Goal: Task Accomplishment & Management: Manage account settings

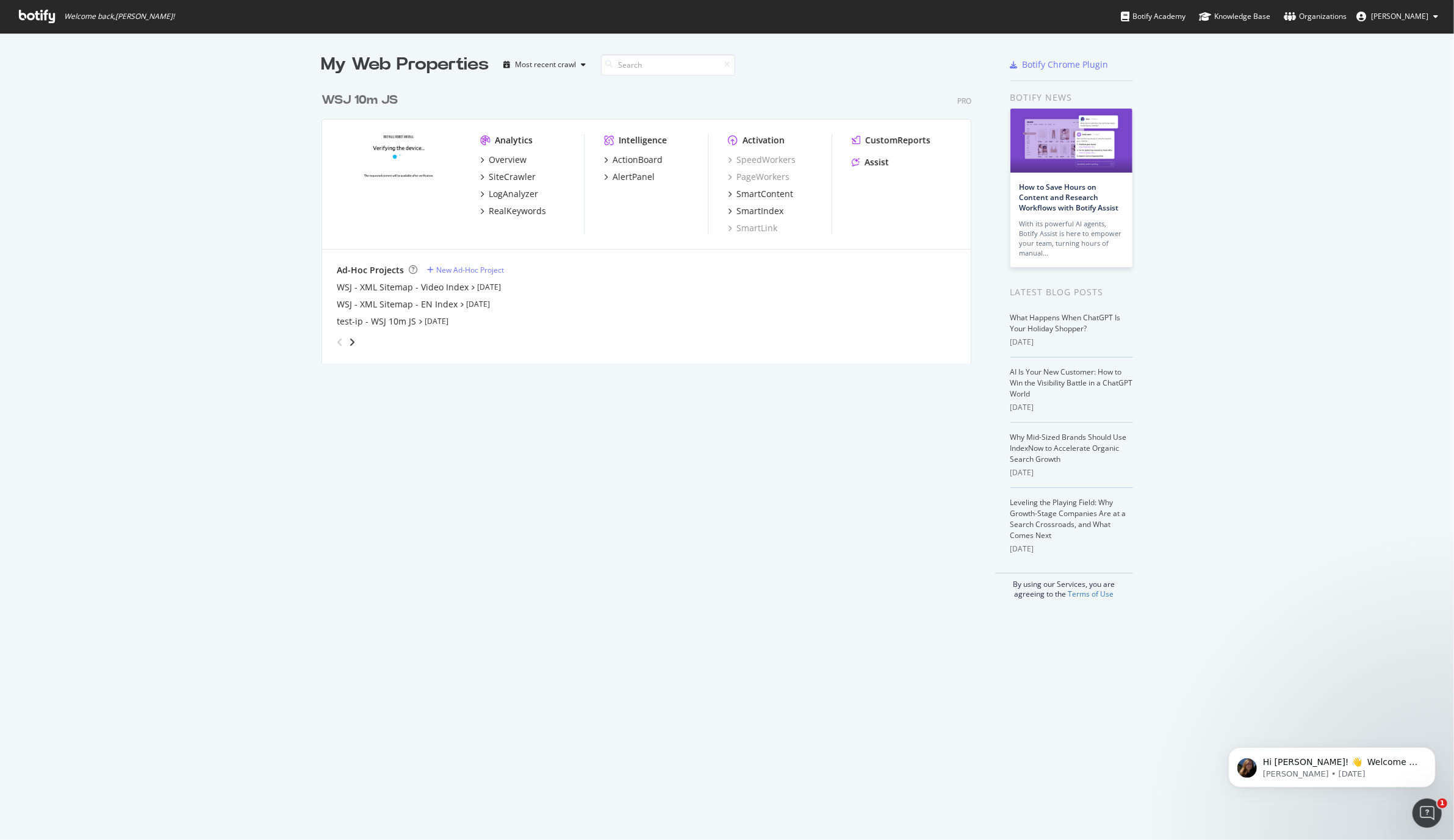
scroll to position [840, 1454]
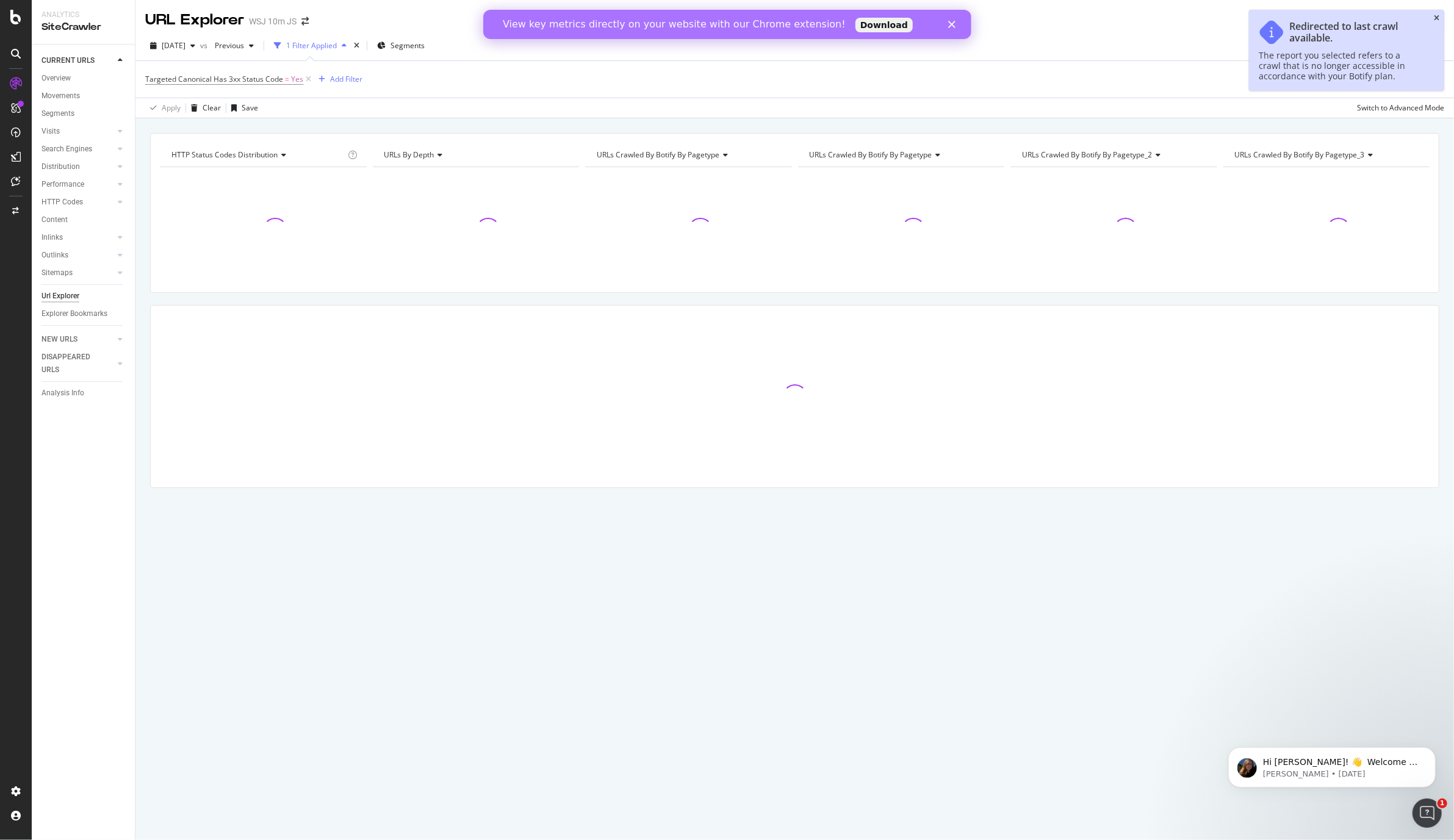
click at [1438, 16] on icon "close toast" at bounding box center [1437, 19] width 6 height 7
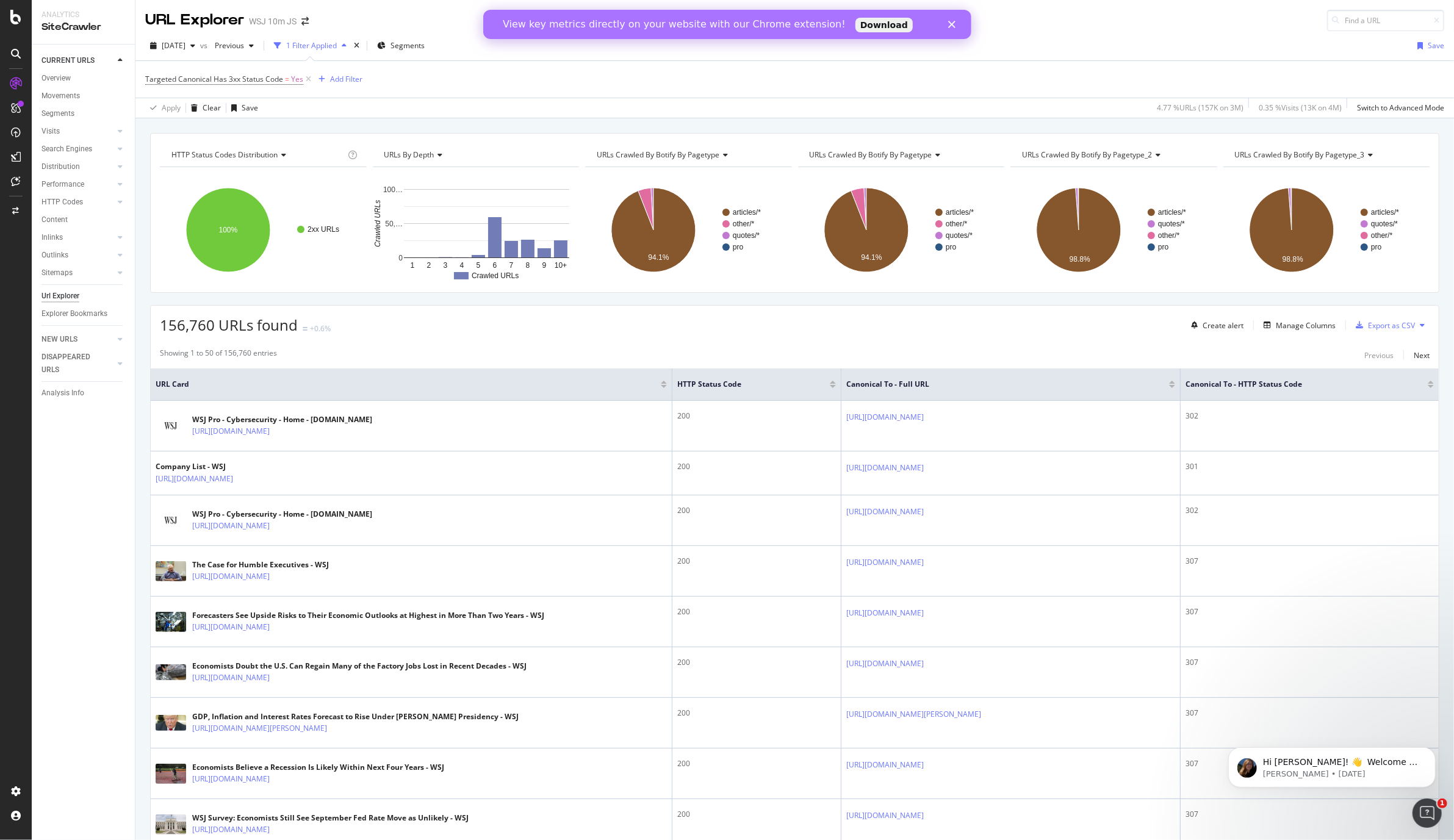
click at [950, 24] on polygon "Close" at bounding box center [951, 24] width 7 height 7
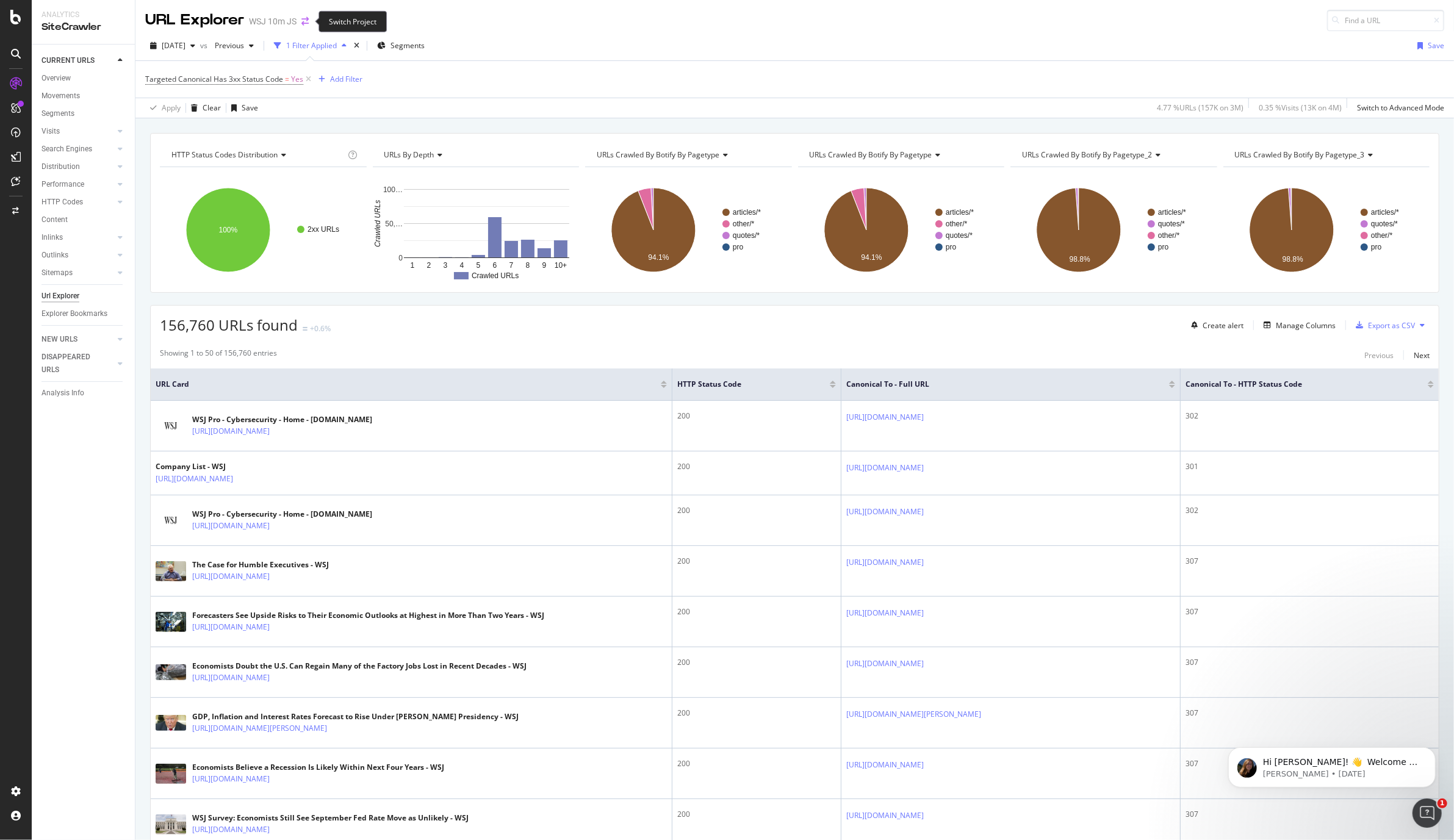
click at [306, 20] on icon "arrow-right-arrow-left" at bounding box center [305, 21] width 7 height 9
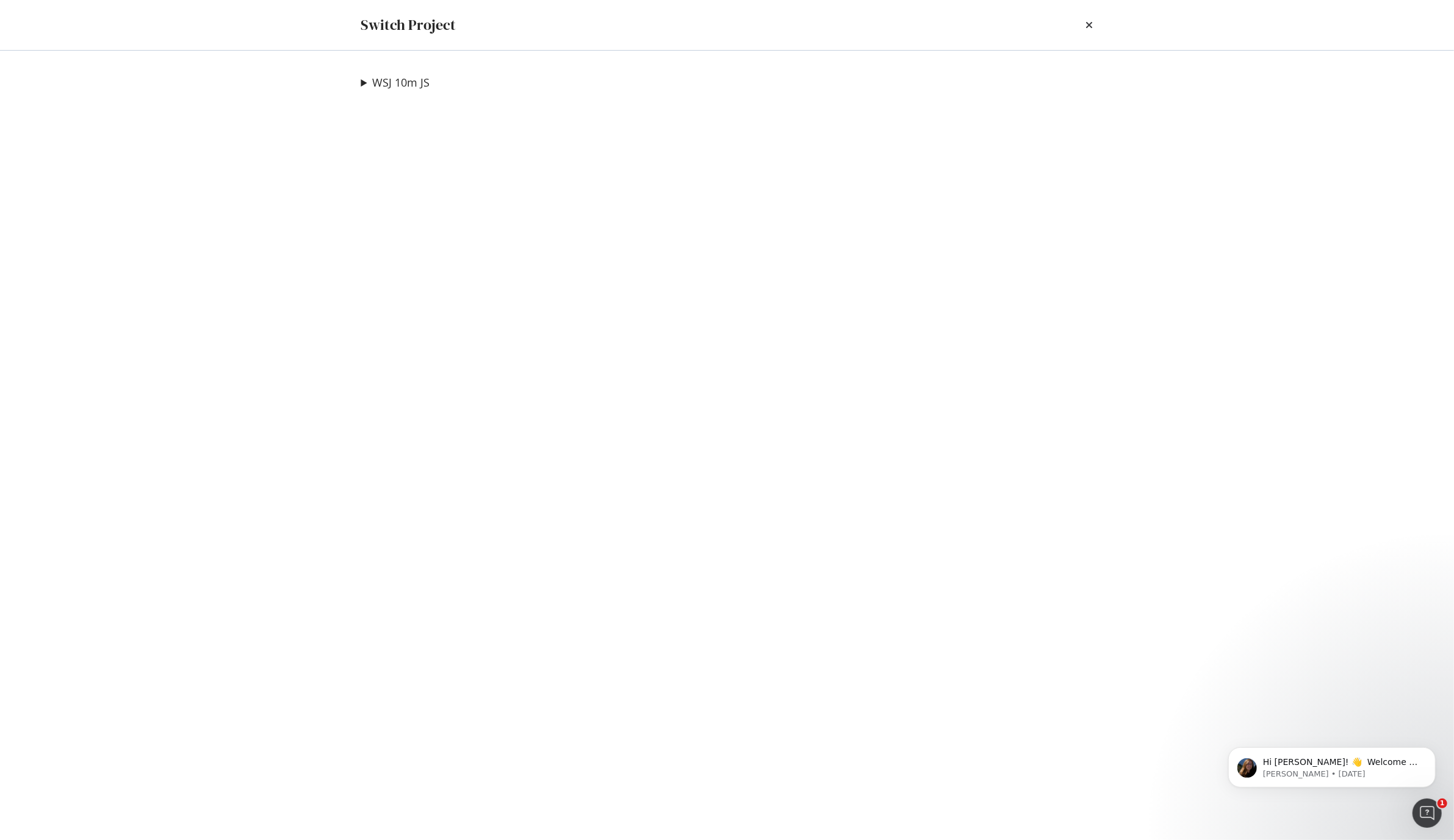
click at [361, 84] on summary "WSJ 10m JS" at bounding box center [395, 83] width 69 height 16
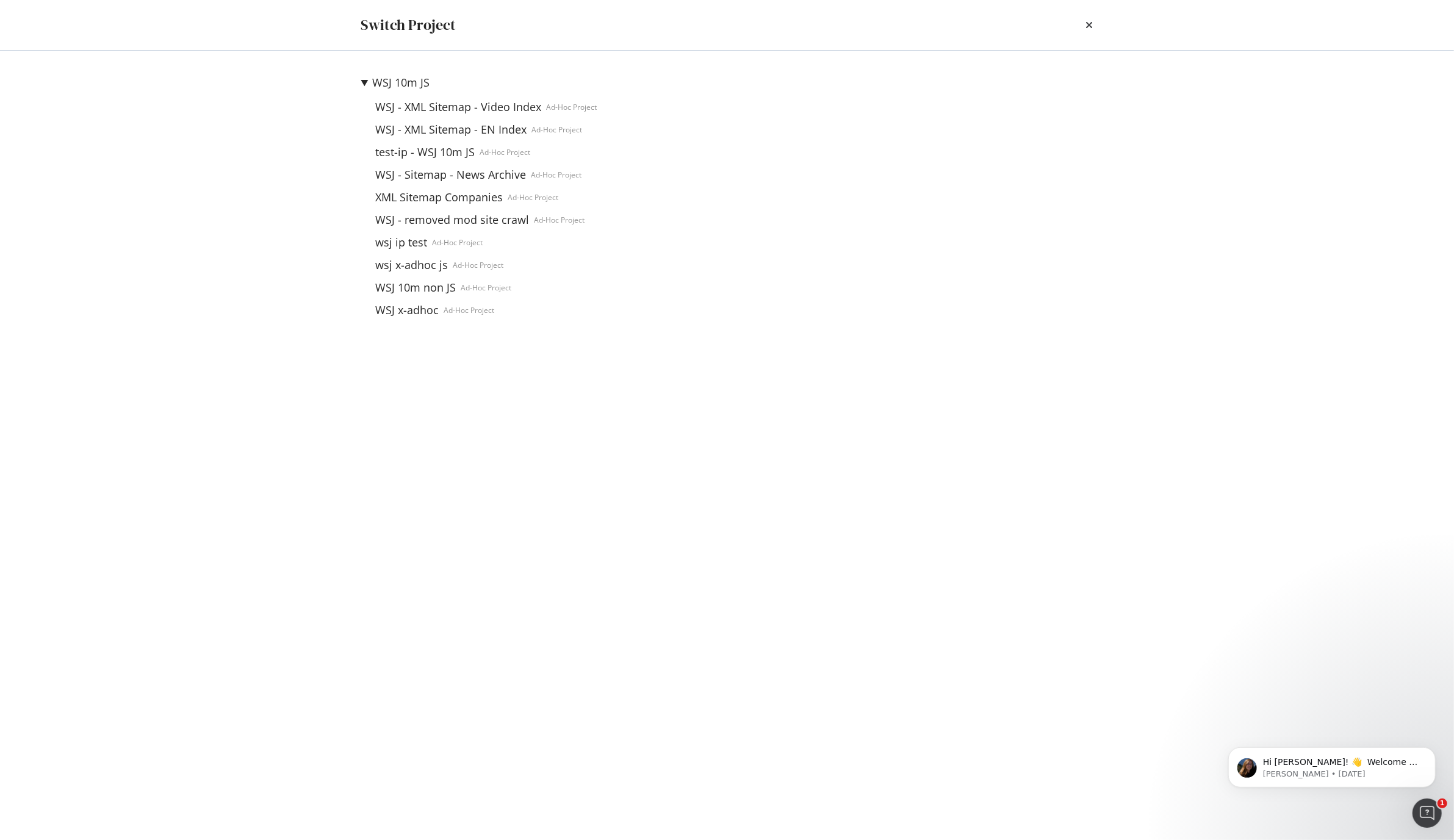
click at [362, 85] on summary "WSJ 10m JS" at bounding box center [479, 83] width 236 height 16
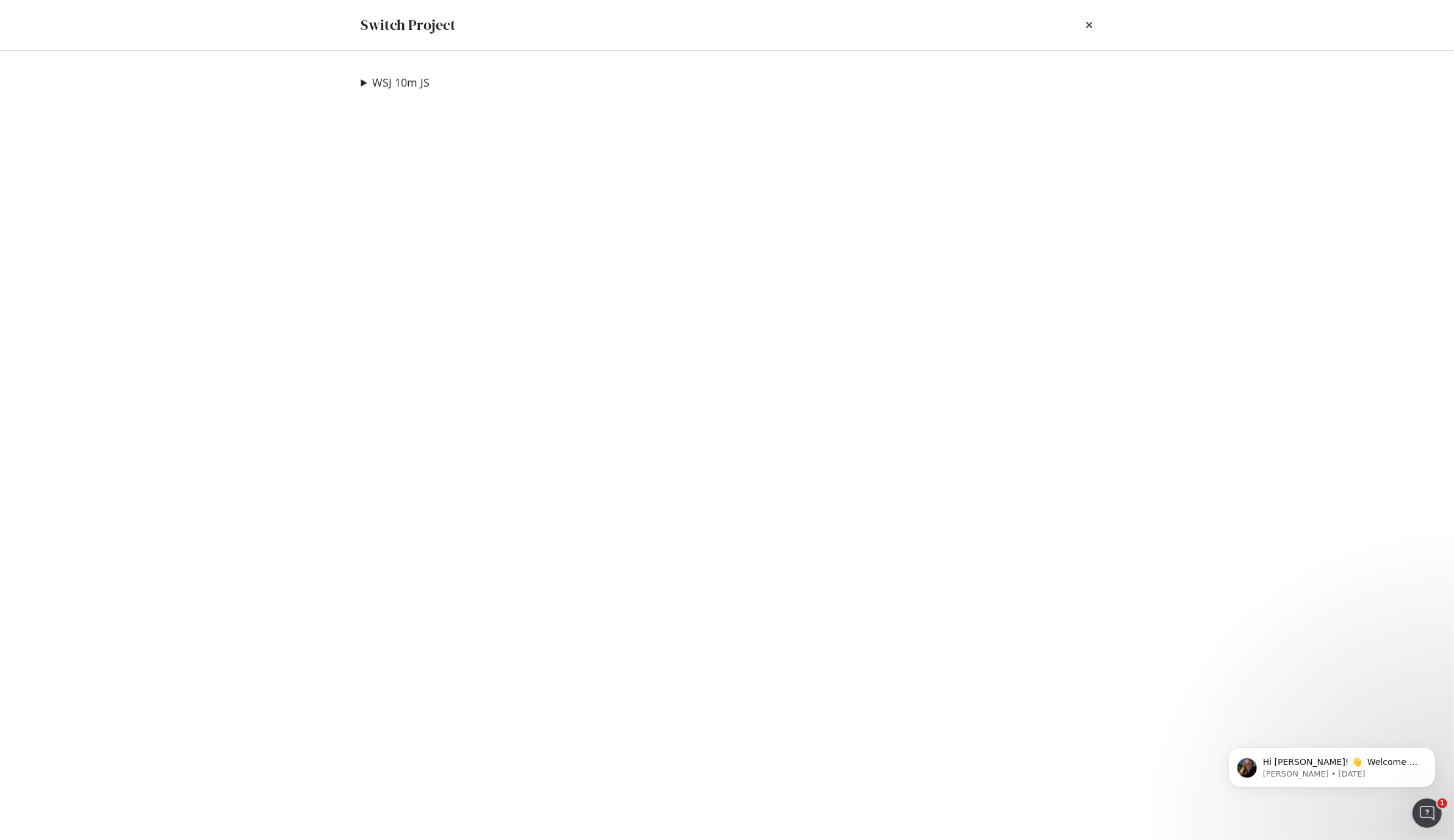
click at [861, 274] on div "WSJ 10m JS WSJ - XML Sitemap - Video Index Ad-Hoc Project WSJ - XML Sitemap - E…" at bounding box center [727, 445] width 781 height 790
click at [1088, 25] on icon "times" at bounding box center [1090, 25] width 7 height 10
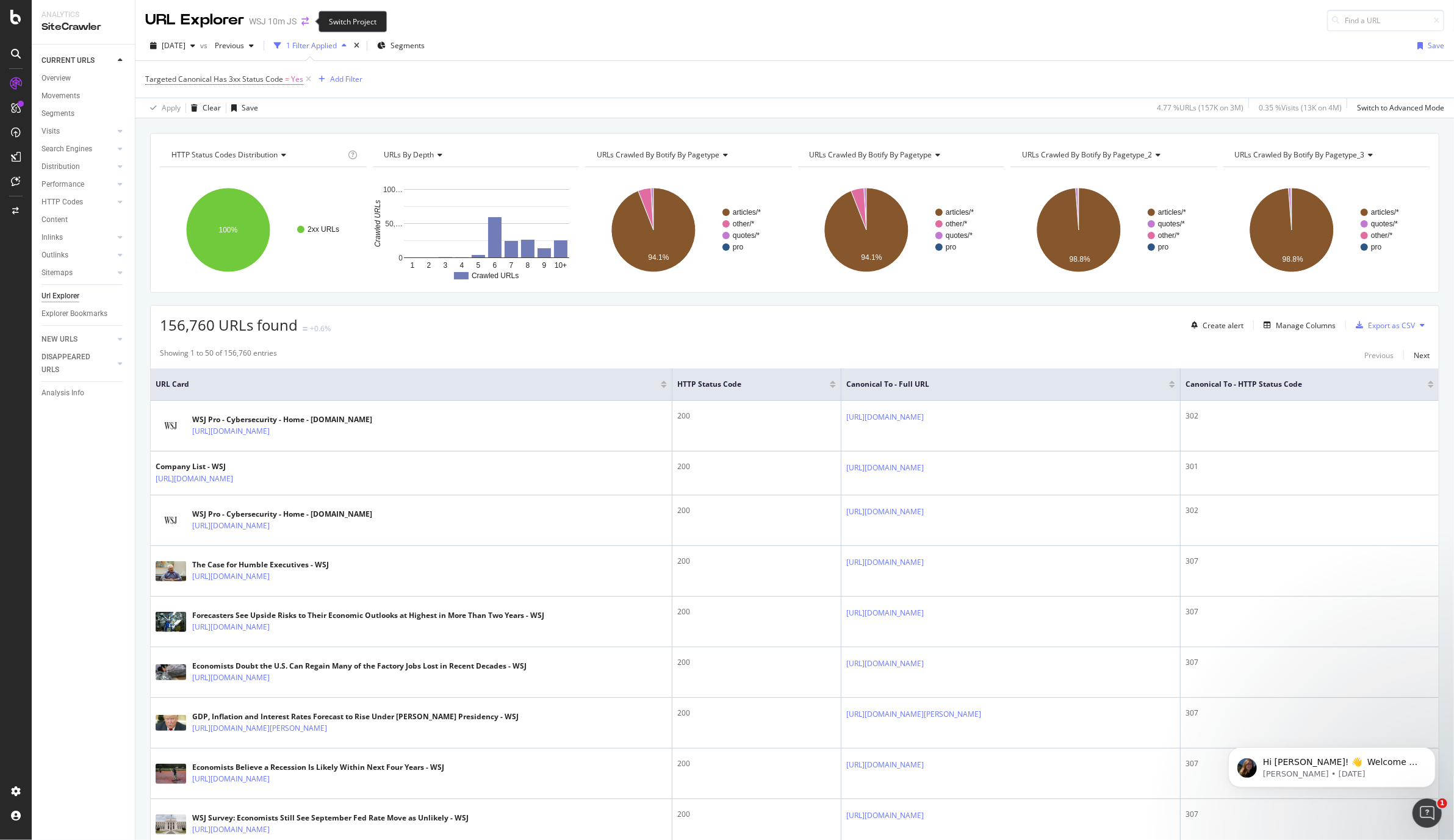
click at [303, 19] on icon "arrow-right-arrow-left" at bounding box center [305, 21] width 7 height 9
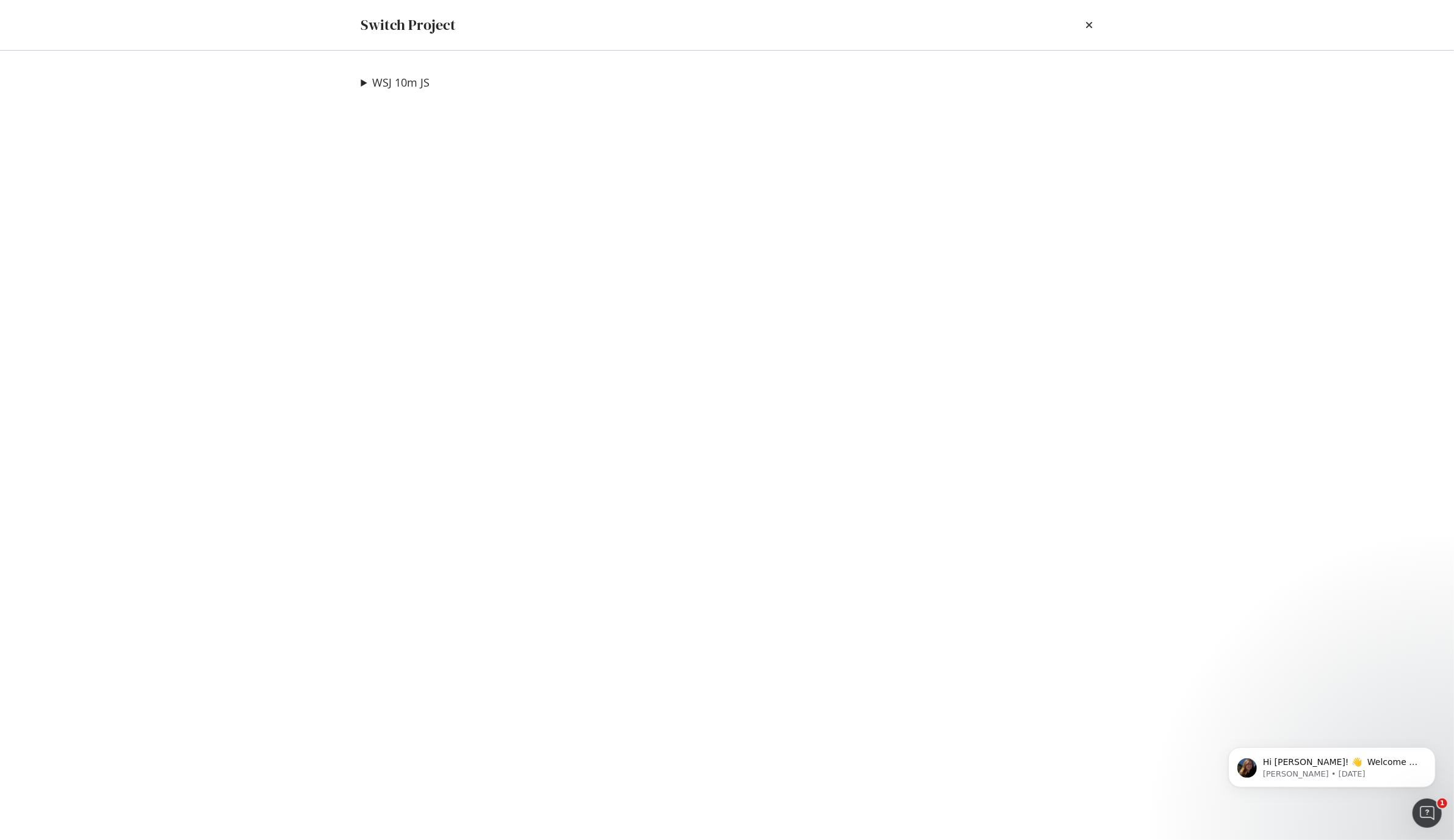
click at [363, 81] on summary "WSJ 10m JS" at bounding box center [395, 83] width 69 height 16
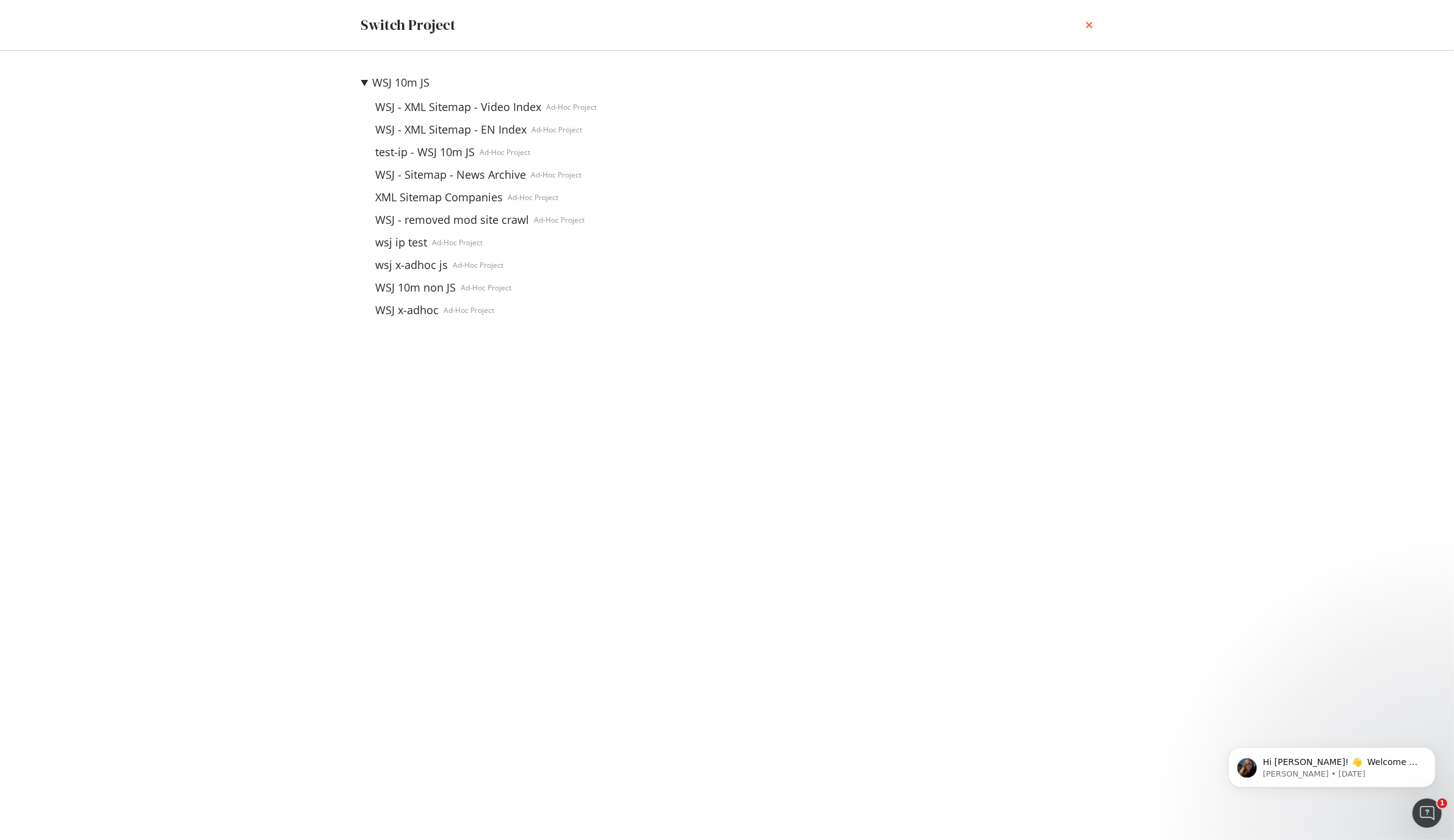
click at [1092, 24] on icon "times" at bounding box center [1090, 25] width 7 height 10
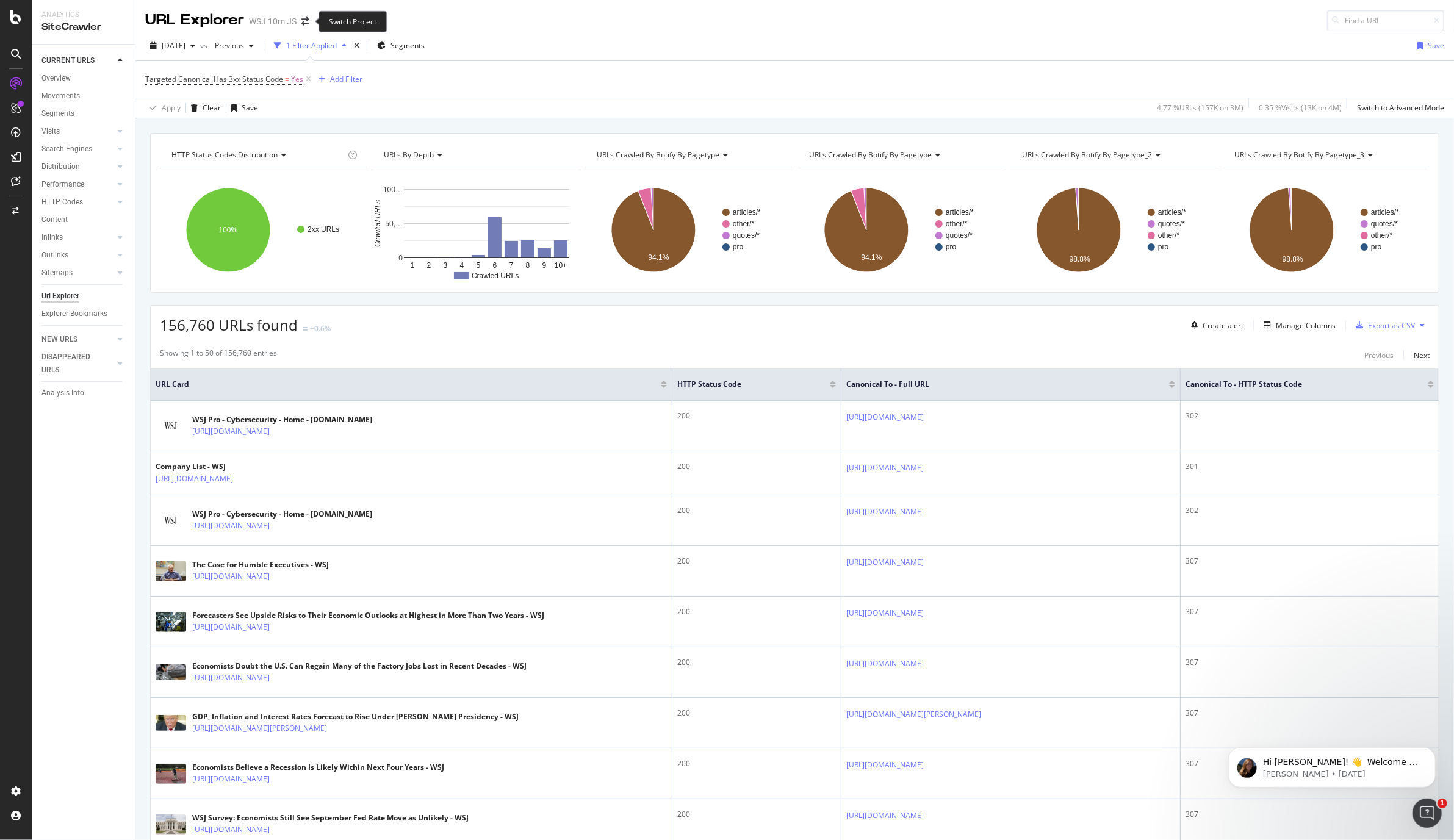
click at [298, 22] on span at bounding box center [304, 21] width 17 height 9
click at [306, 20] on icon "arrow-right-arrow-left" at bounding box center [305, 21] width 7 height 9
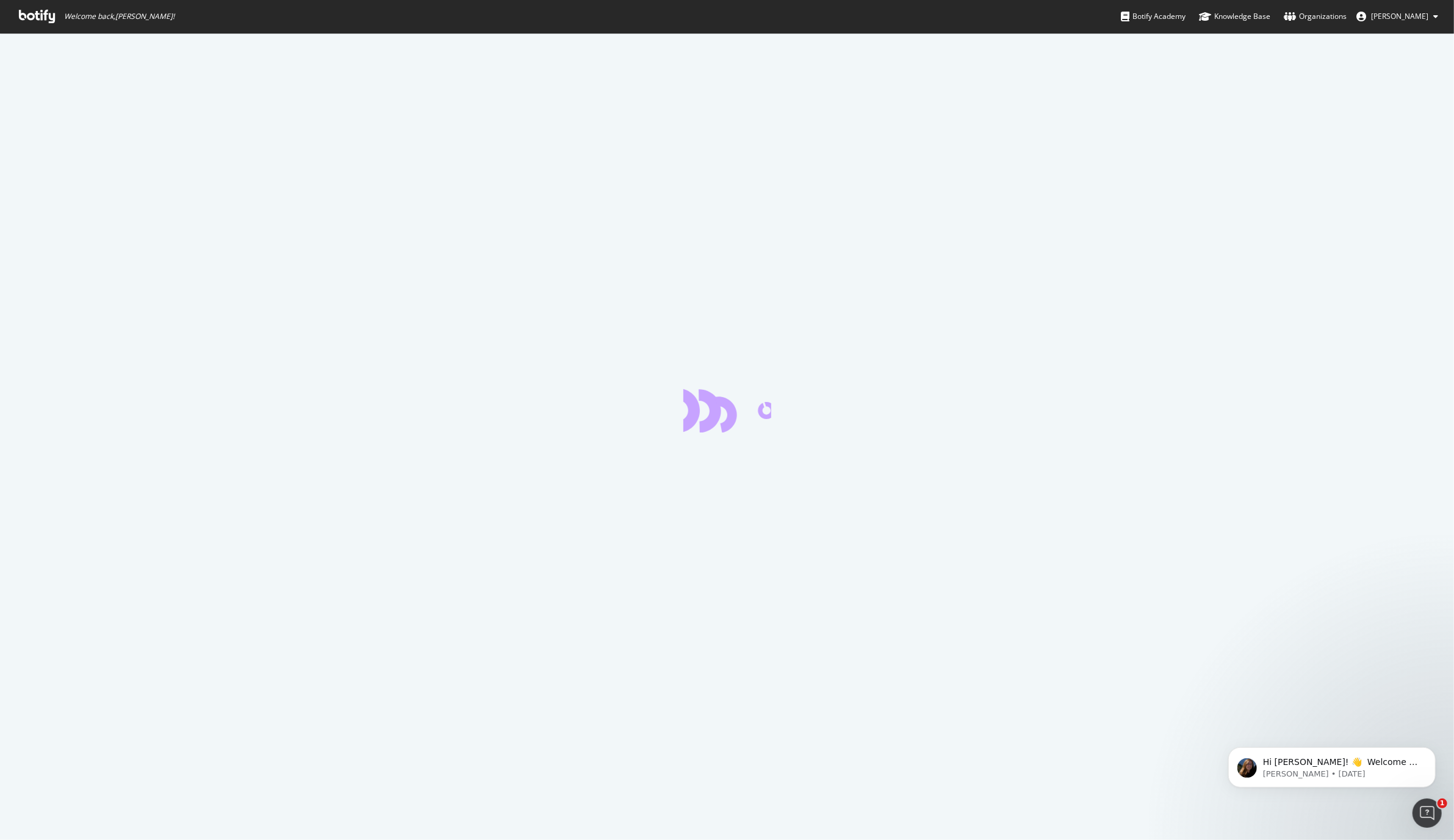
click at [1102, 301] on div at bounding box center [727, 436] width 1454 height 807
click at [1434, 19] on icon at bounding box center [1436, 17] width 5 height 7
click at [1391, 43] on link "Edit Profile" at bounding box center [1394, 42] width 107 height 18
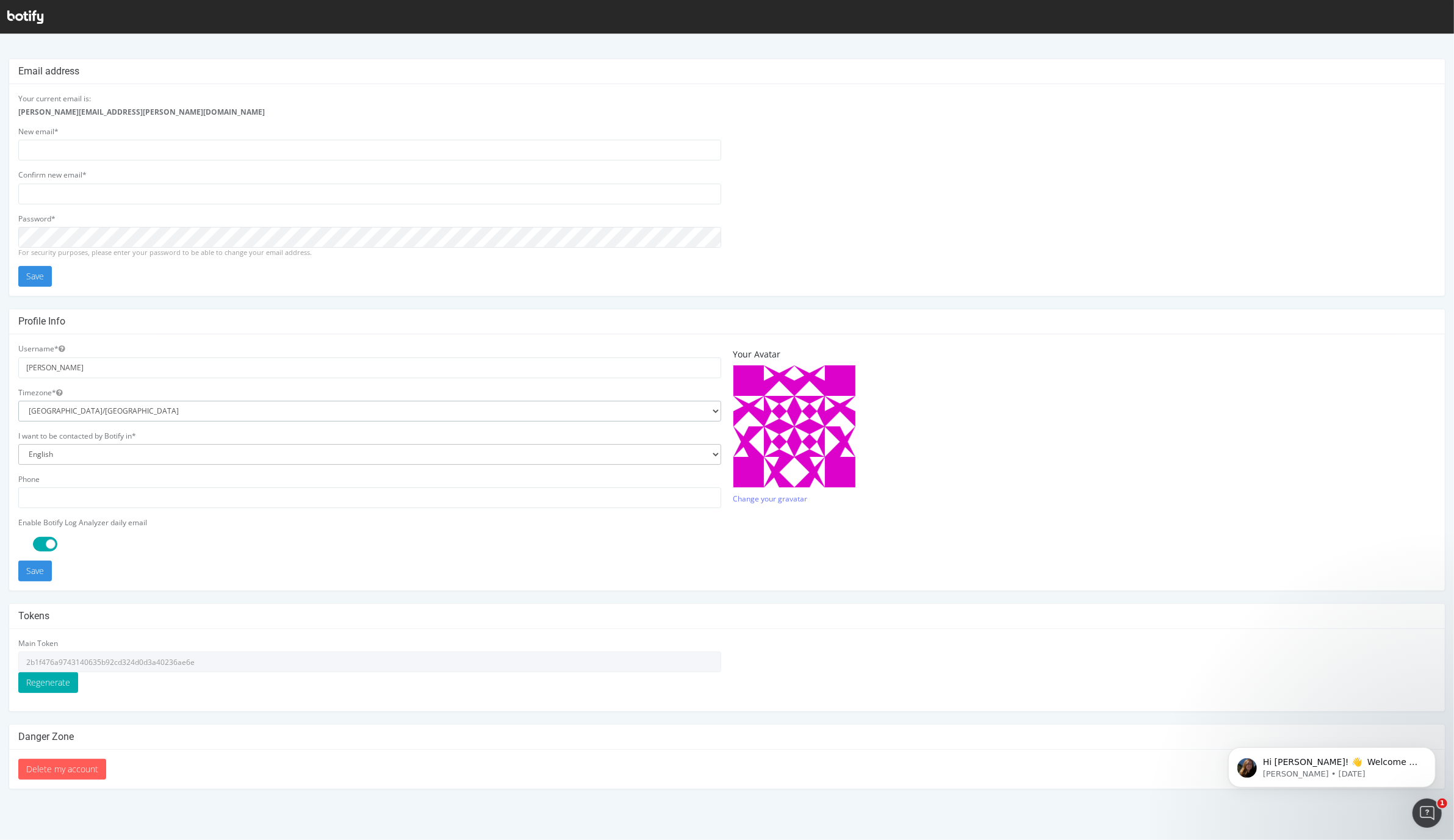
click at [94, 409] on select "Africa/Abidjan Africa/Accra Africa/Addis_Ababa Africa/Algiers Africa/Asmara Afr…" at bounding box center [369, 410] width 703 height 21
select select "America/New_York"
click at [18, 400] on select "Africa/Abidjan Africa/Accra Africa/Addis_Ababa Africa/Algiers Africa/Asmara Afr…" at bounding box center [369, 410] width 703 height 21
click at [36, 576] on button "Save" at bounding box center [35, 570] width 34 height 21
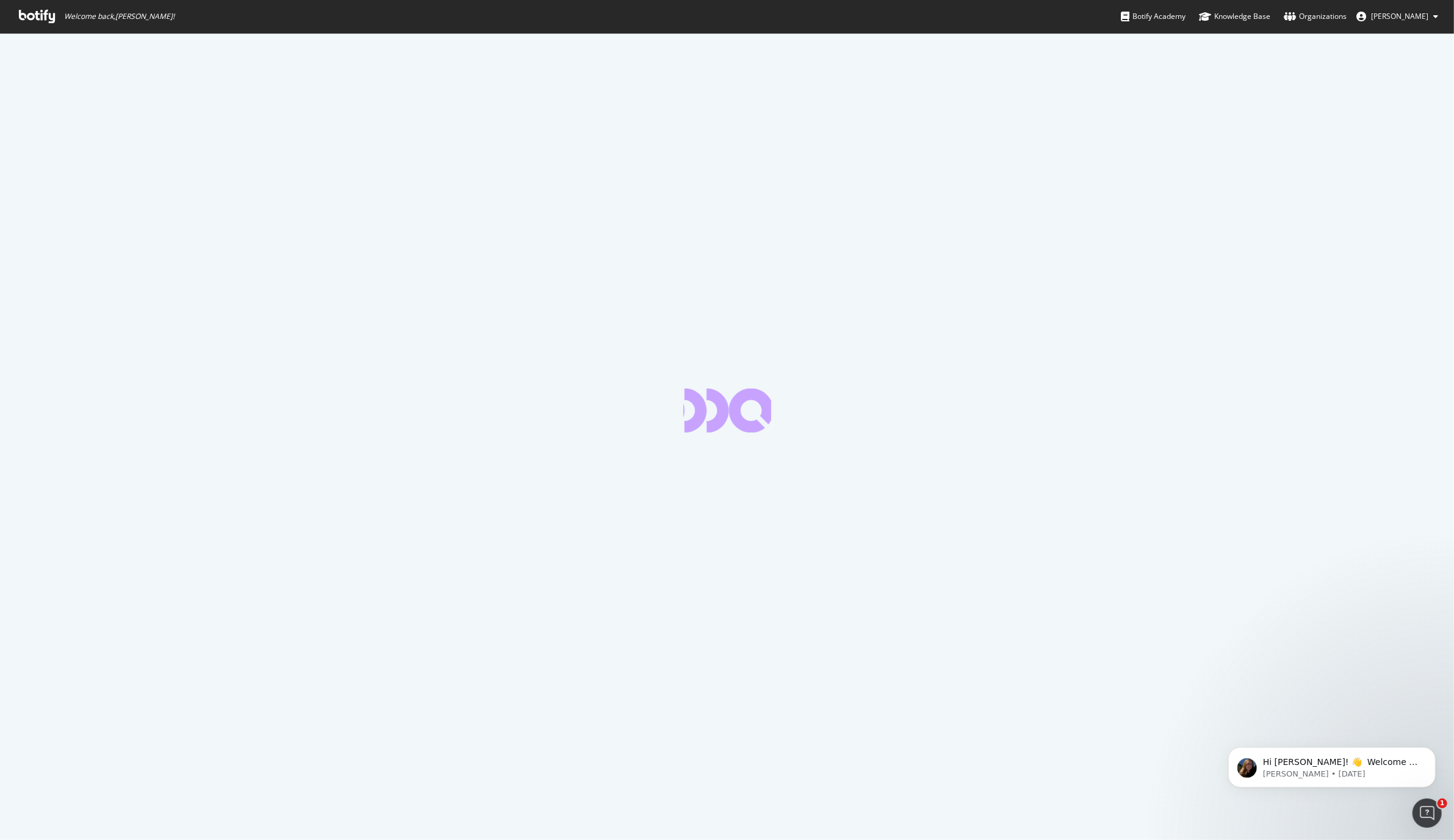
click at [34, 17] on icon at bounding box center [37, 17] width 36 height 14
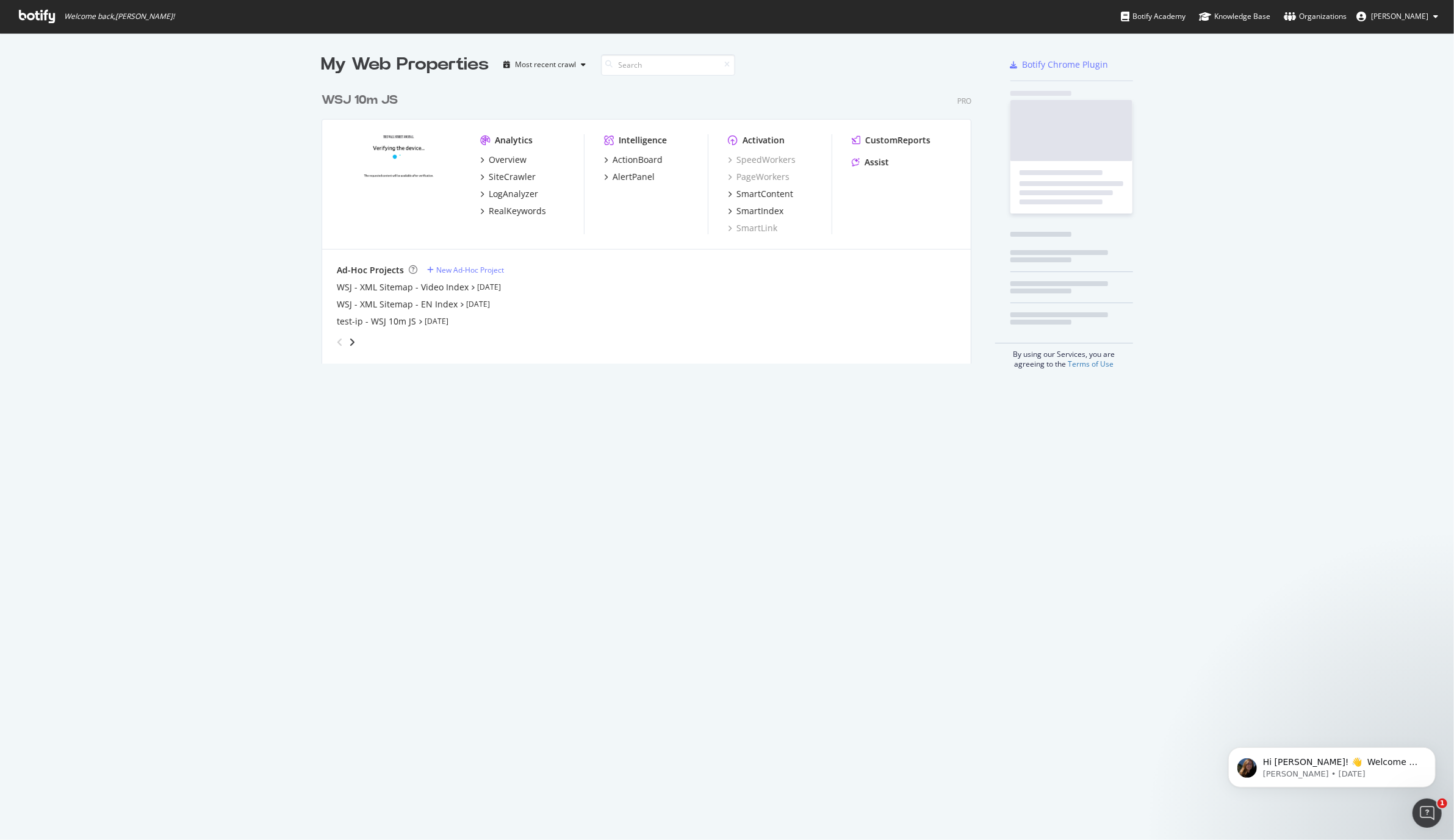
scroll to position [287, 660]
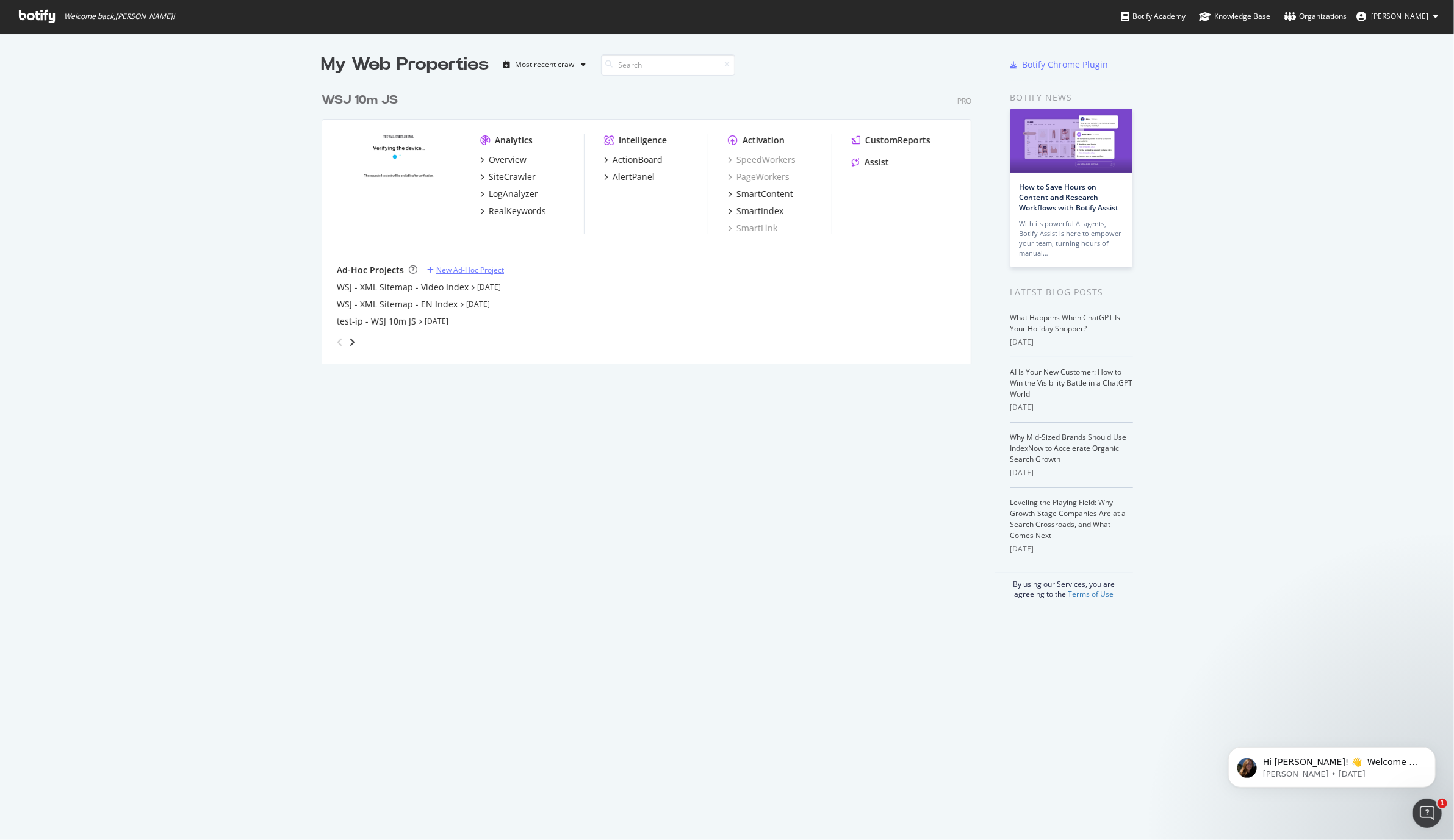
click at [444, 268] on div "New Ad-Hoc Project" at bounding box center [470, 269] width 68 height 11
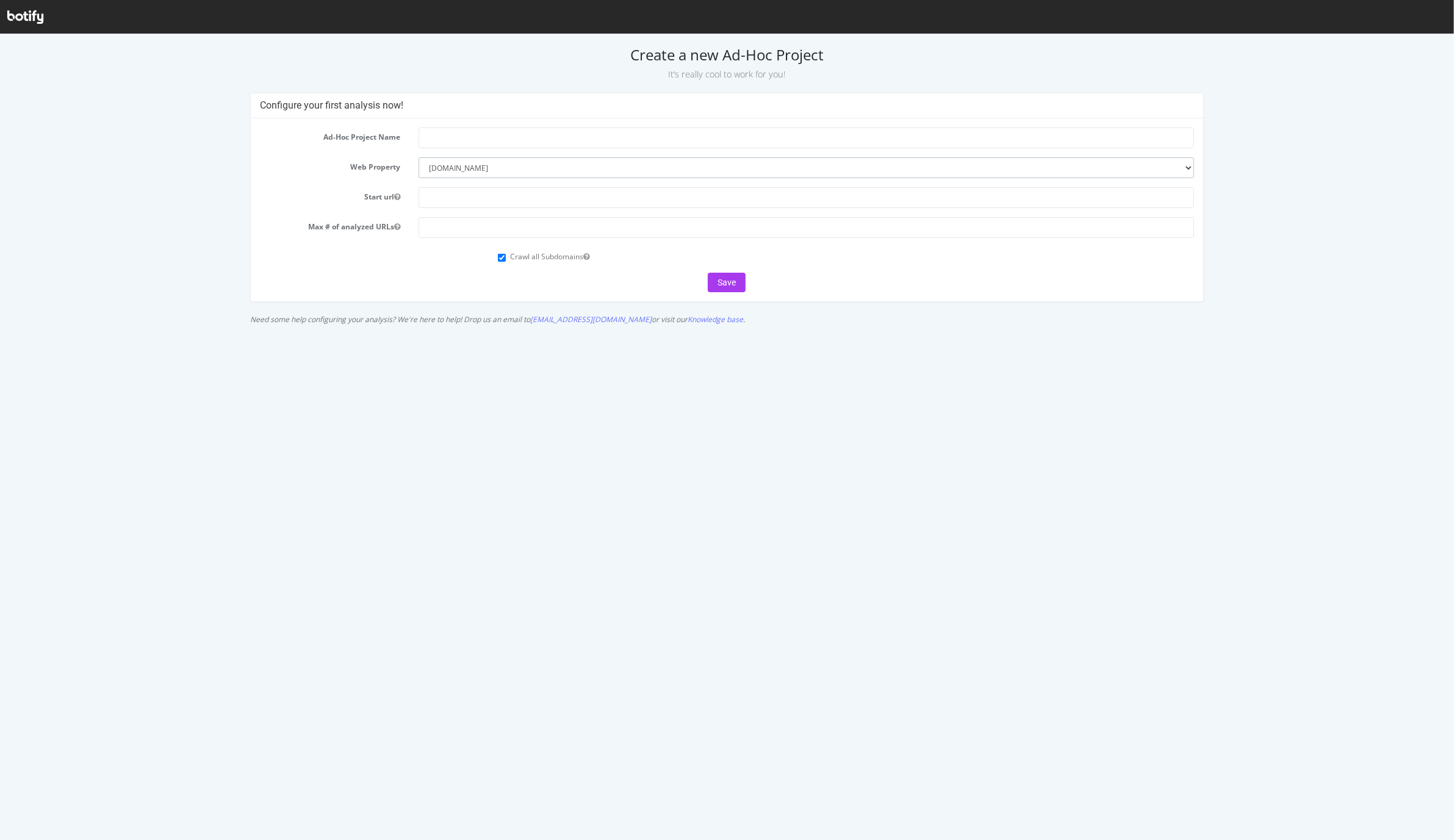
click at [556, 167] on select "--------- [DOMAIN_NAME]" at bounding box center [807, 167] width 776 height 21
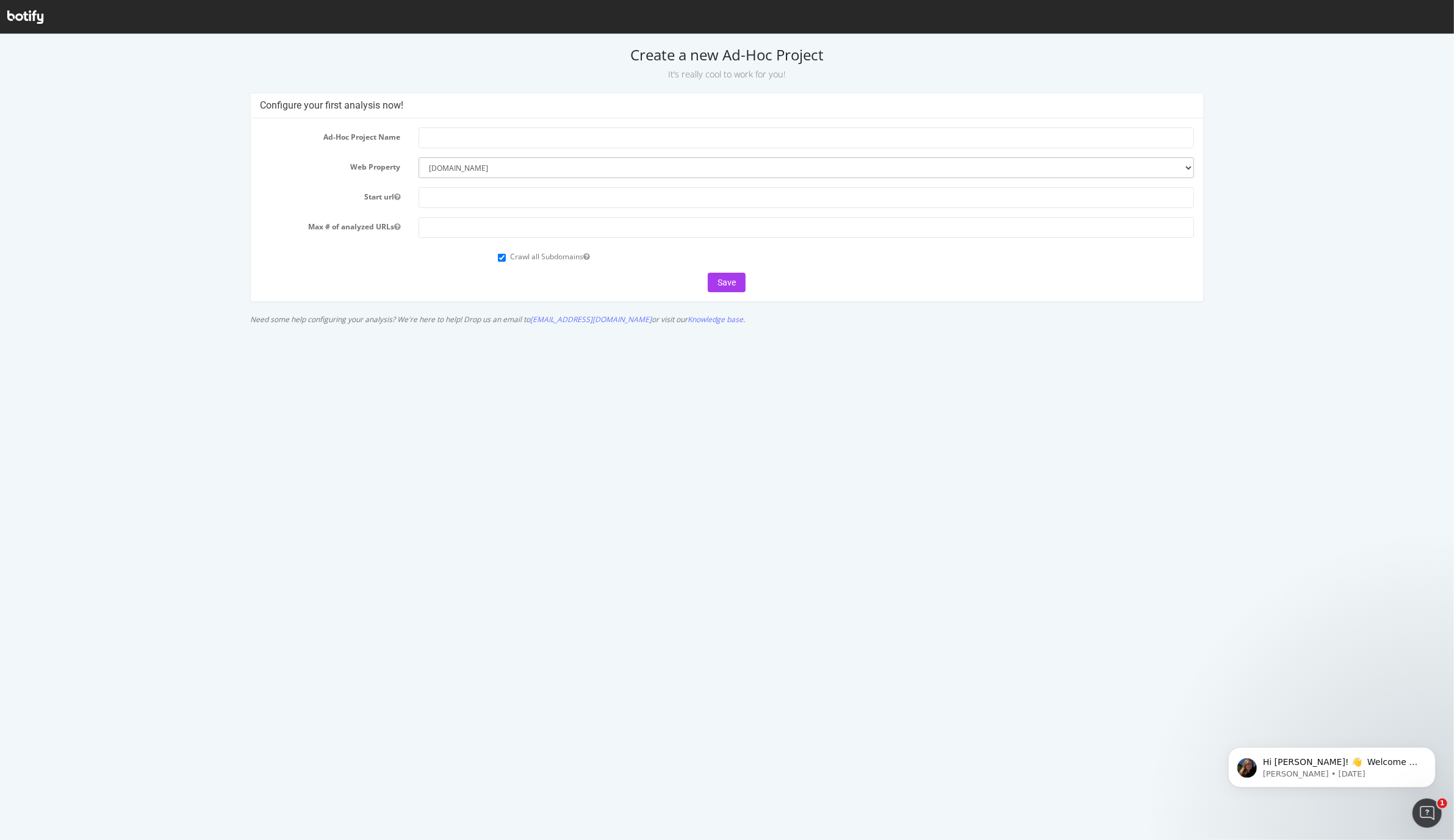
click at [443, 169] on select "--------- www.Wsj.com" at bounding box center [807, 167] width 776 height 21
click at [693, 57] on h2 "Create a new Ad-Hoc Project It’s really cool to work for you!" at bounding box center [727, 63] width 1437 height 34
click at [443, 168] on select "--------- www.Wsj.com" at bounding box center [807, 167] width 776 height 21
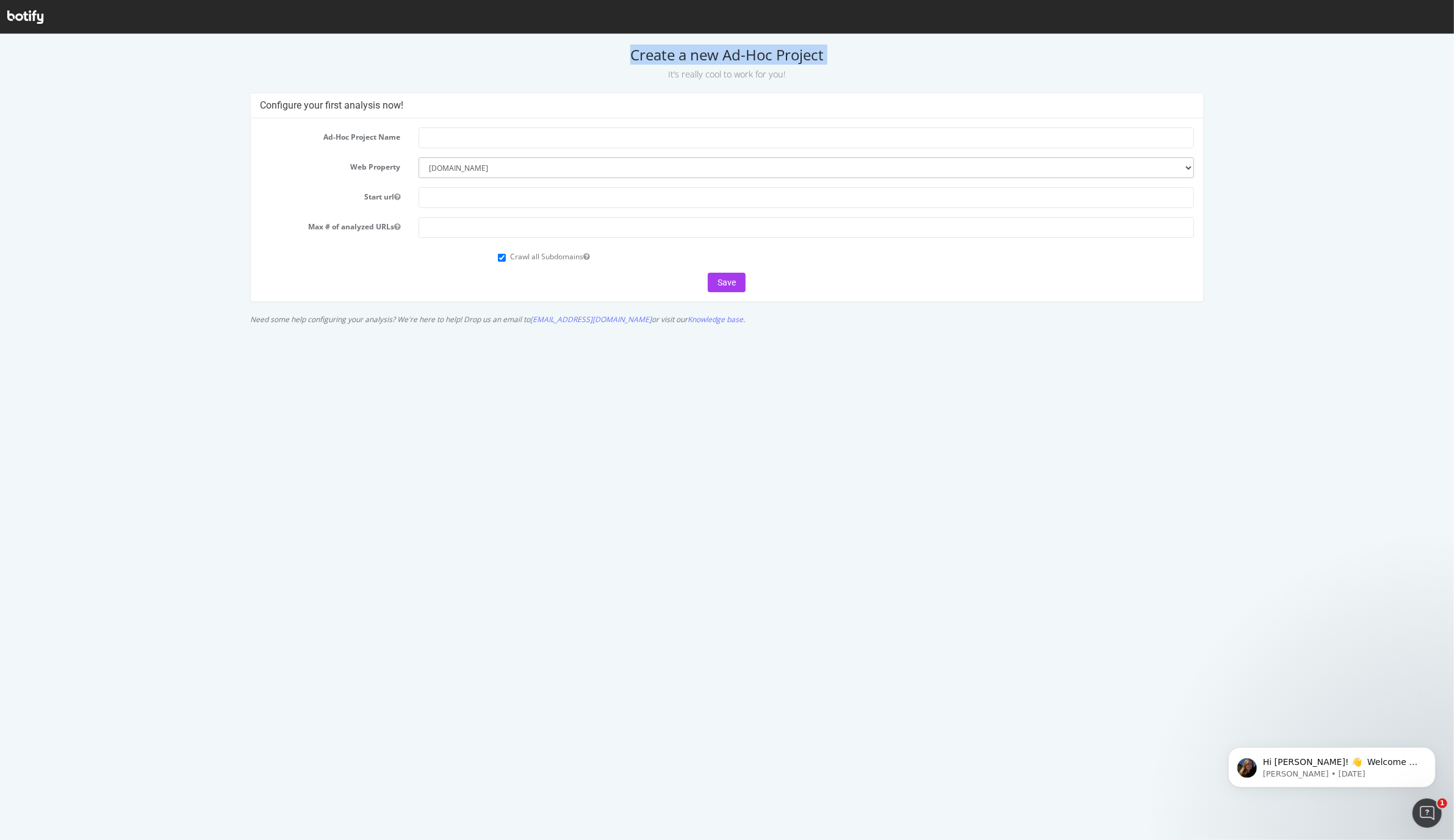
select select
click at [419, 157] on select "--------- www.Wsj.com" at bounding box center [807, 167] width 776 height 21
click at [325, 103] on h4 "Configure your first analysis now!" at bounding box center [727, 105] width 934 height 12
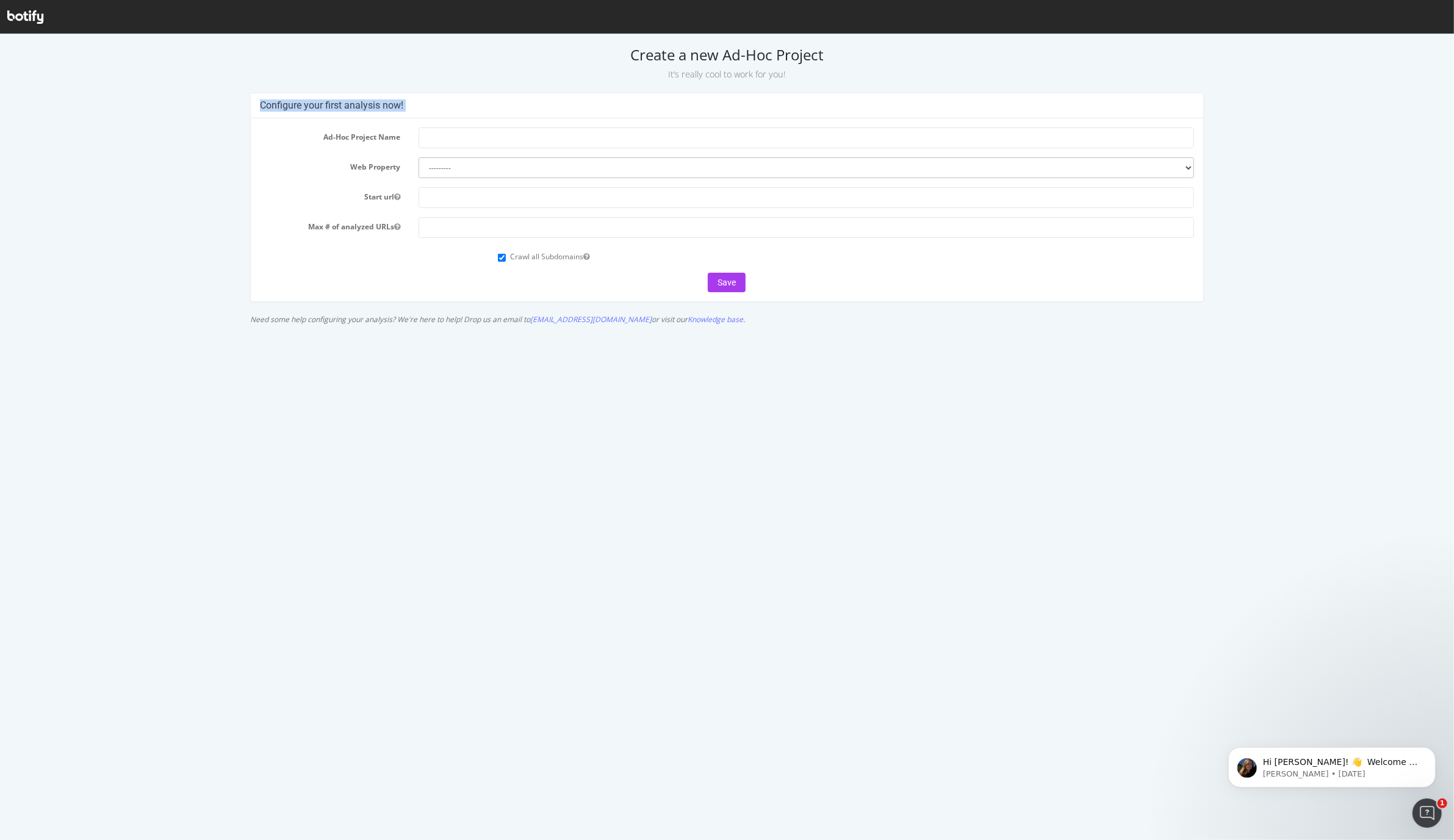
click at [403, 97] on div "Configure your first analysis now!" at bounding box center [727, 105] width 952 height 25
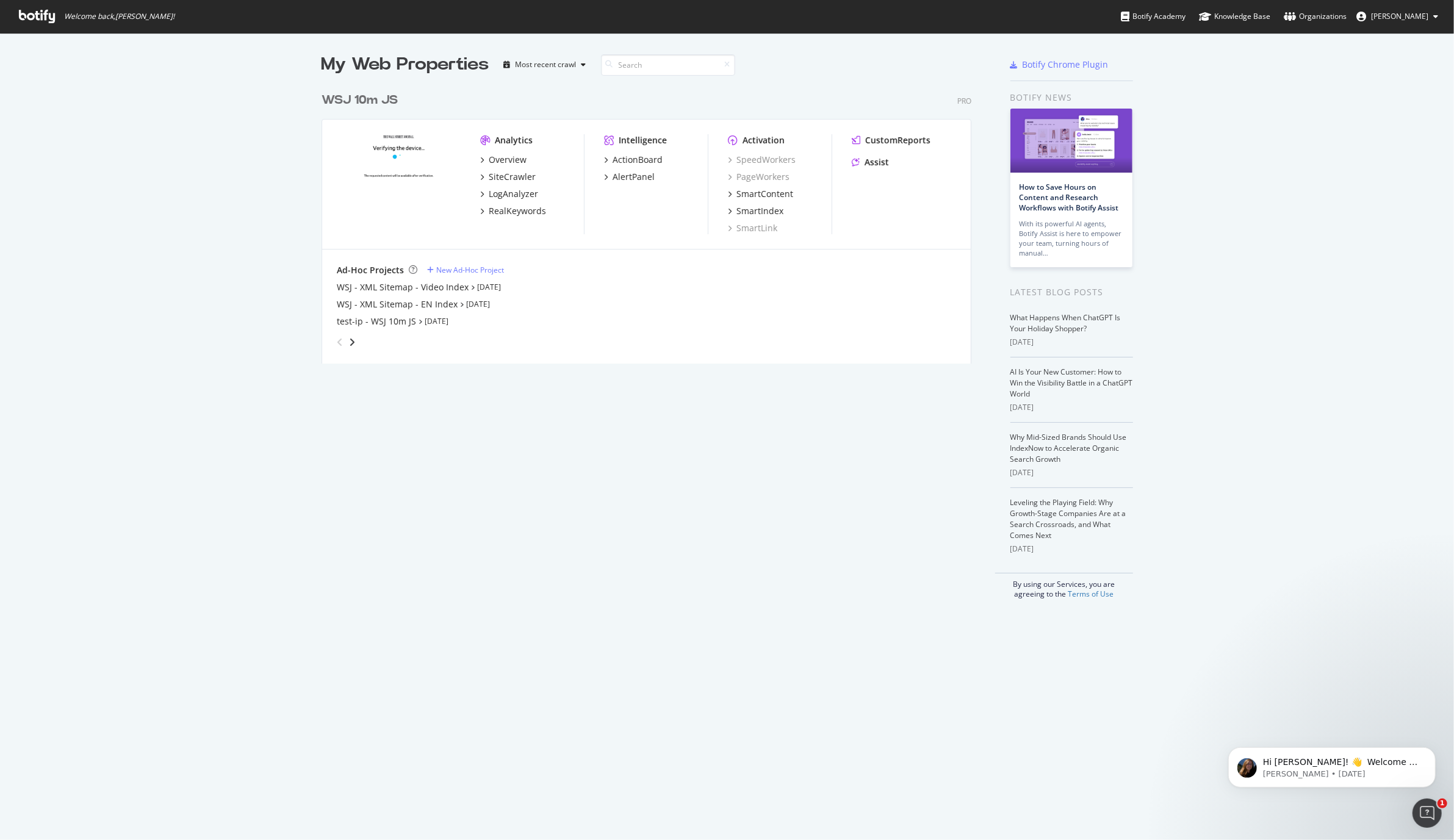
click at [795, 540] on div "My Web Properties Most recent crawl WSJ 10m JS Pro Analytics Overview SiteCrawl…" at bounding box center [659, 325] width 674 height 546
click at [579, 63] on div "button" at bounding box center [584, 65] width 15 height 7
click at [573, 495] on div "My Web Properties Most recent crawl WSJ 10m JS Pro Analytics Overview SiteCrawl…" at bounding box center [659, 325] width 674 height 546
click at [34, 21] on icon at bounding box center [37, 17] width 36 height 14
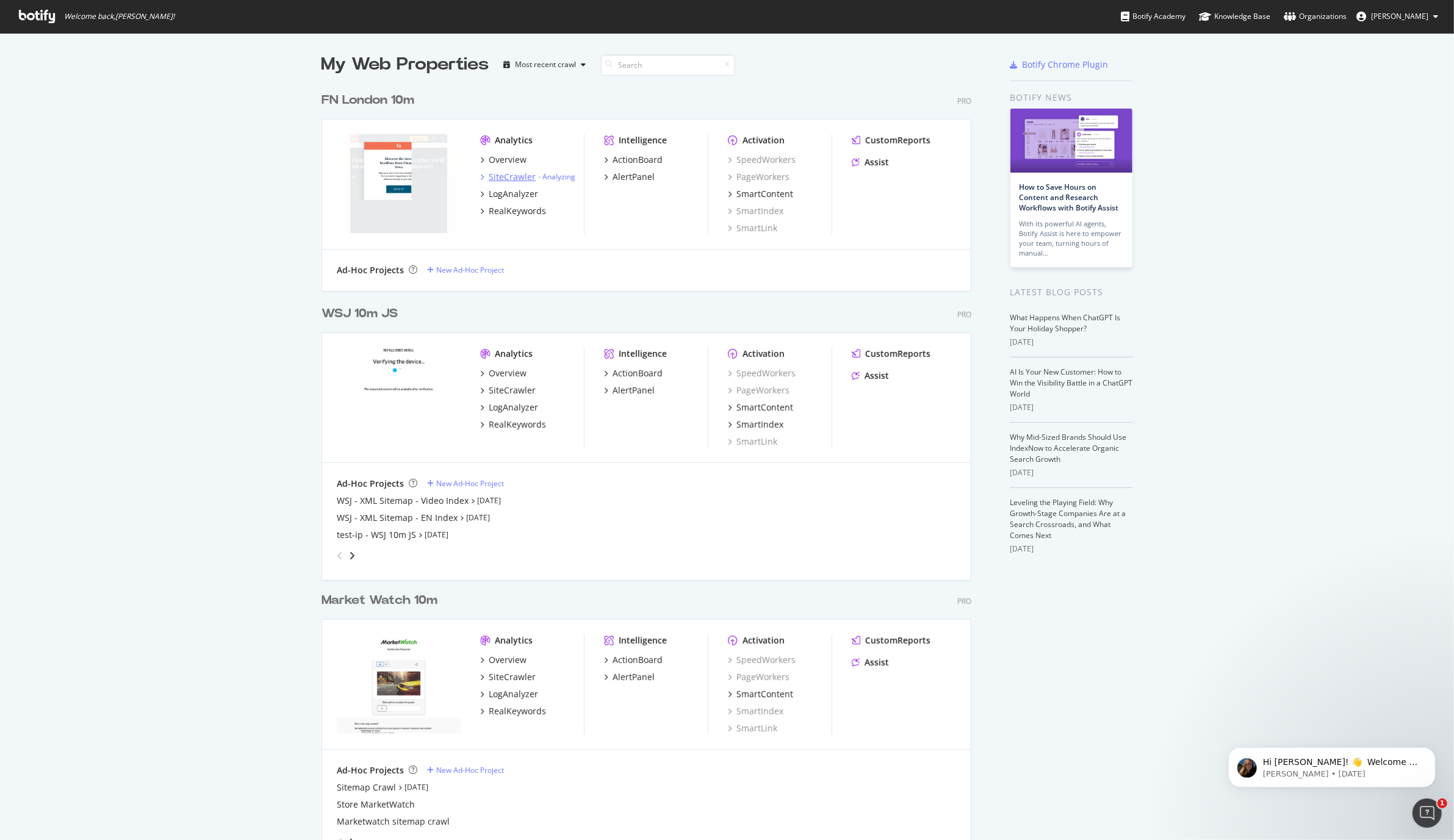
click at [502, 177] on div "SiteCrawler" at bounding box center [512, 177] width 47 height 12
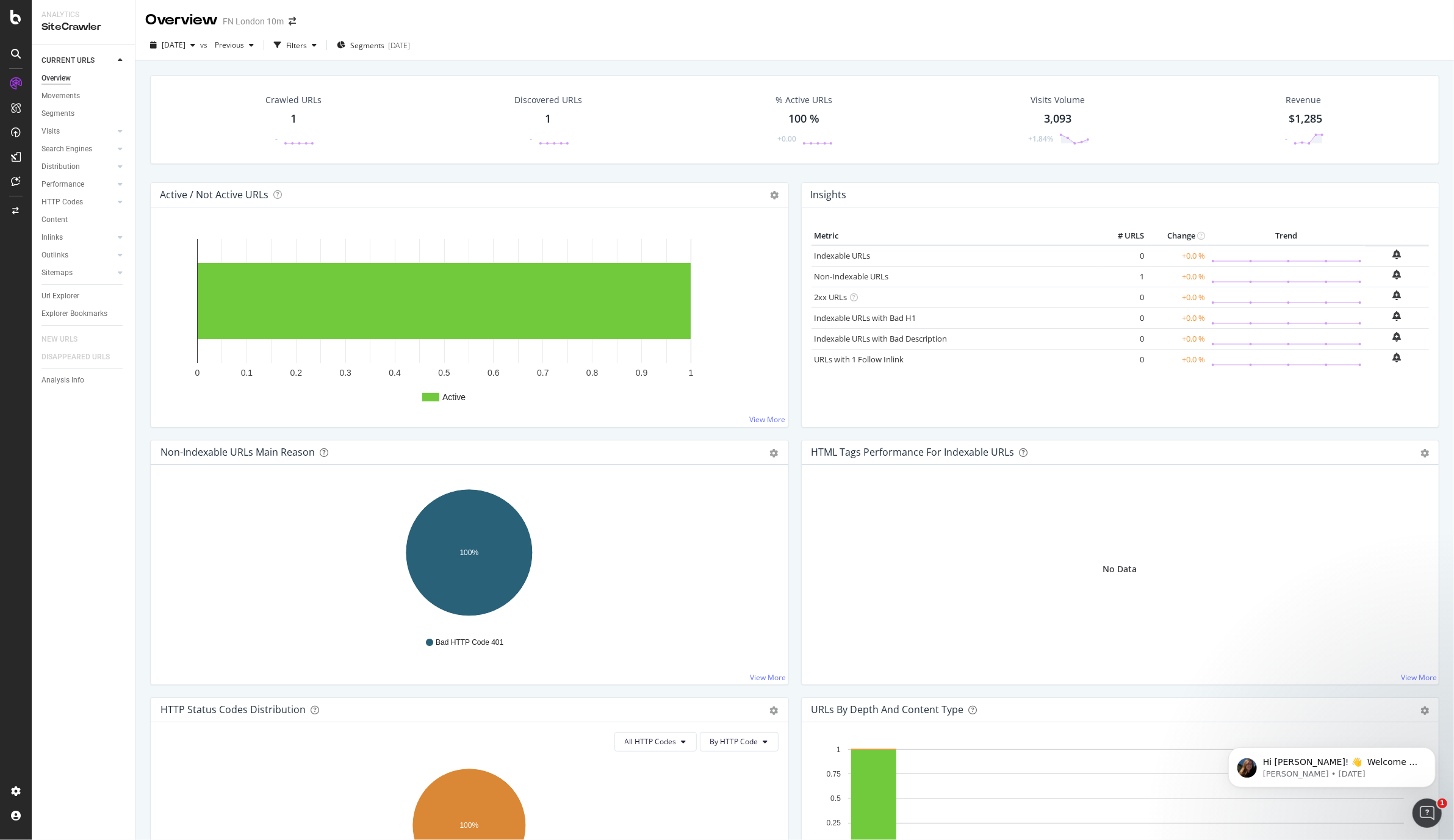
click at [298, 101] on div "Crawled URLs" at bounding box center [293, 100] width 56 height 12
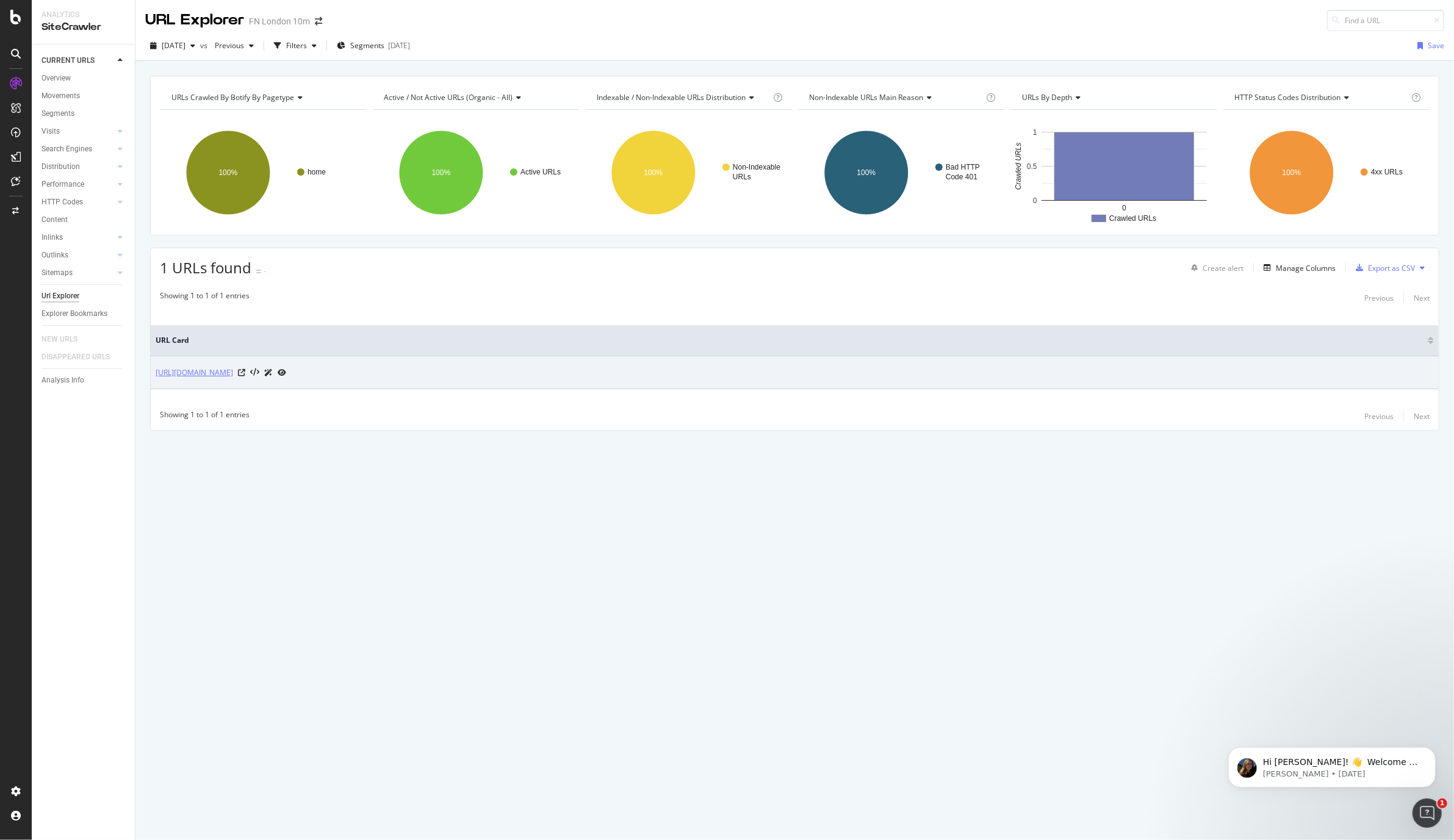
click at [222, 373] on link "[URL][DOMAIN_NAME]" at bounding box center [194, 373] width 78 height 12
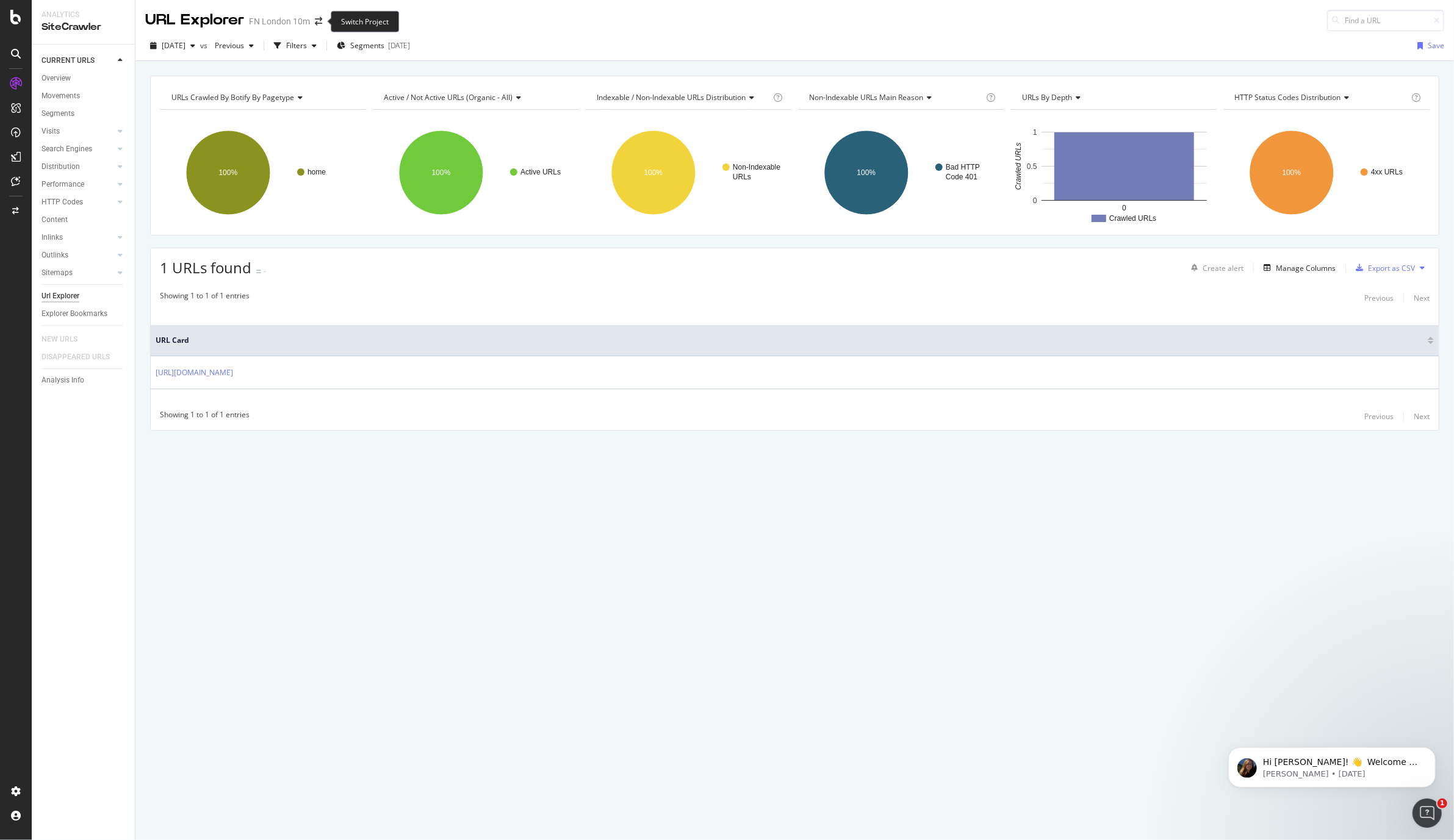
click at [312, 20] on span at bounding box center [318, 21] width 17 height 9
click at [317, 18] on icon "arrow-right-arrow-left" at bounding box center [319, 21] width 7 height 9
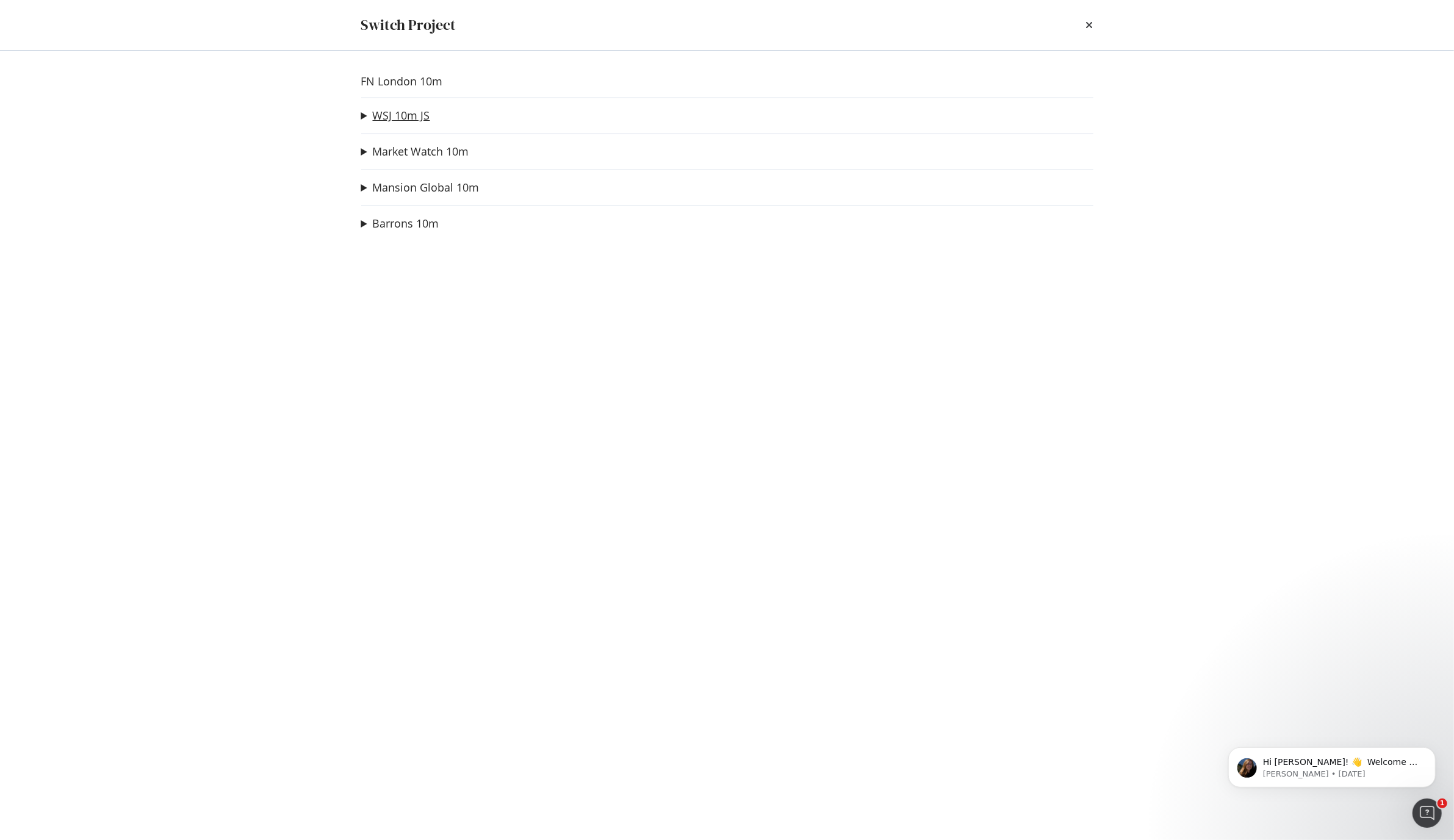
click at [405, 114] on link "WSJ 10m JS" at bounding box center [401, 115] width 57 height 13
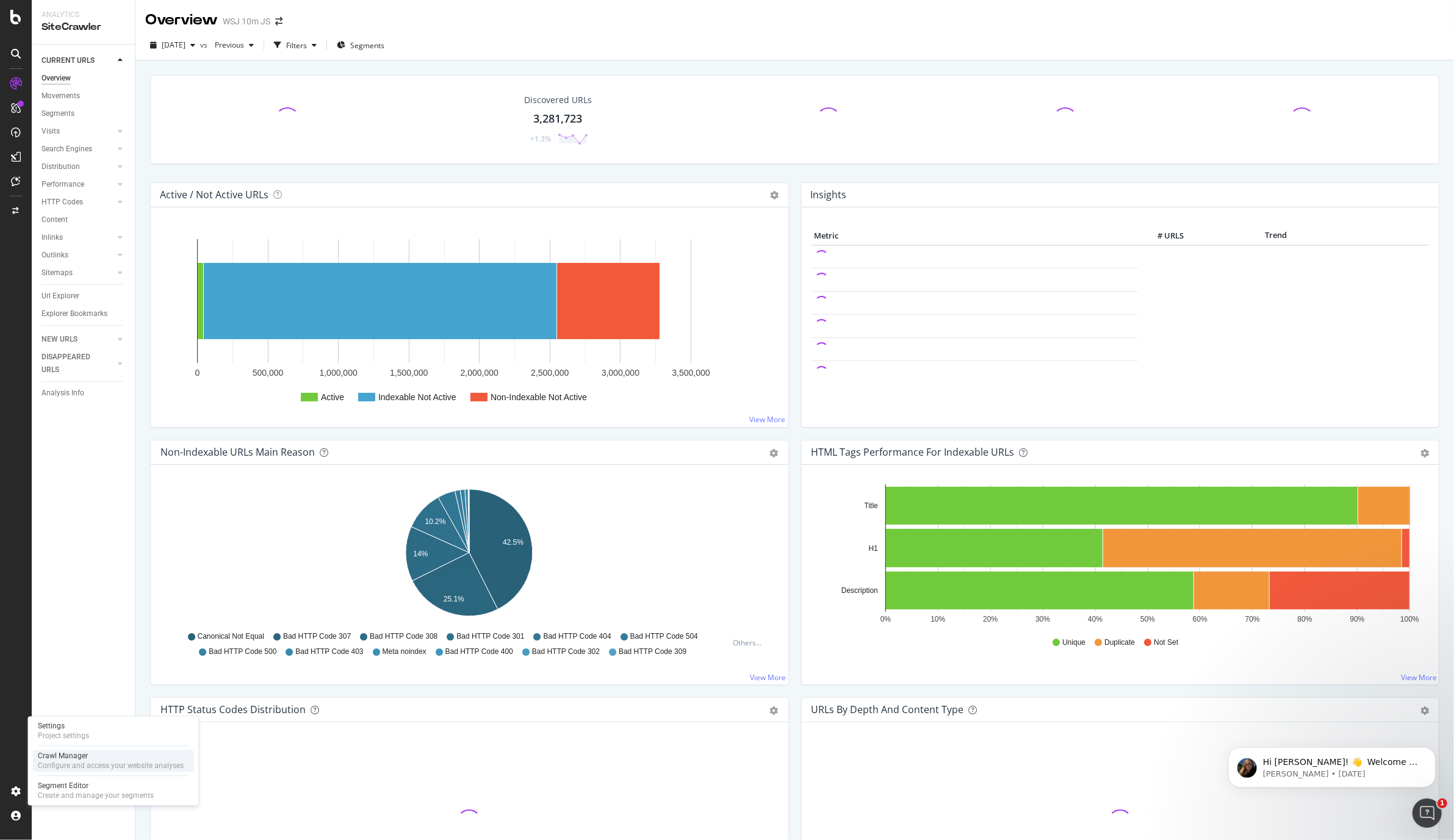
click at [75, 761] on div "Configure and access your website analyses" at bounding box center [111, 766] width 146 height 10
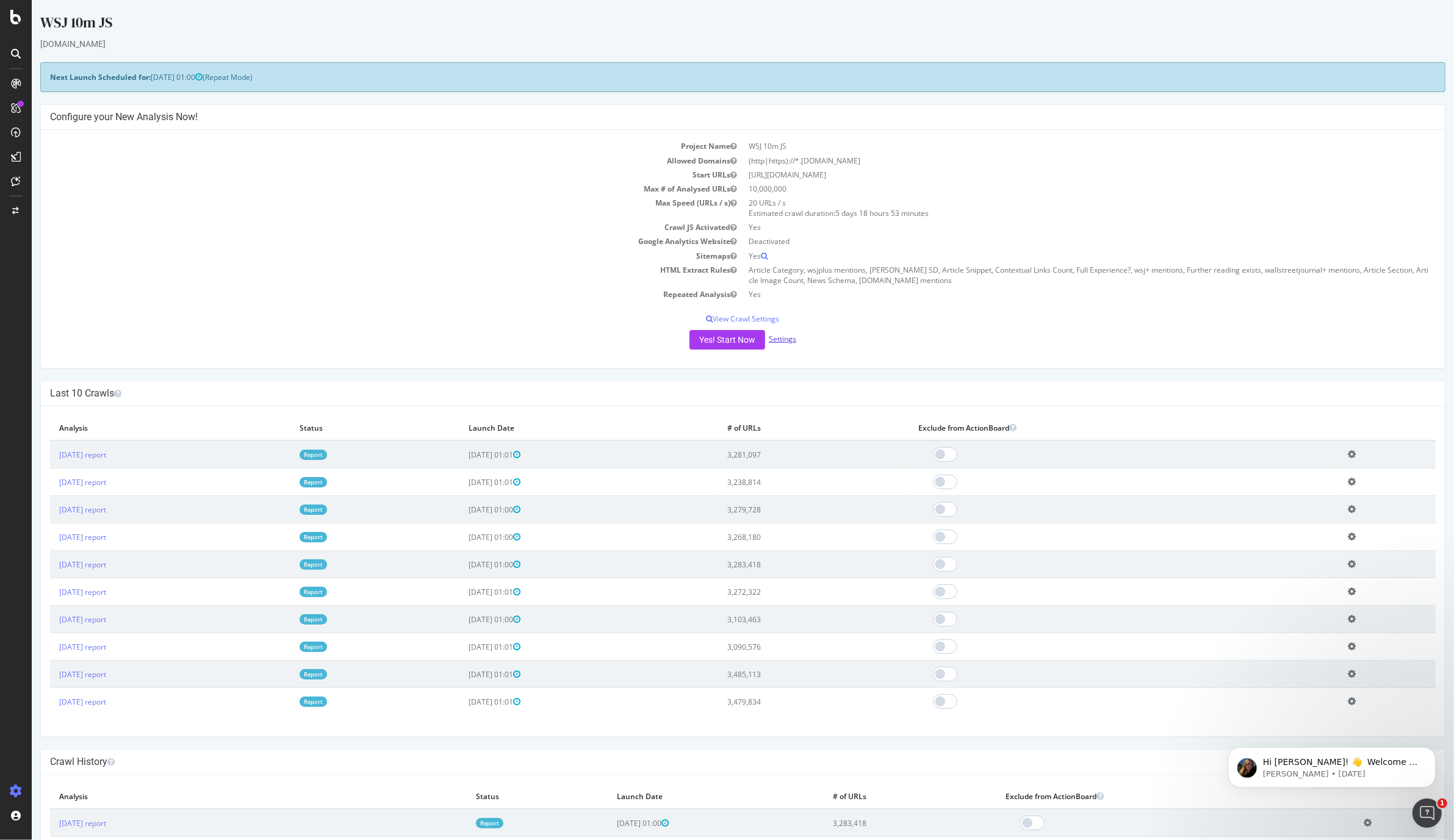
click at [781, 338] on link "Settings" at bounding box center [782, 338] width 27 height 11
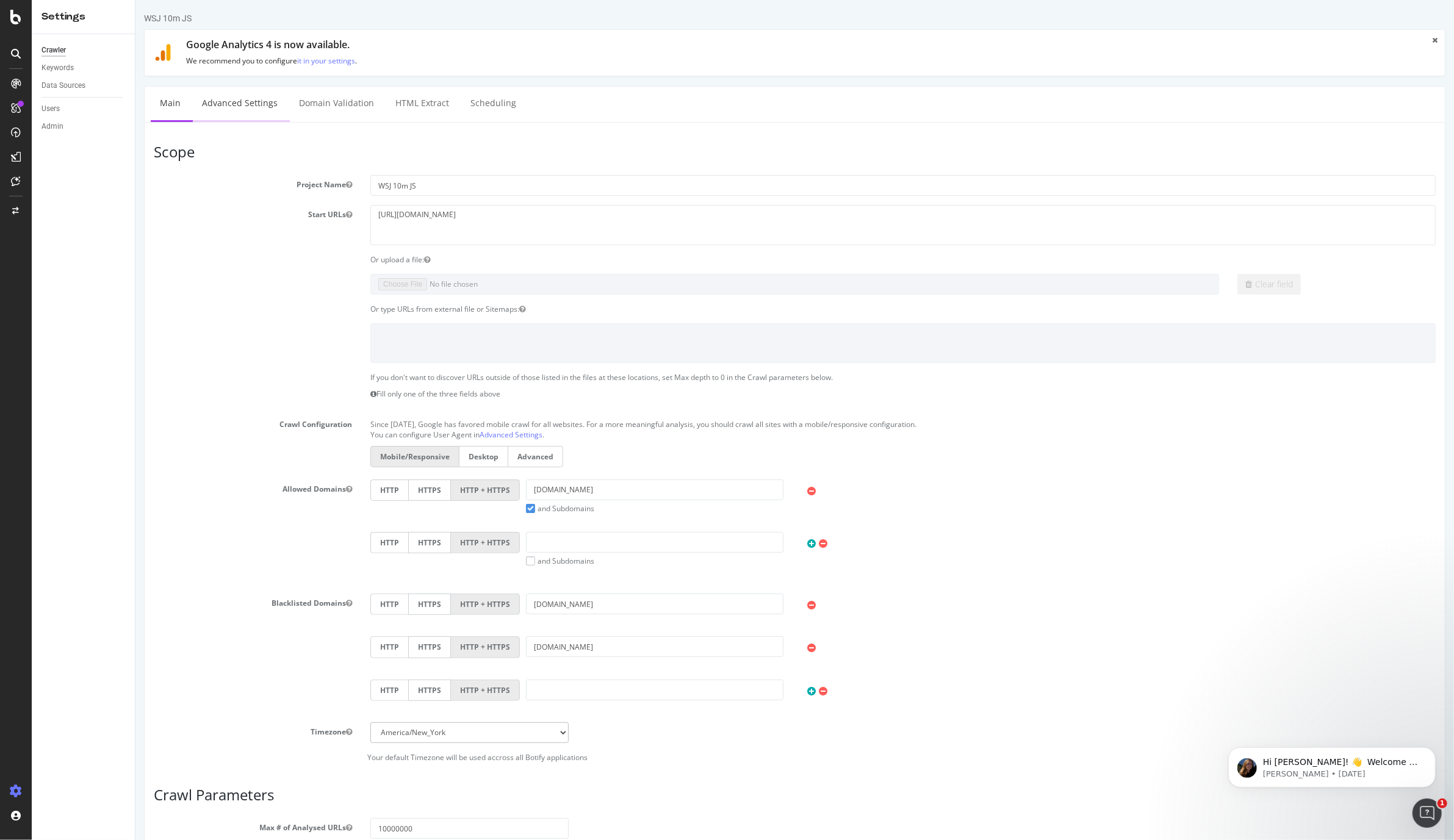
click at [247, 101] on link "Advanced Settings" at bounding box center [239, 103] width 94 height 34
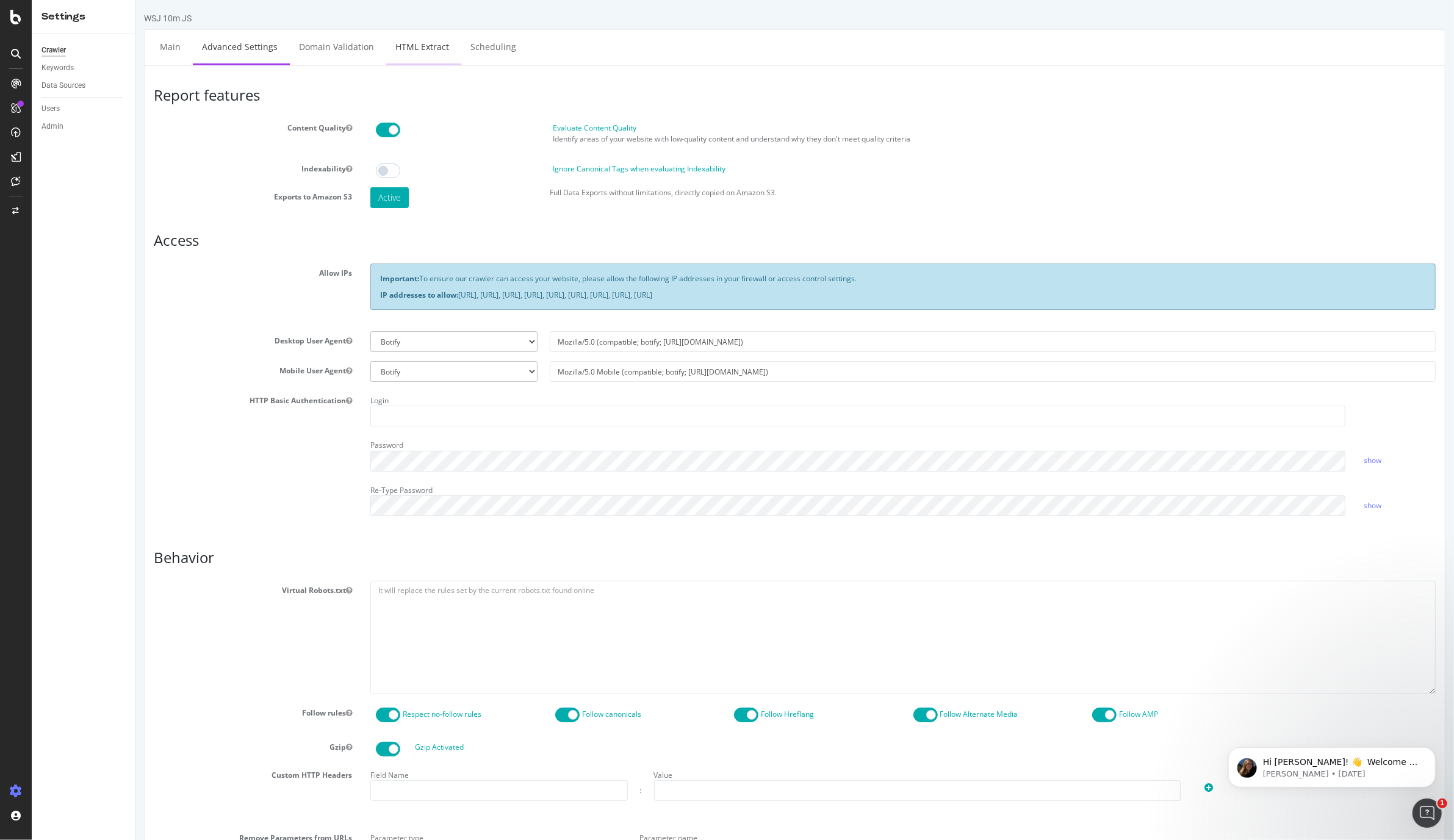
click at [404, 45] on link "HTML Extract" at bounding box center [422, 47] width 72 height 34
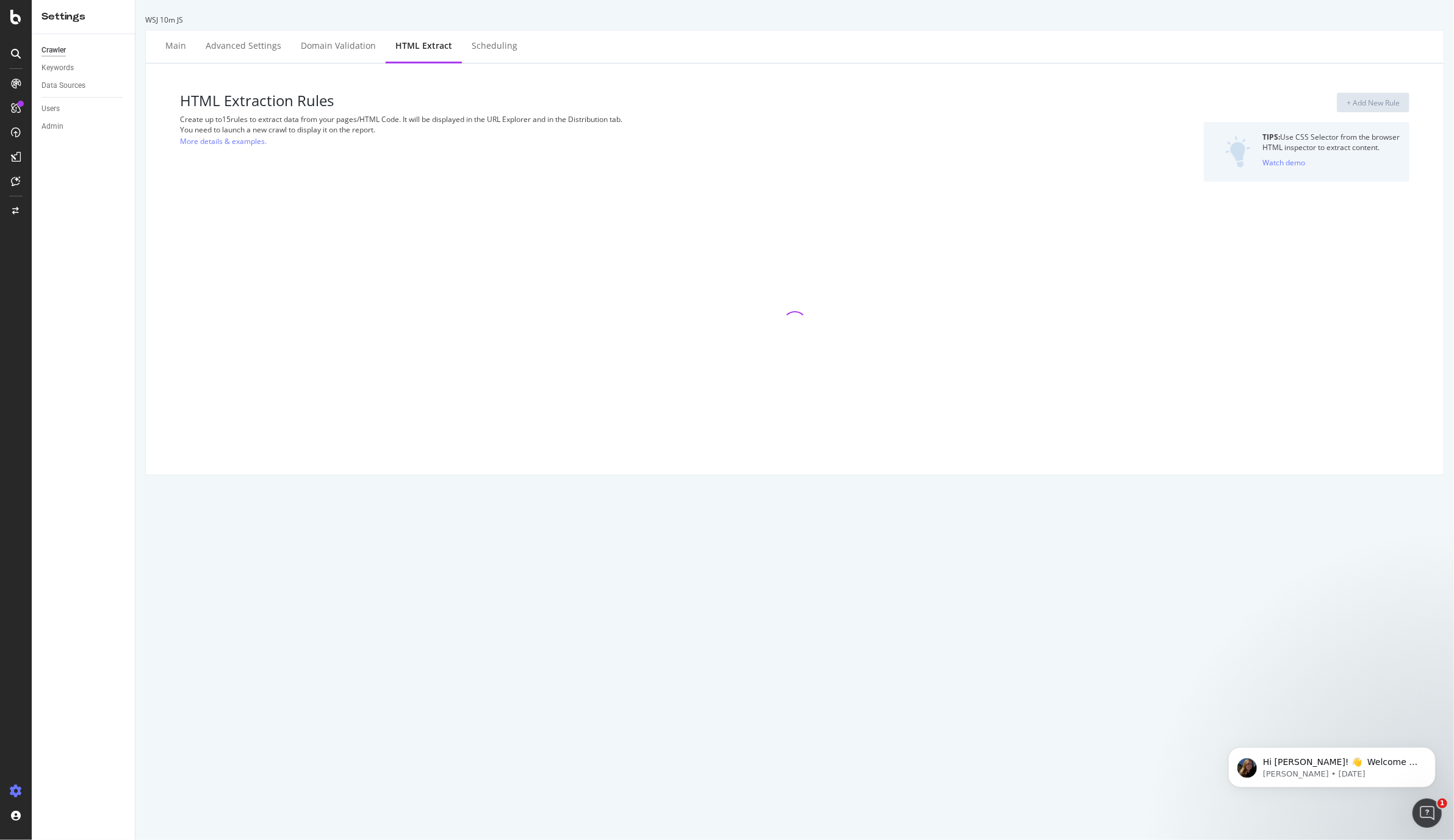
select select "count"
select select "exist"
select select "count"
select select "exist"
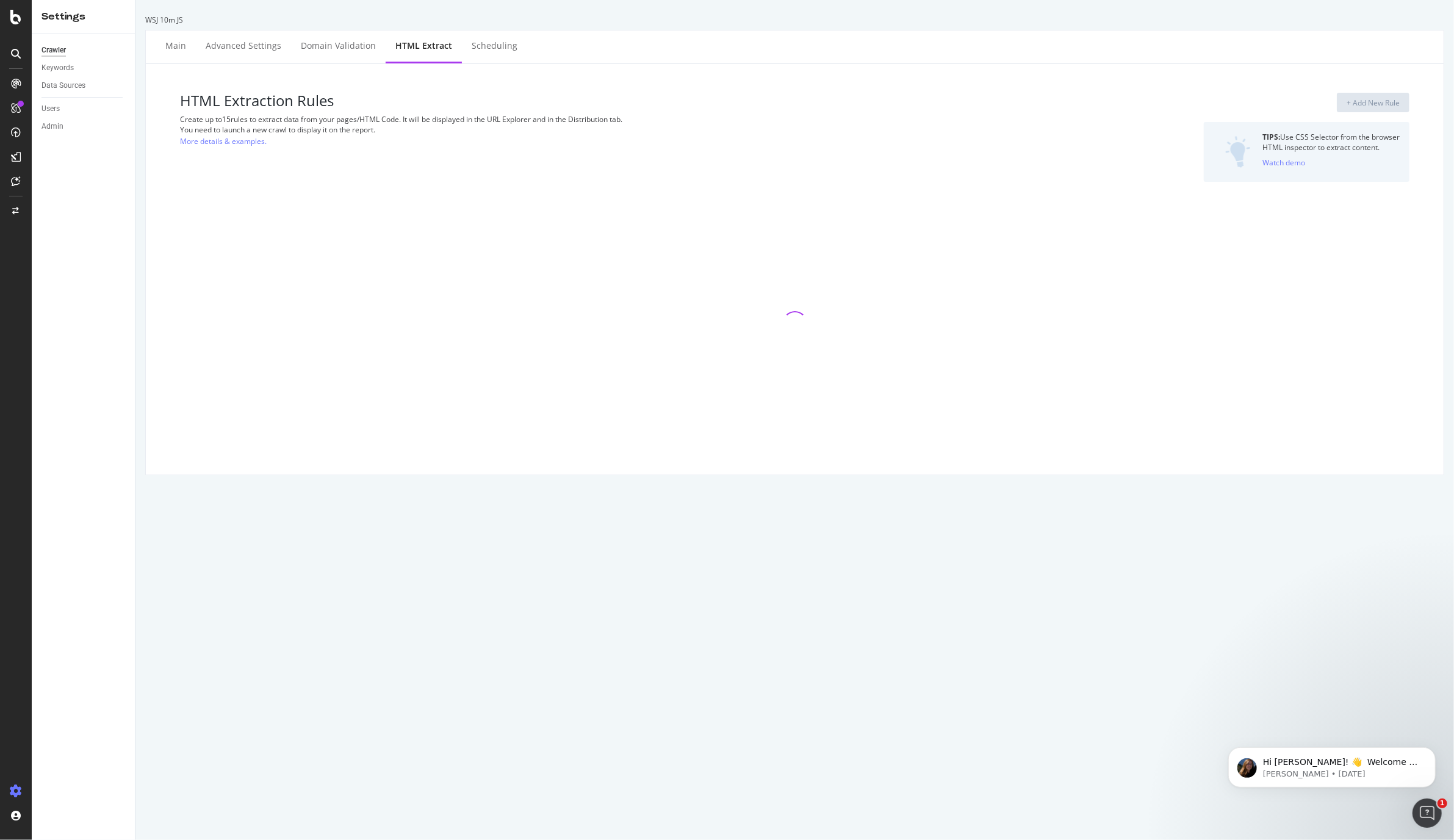
select select "count"
select select "exist"
select select "count"
select select "i"
select select "count"
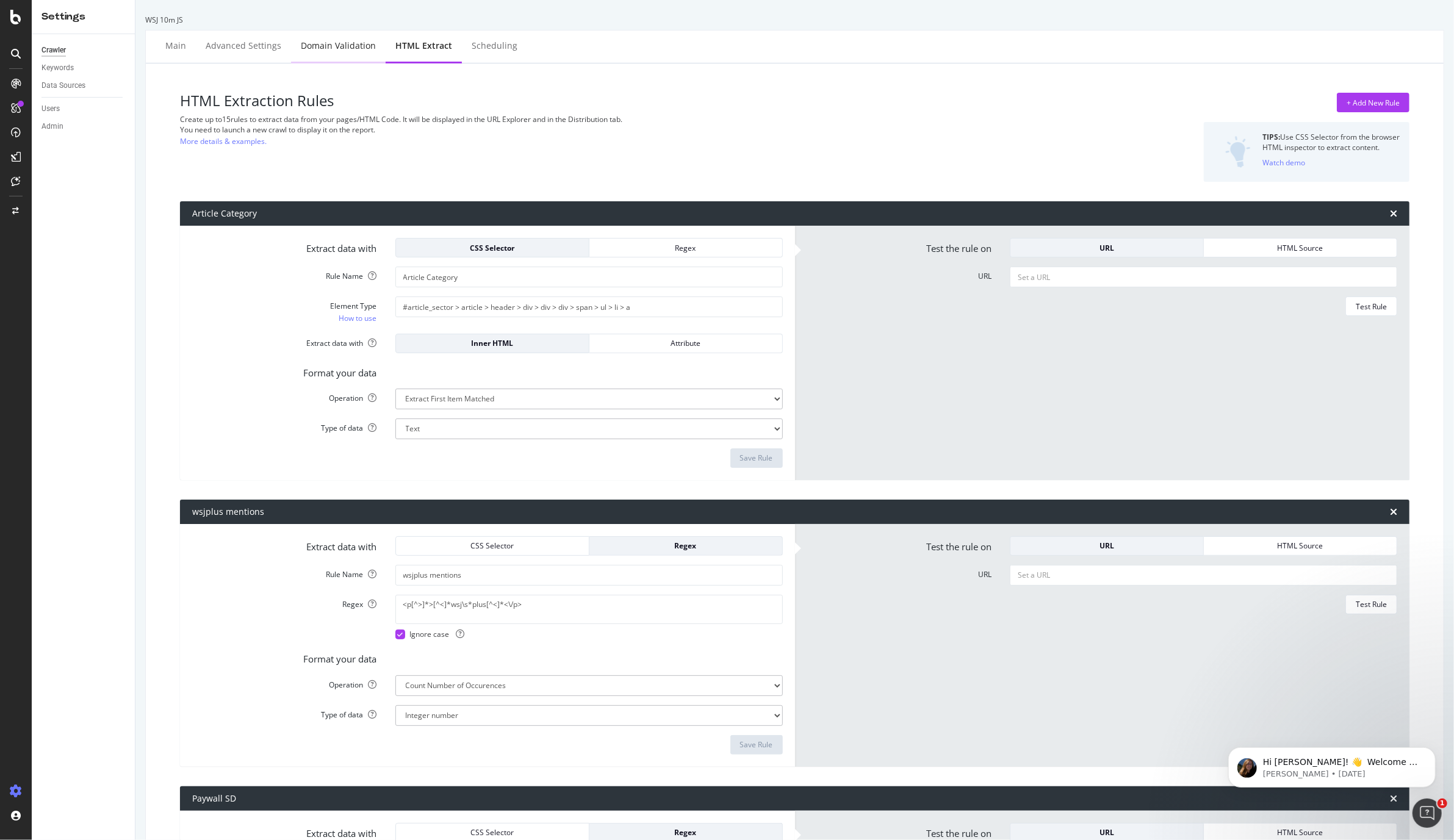
click at [344, 54] on div "Domain Validation" at bounding box center [339, 47] width 95 height 34
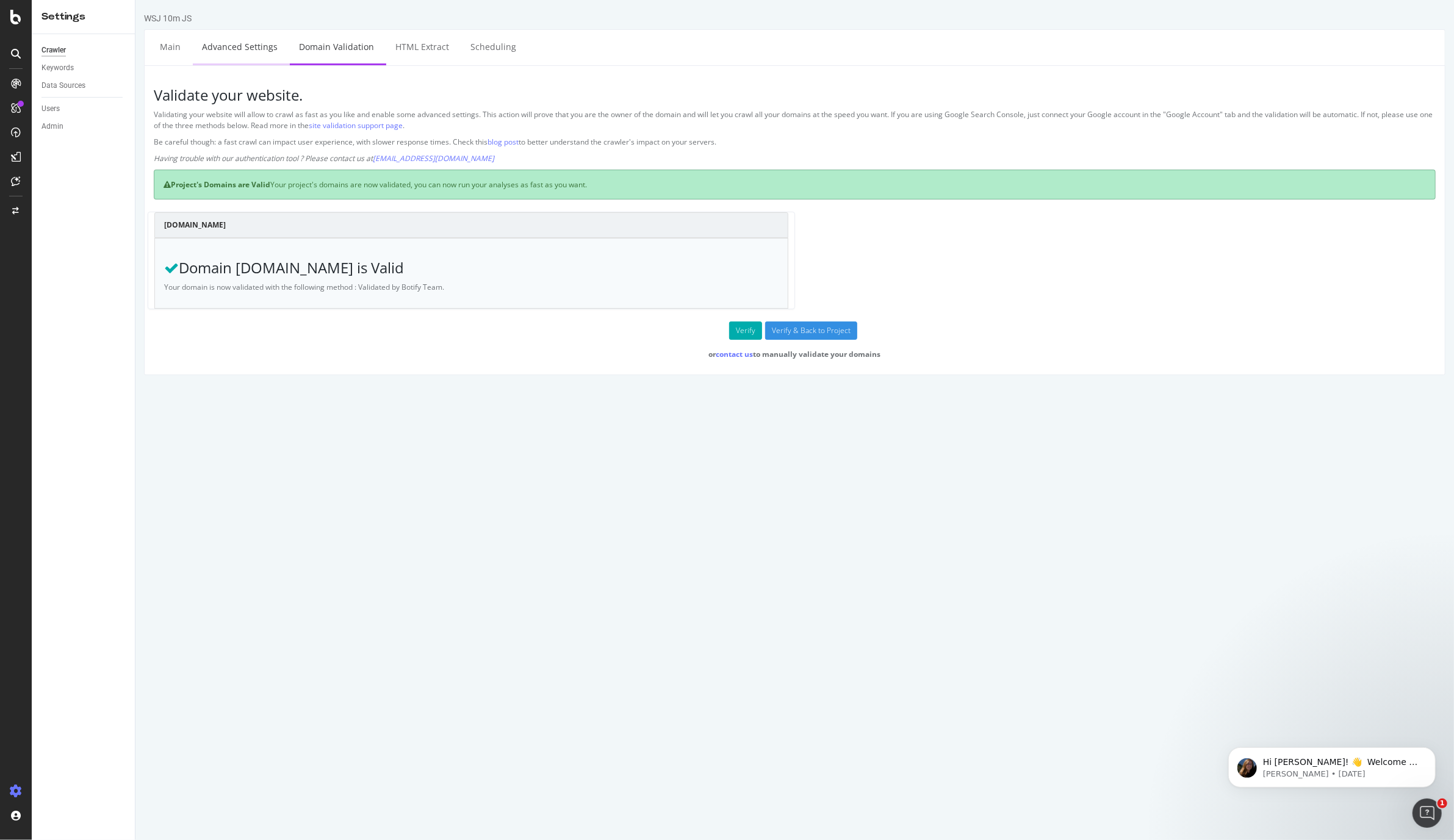
click at [232, 47] on link "Advanced Settings" at bounding box center [239, 47] width 94 height 34
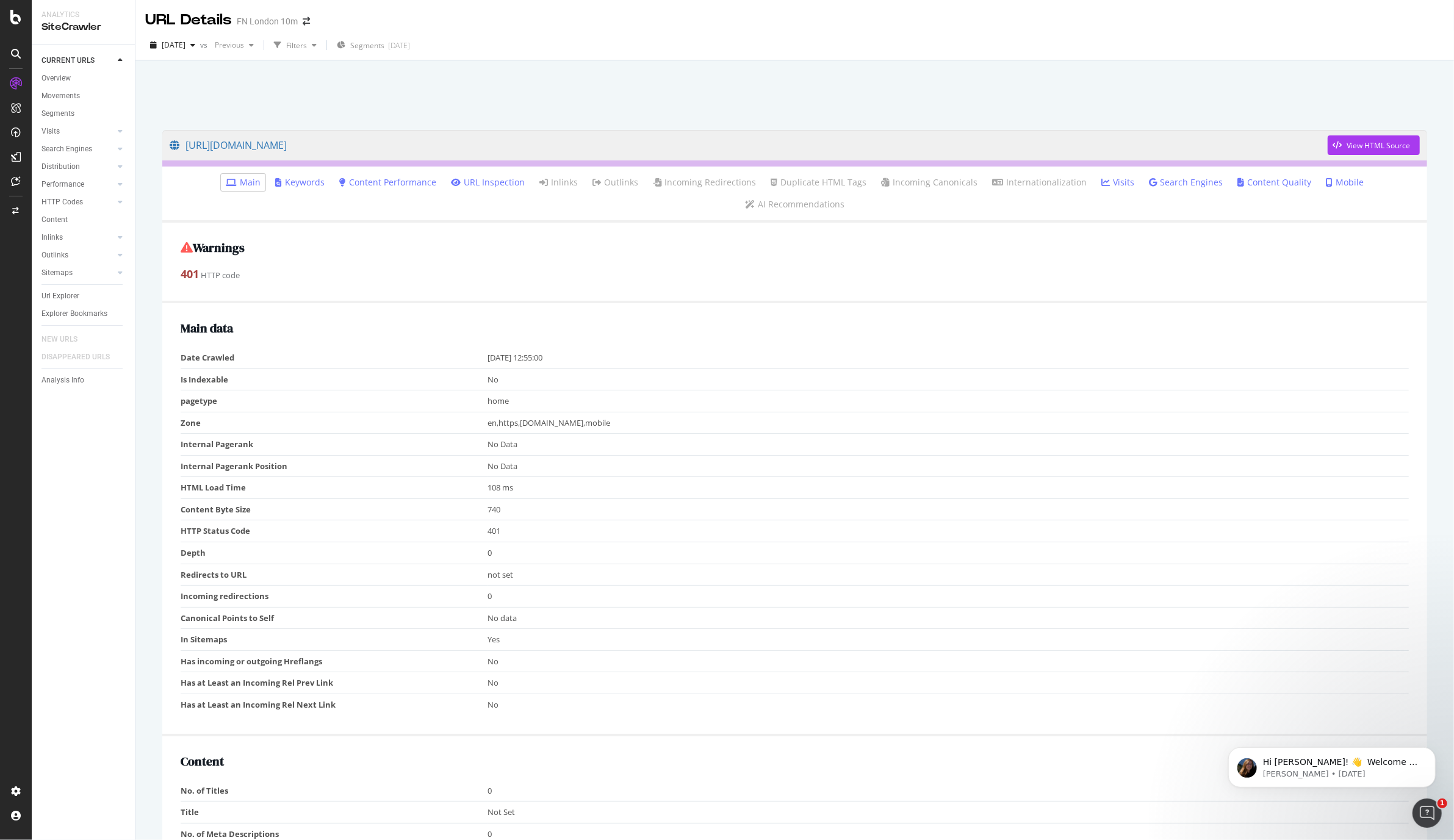
click at [589, 434] on td "No Data" at bounding box center [948, 444] width 921 height 22
click at [1348, 147] on div "View HTML Source" at bounding box center [1379, 145] width 63 height 11
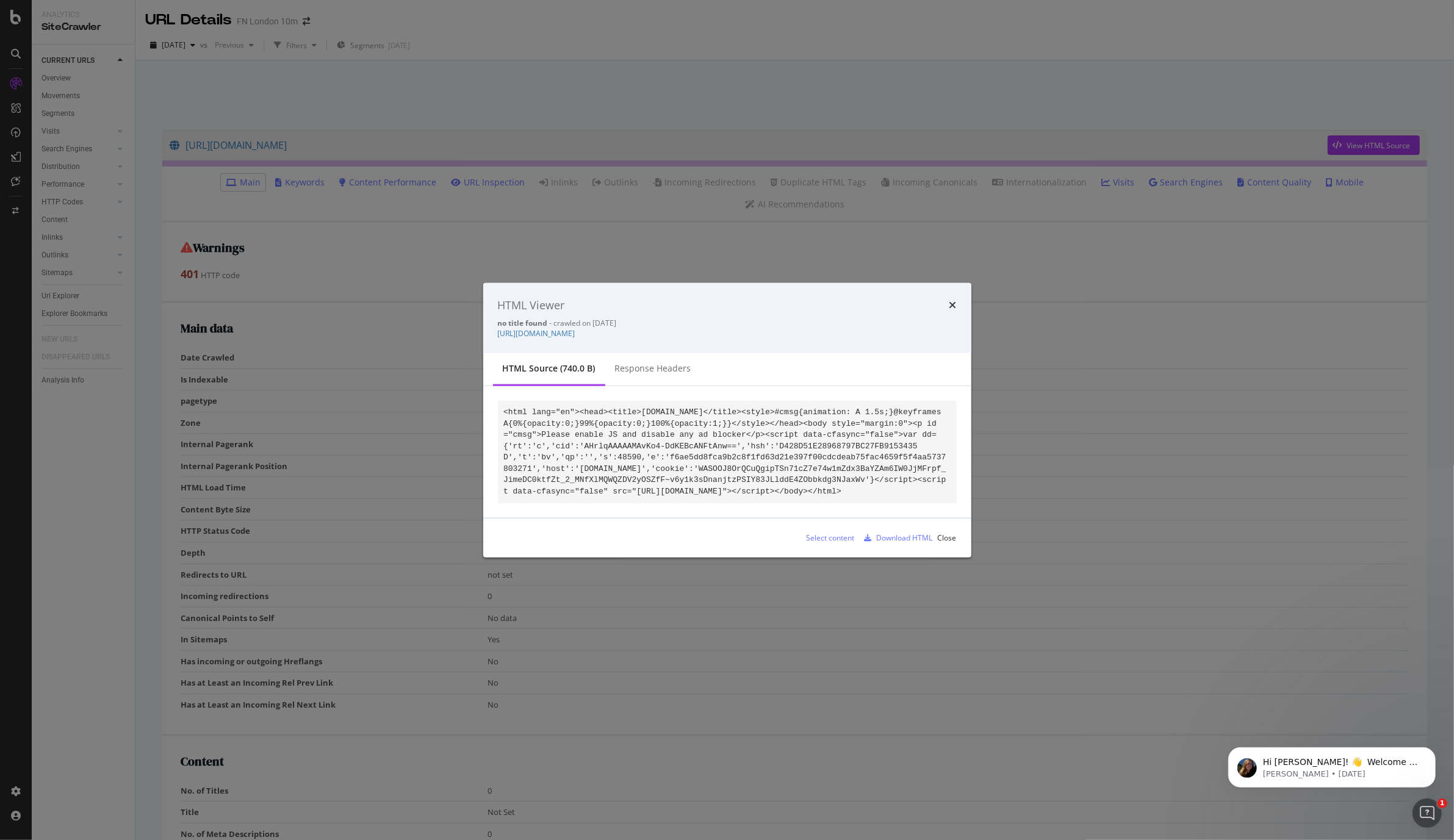
click at [804, 450] on code "<html lang="en"><head><title>[DOMAIN_NAME]</title><style>#cmsg{animation: A 1.5…" at bounding box center [725, 452] width 443 height 88
drag, startPoint x: 807, startPoint y: 437, endPoint x: 840, endPoint y: 511, distance: 81.0
click at [840, 511] on div "<html lang="en"><head><title>[DOMAIN_NAME]</title><style>#cmsg{animation: A 1.5…" at bounding box center [727, 452] width 488 height 132
click at [840, 497] on pre "<html lang="en"><head><title>[DOMAIN_NAME]</title><style>#cmsg{animation: A 1.5…" at bounding box center [727, 452] width 459 height 103
drag, startPoint x: 504, startPoint y: 406, endPoint x: 617, endPoint y: 507, distance: 151.6
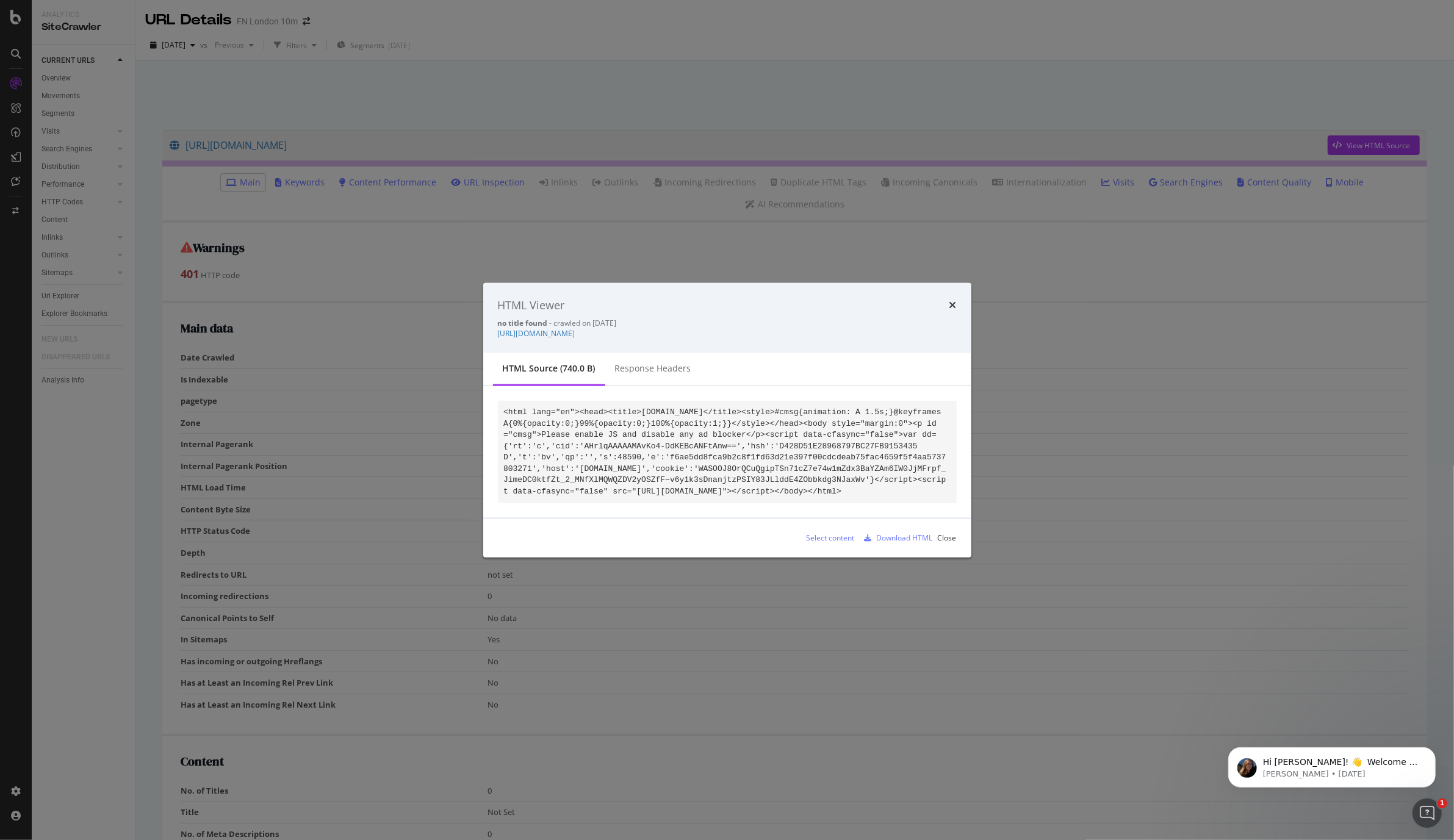
click at [617, 503] on pre "<html lang="en"><head><title>[DOMAIN_NAME]</title><style>#cmsg{animation: A 1.5…" at bounding box center [727, 452] width 459 height 103
copy code "<html lang="en"><head><title>[DOMAIN_NAME]</title><style>#cmsg{animation: A 1.5…"
click at [670, 365] on div "Response Headers" at bounding box center [653, 368] width 77 height 12
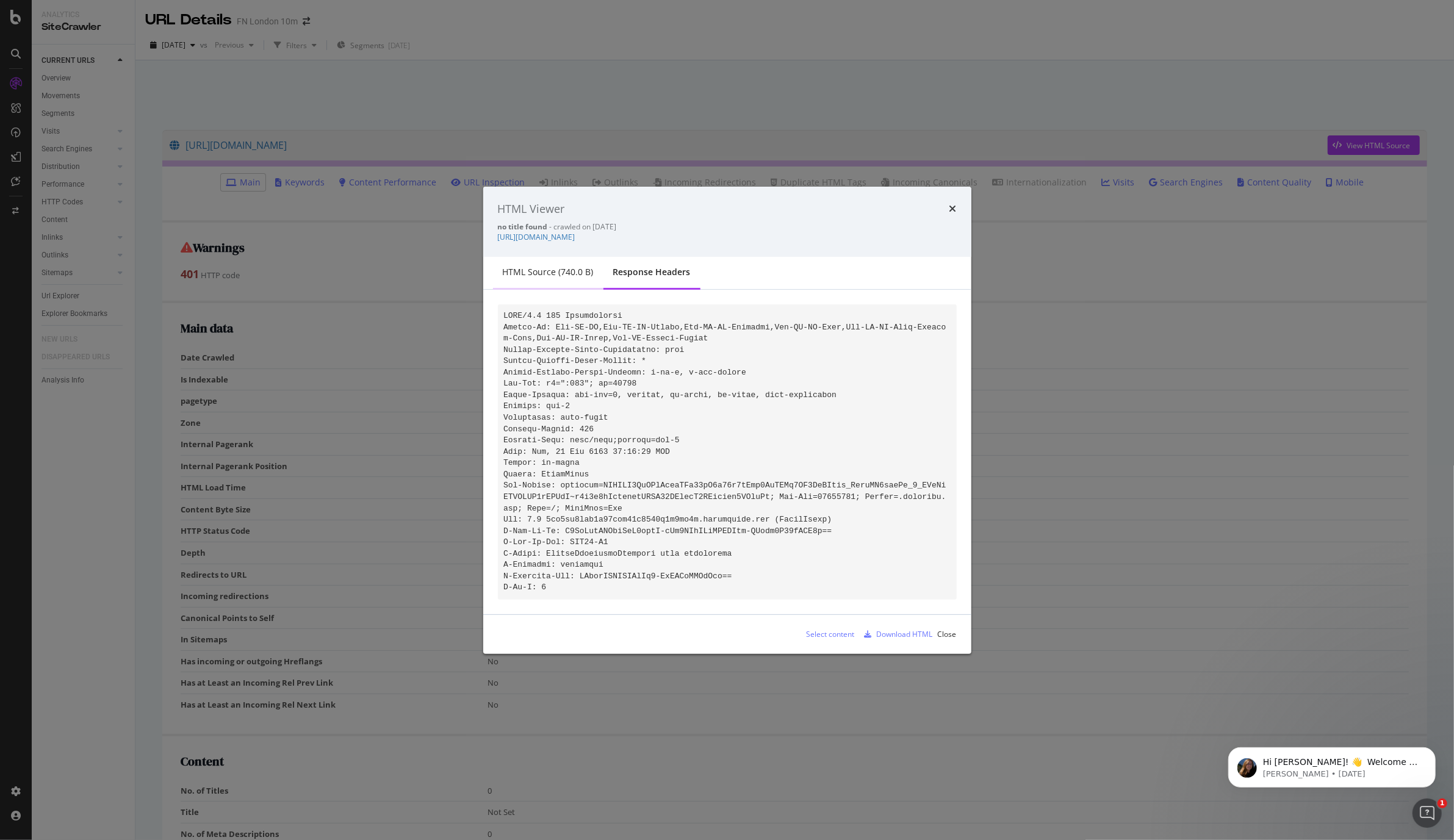
click at [570, 268] on div "HTML source (740.0 B)" at bounding box center [548, 272] width 91 height 12
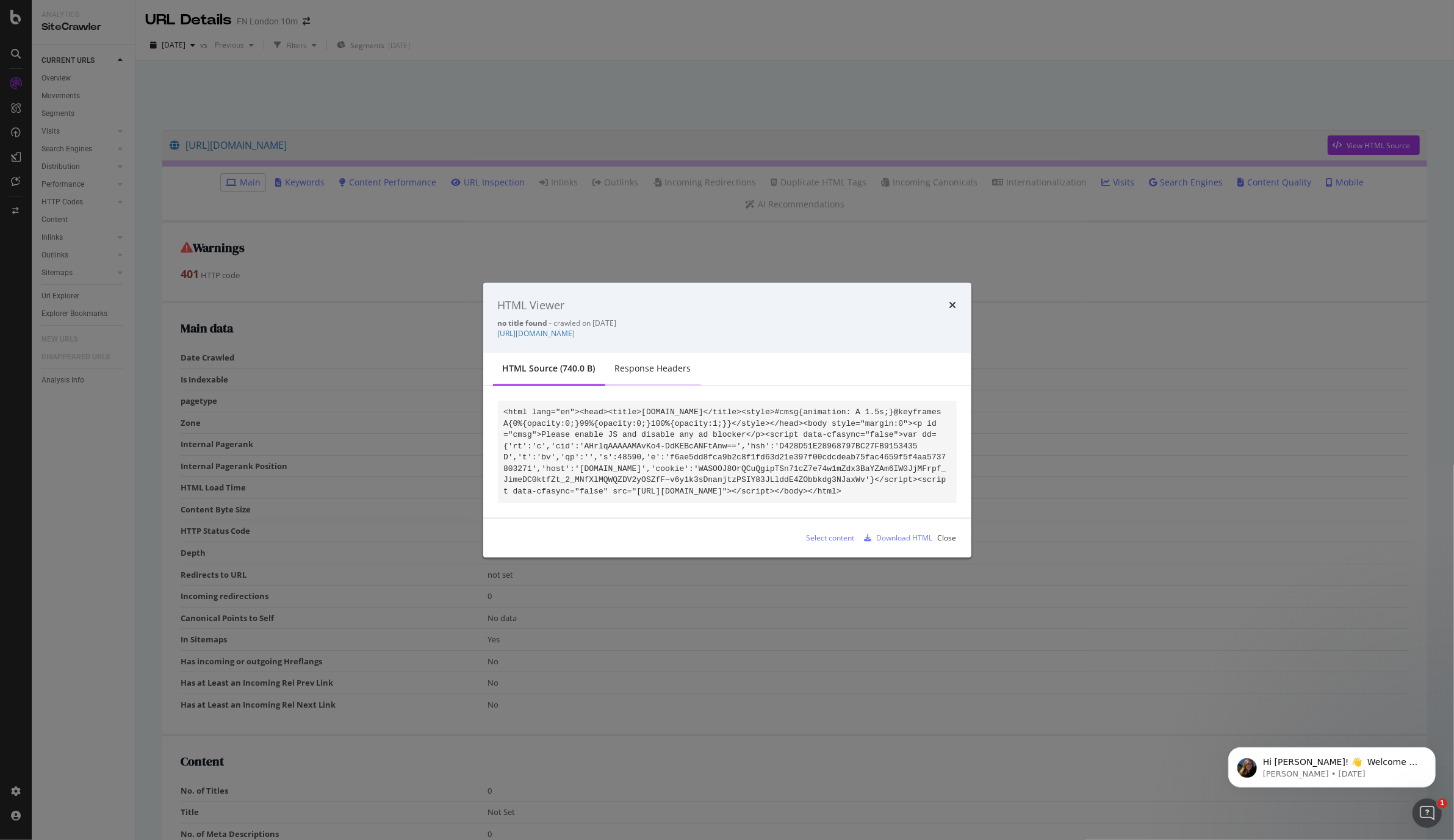
click at [657, 362] on div "Response Headers" at bounding box center [653, 368] width 77 height 12
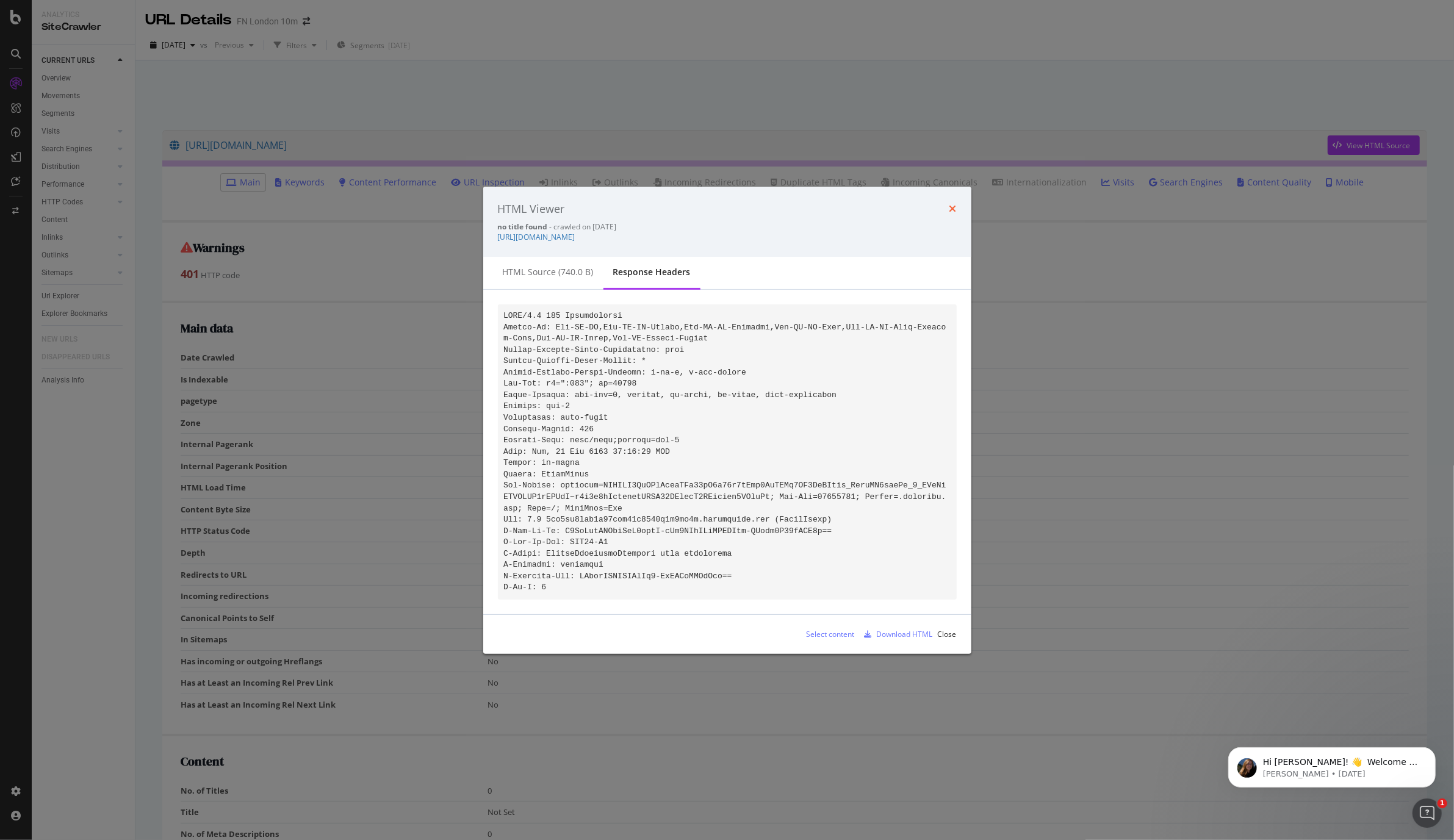
click at [950, 203] on icon "times" at bounding box center [953, 208] width 7 height 10
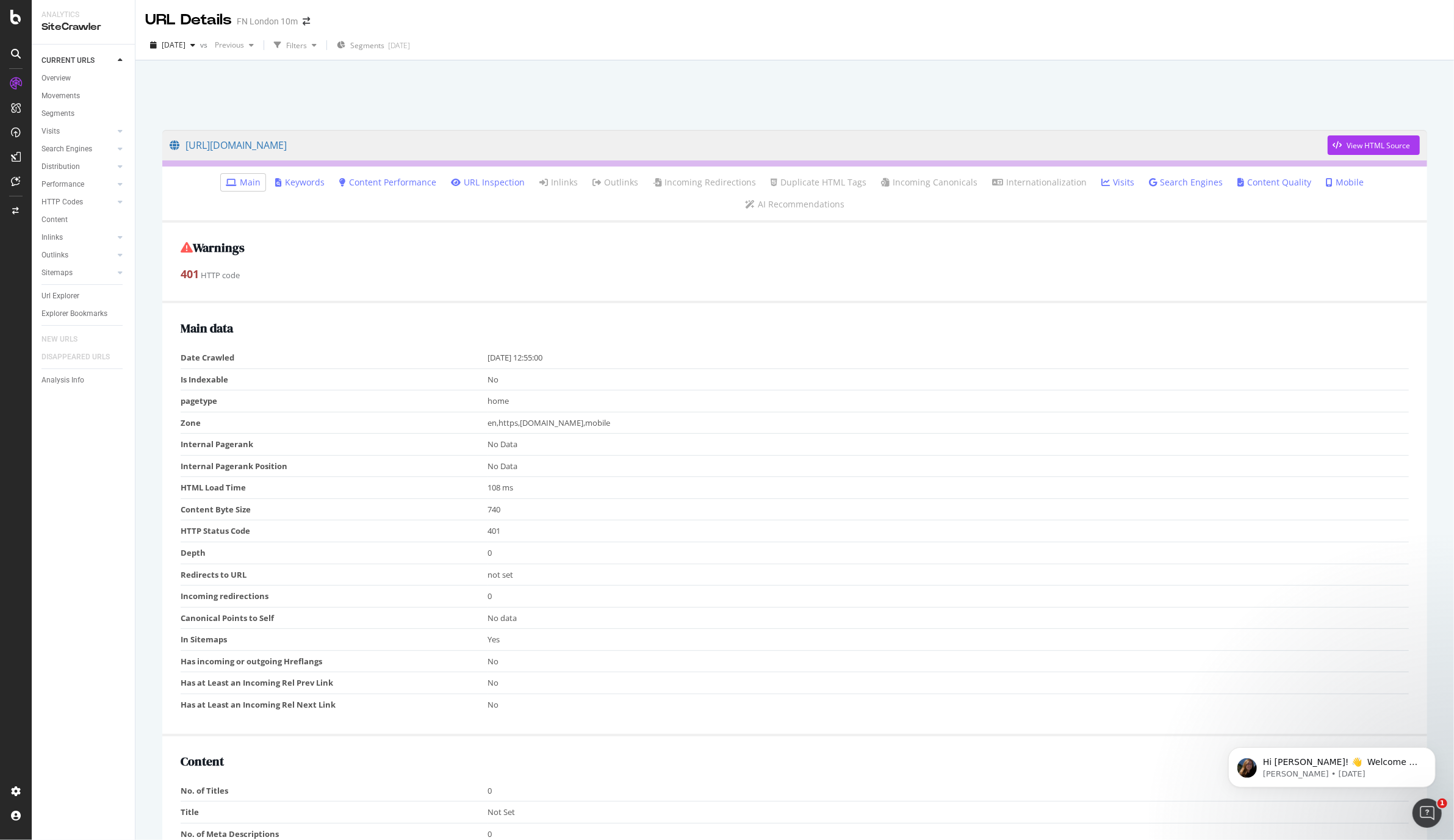
click at [1326, 184] on link "Mobile" at bounding box center [1344, 182] width 38 height 12
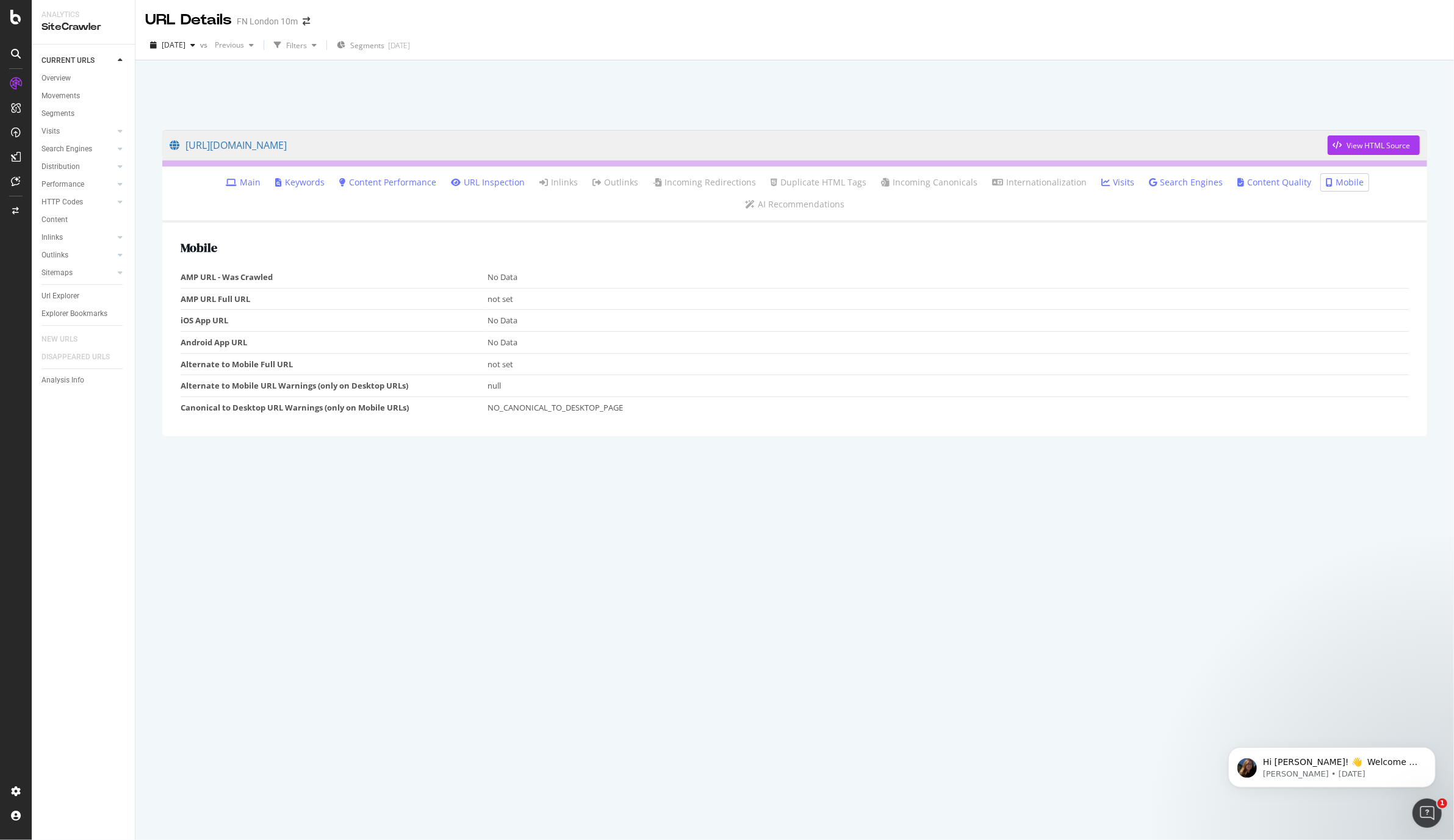
click at [226, 182] on link "Main" at bounding box center [243, 182] width 35 height 12
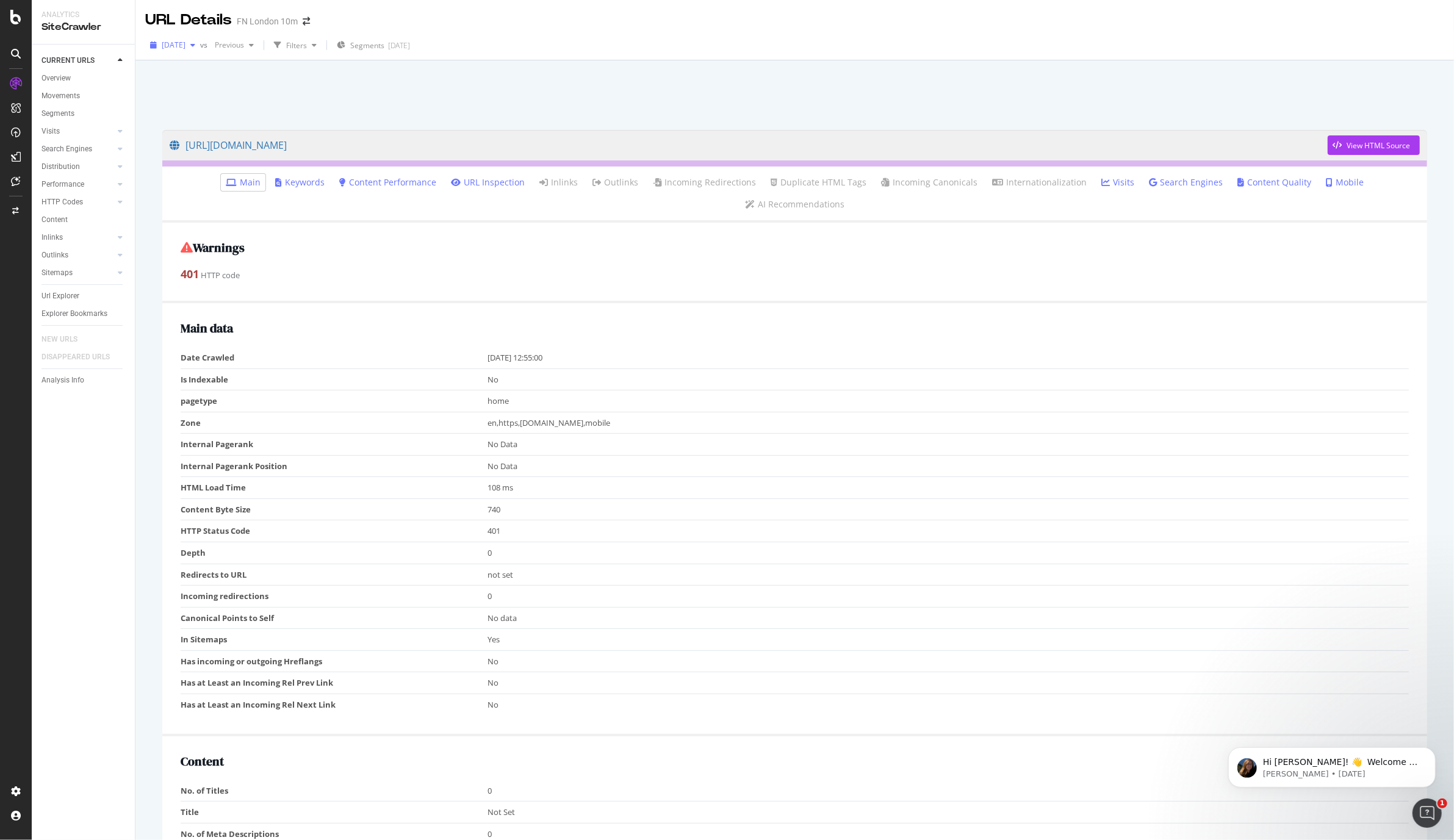
click at [200, 43] on div "button" at bounding box center [193, 45] width 15 height 7
click at [395, 95] on div at bounding box center [794, 91] width 1289 height 52
click at [62, 77] on div "Overview" at bounding box center [56, 78] width 29 height 13
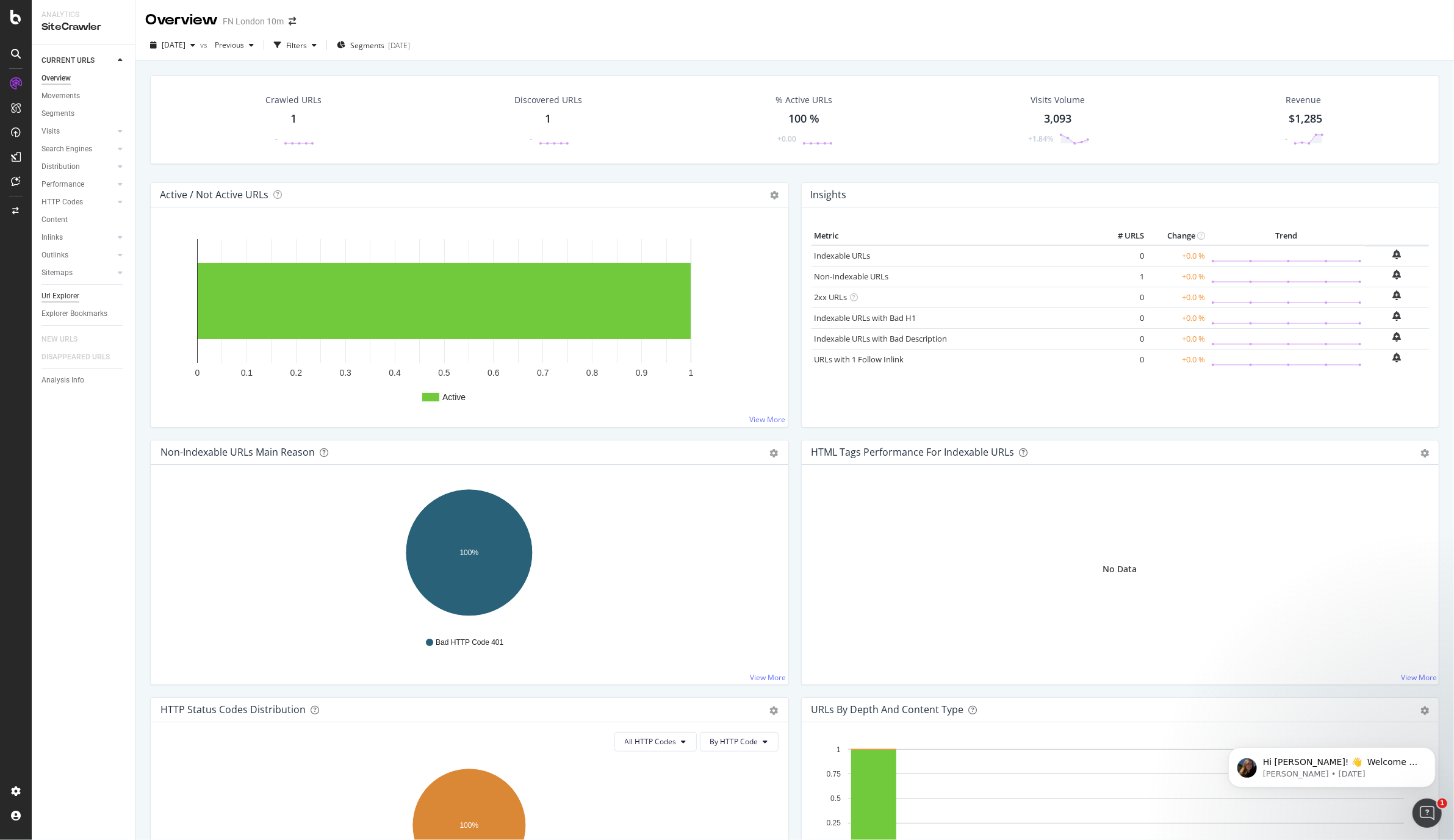
click at [57, 291] on div "Url Explorer" at bounding box center [60, 296] width 38 height 13
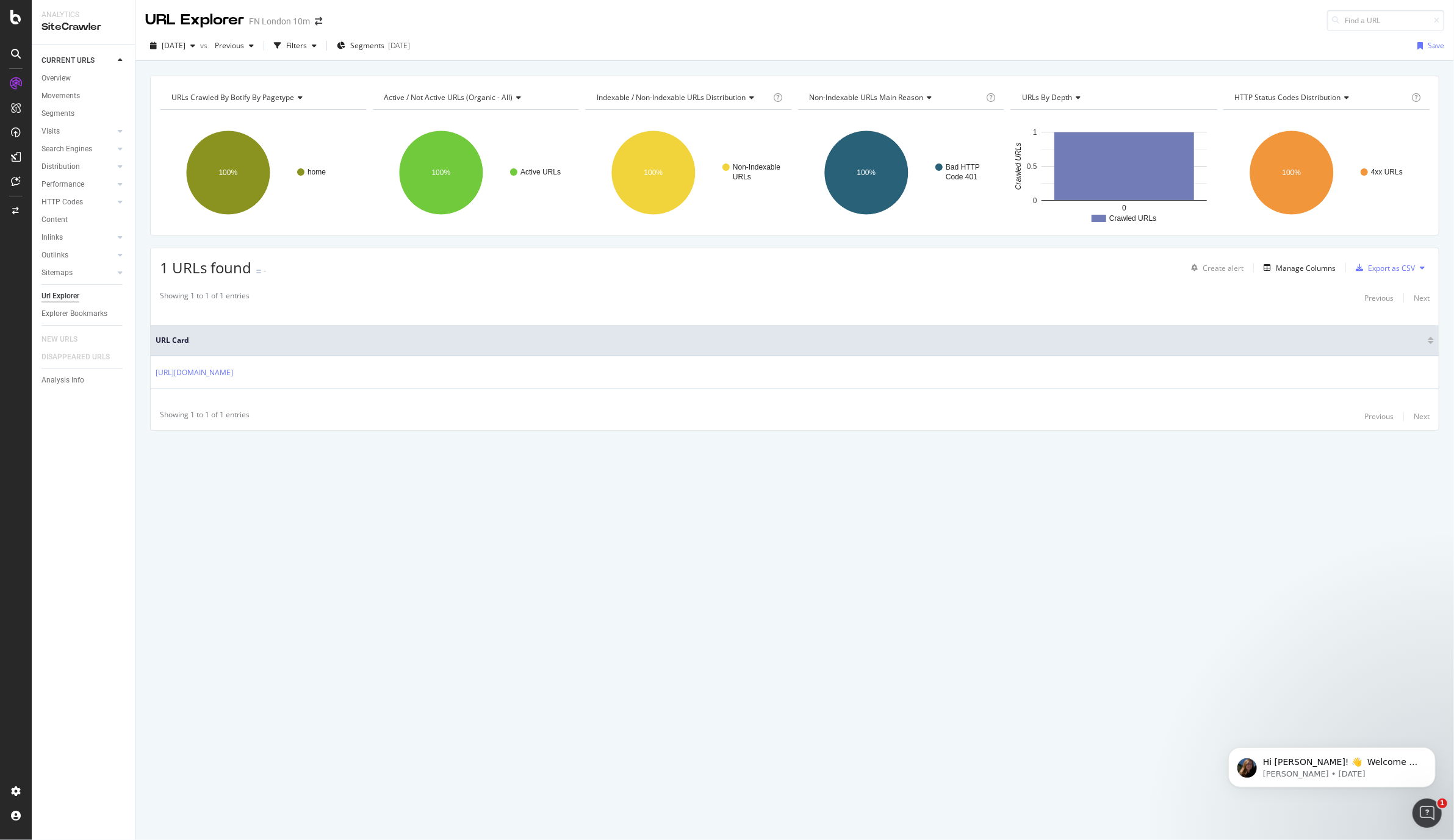
click at [564, 35] on div "[DATE] vs Previous Filters Segments [DATE] Save" at bounding box center [795, 46] width 1319 height 30
click at [944, 543] on div "URLs Crawled By Botify By pagetype Chart (by Value) Table Expand Export as CSV …" at bounding box center [795, 450] width 1319 height 779
click at [120, 202] on icon at bounding box center [120, 202] width 5 height 7
click at [120, 167] on icon at bounding box center [120, 167] width 5 height 7
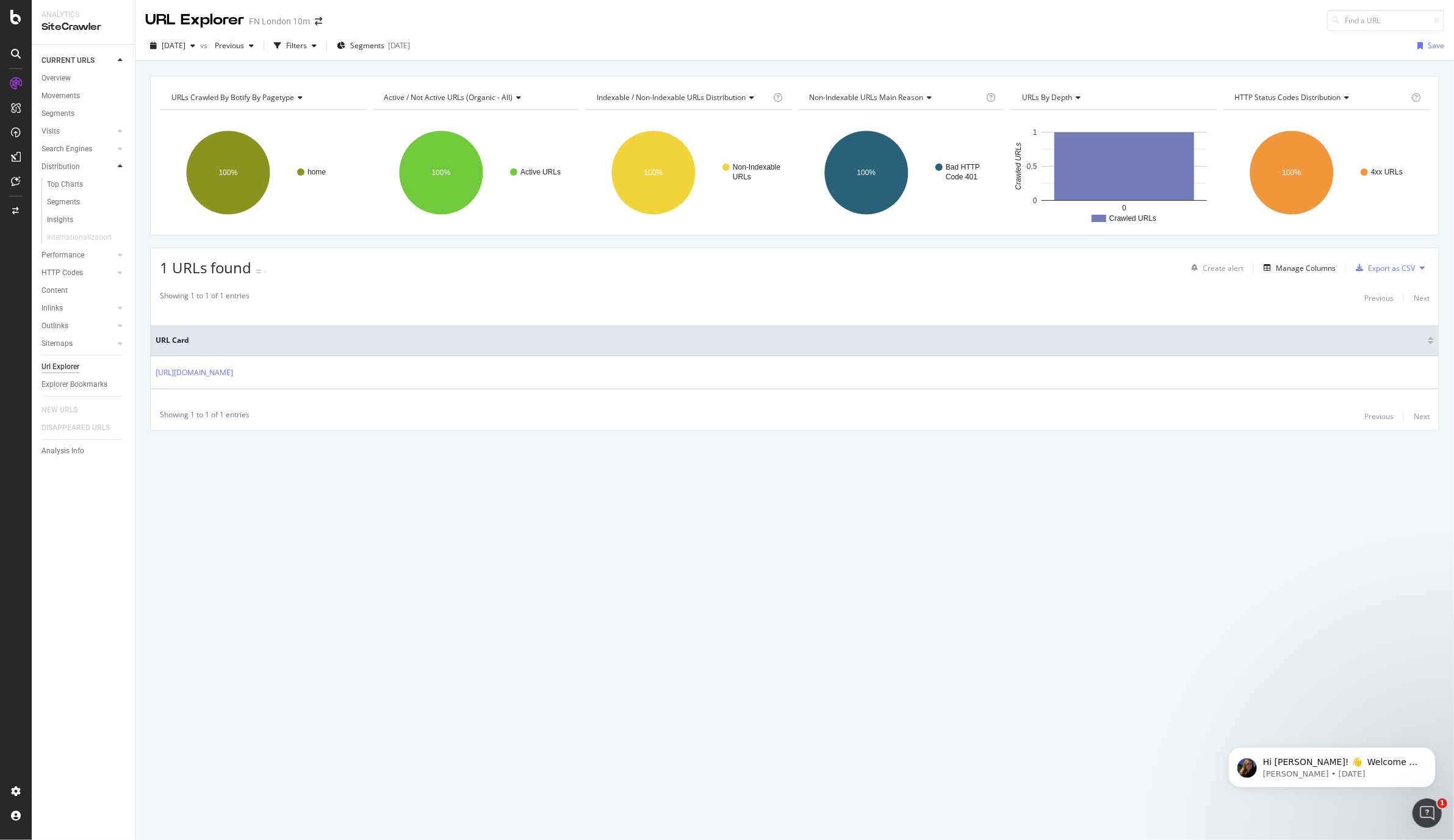
click at [120, 167] on icon at bounding box center [120, 167] width 5 height 7
click at [317, 46] on icon "button" at bounding box center [314, 46] width 5 height 7
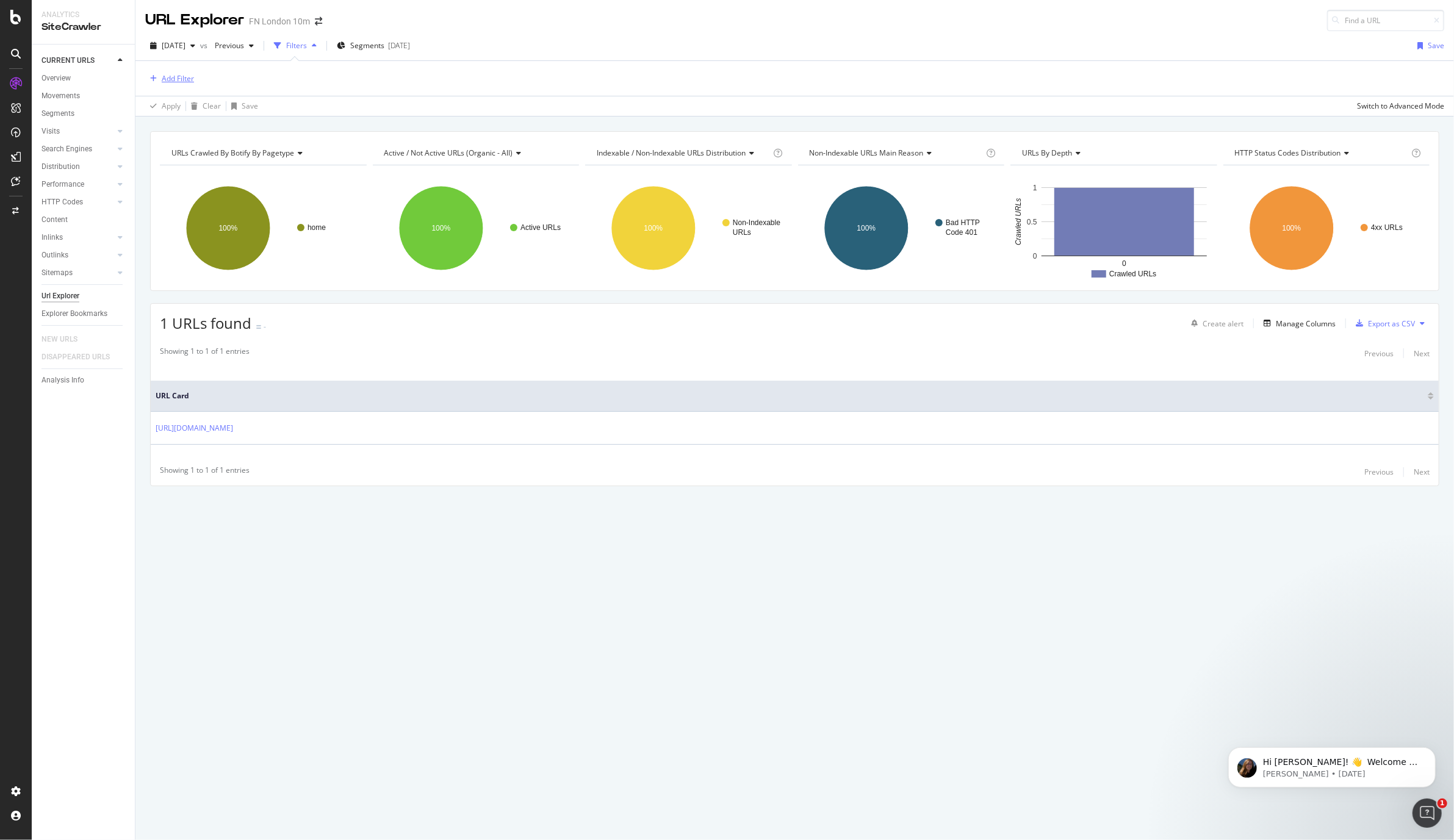
click at [187, 78] on div "Add Filter" at bounding box center [178, 78] width 32 height 11
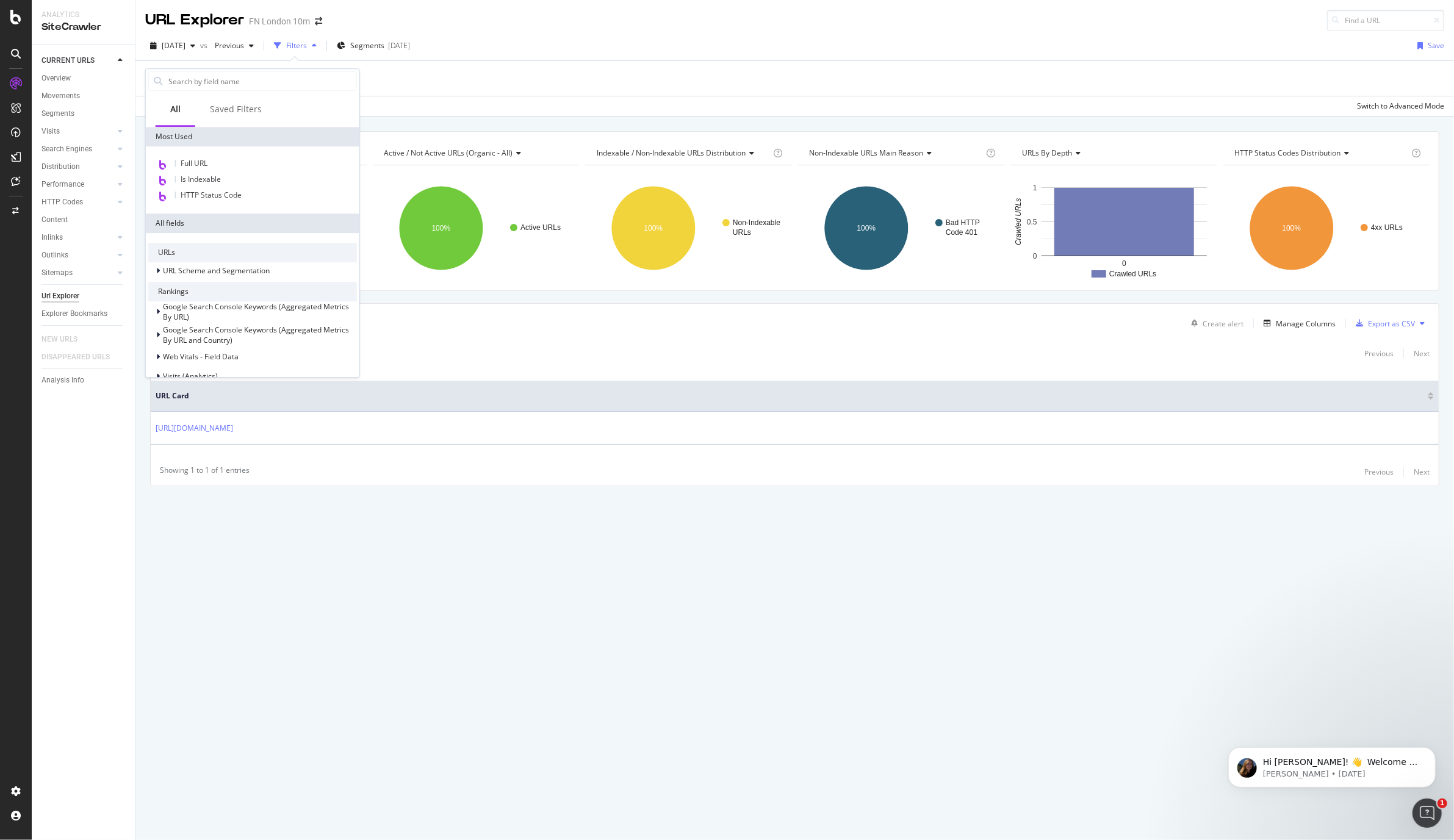
click at [537, 57] on div "[DATE] vs Previous Filters Segments [DATE] Save" at bounding box center [795, 48] width 1319 height 24
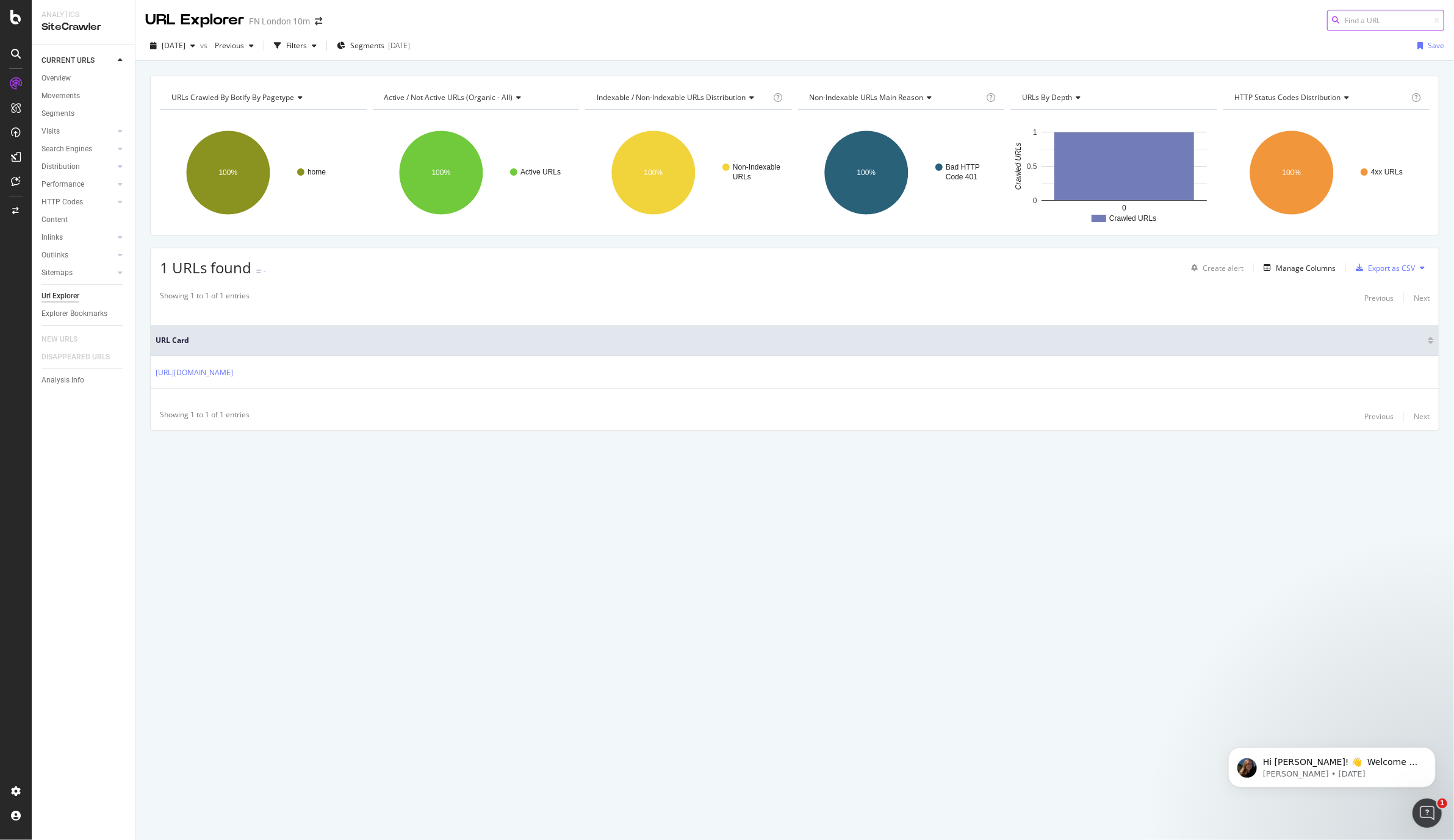
click at [1391, 24] on input at bounding box center [1386, 21] width 117 height 21
click at [523, 30] on div "URL Explorer FN [GEOGRAPHIC_DATA] 10m" at bounding box center [795, 16] width 1319 height 31
click at [103, 761] on div "Configure and access your website analyses" at bounding box center [111, 766] width 146 height 10
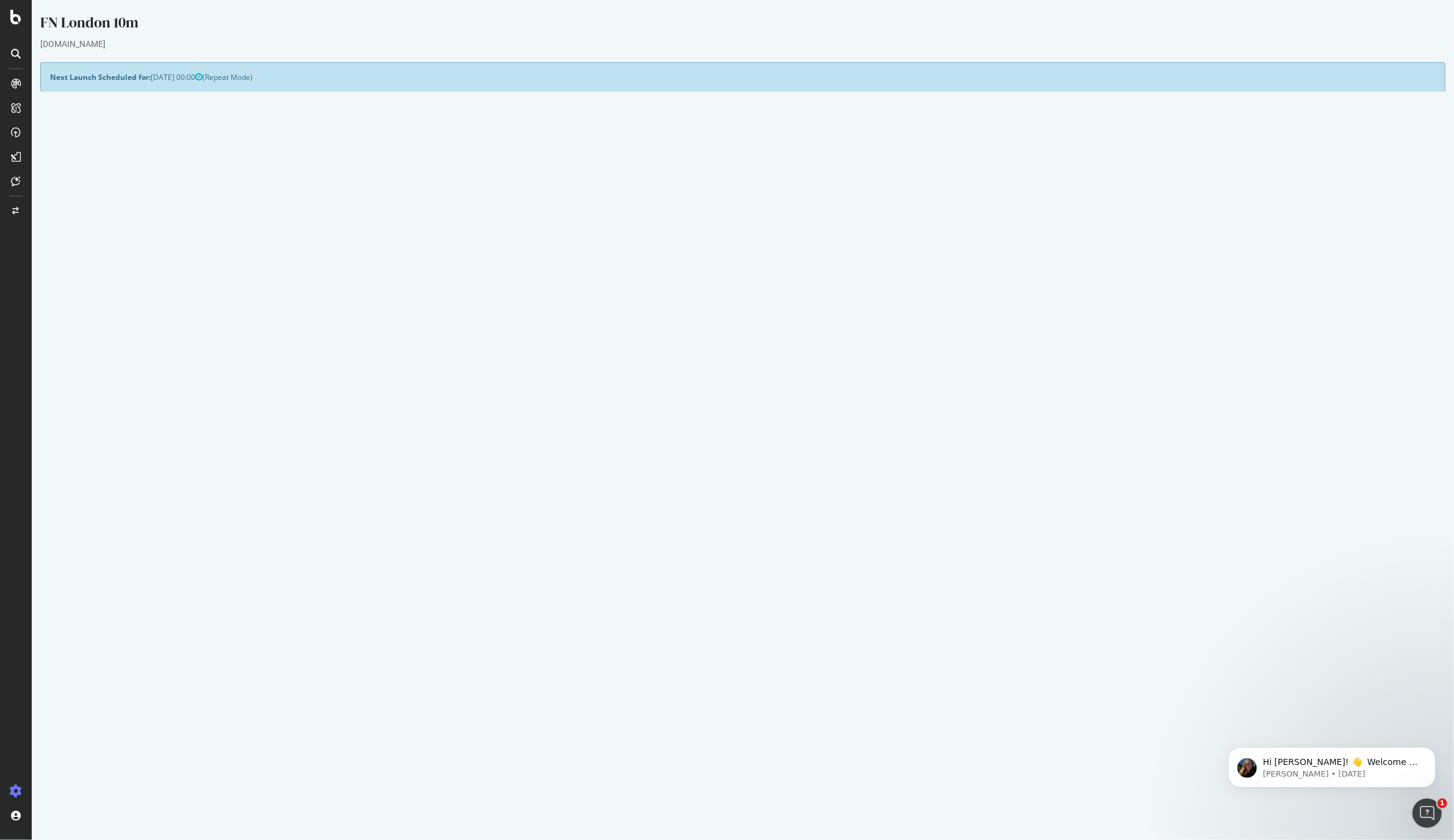
click at [380, 228] on icon "button" at bounding box center [380, 228] width 6 height 7
click at [380, 228] on icon "button" at bounding box center [380, 228] width 6 height 7
drag, startPoint x: 302, startPoint y: 225, endPoint x: 364, endPoint y: 225, distance: 62.0
click at [372, 223] on td "Crawl JS Activated" at bounding box center [219, 227] width 339 height 14
copy td "Crawl JS Activated"
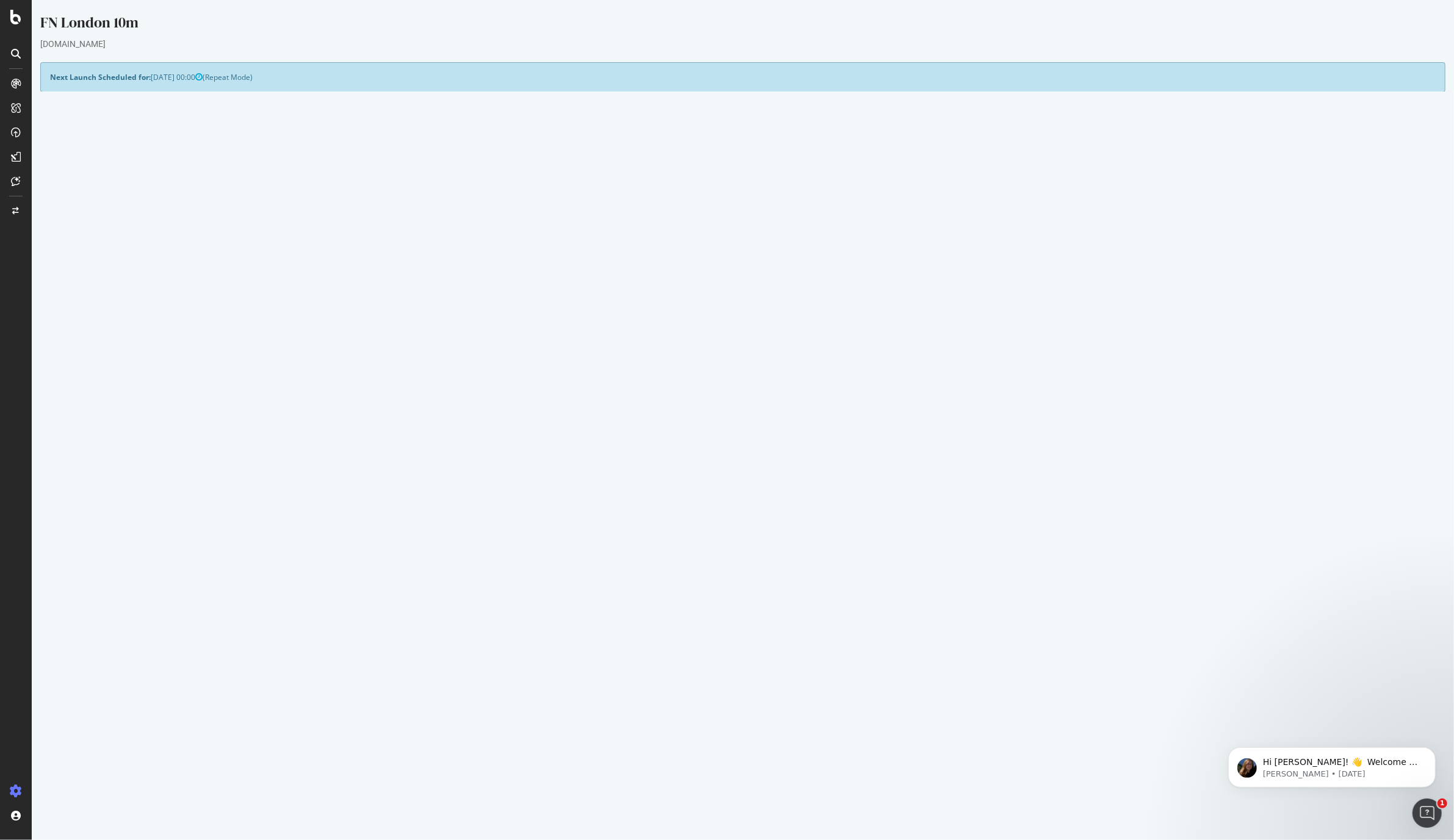
click at [515, 253] on td "Yes" at bounding box center [558, 256] width 339 height 14
click at [403, 330] on link "Modify Project's Settings" at bounding box center [388, 329] width 112 height 19
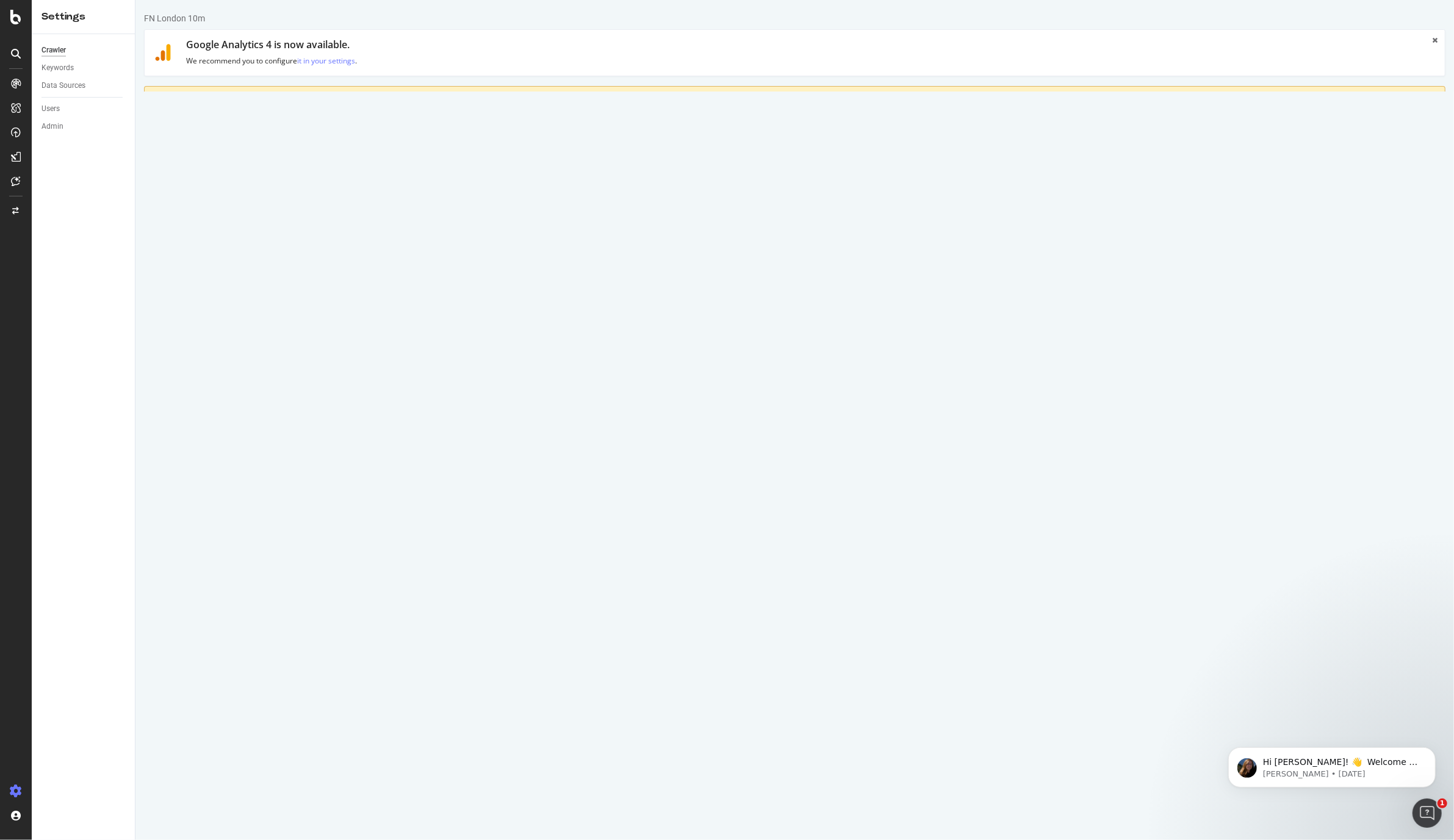
click at [236, 160] on link "Advanced Settings" at bounding box center [239, 164] width 94 height 34
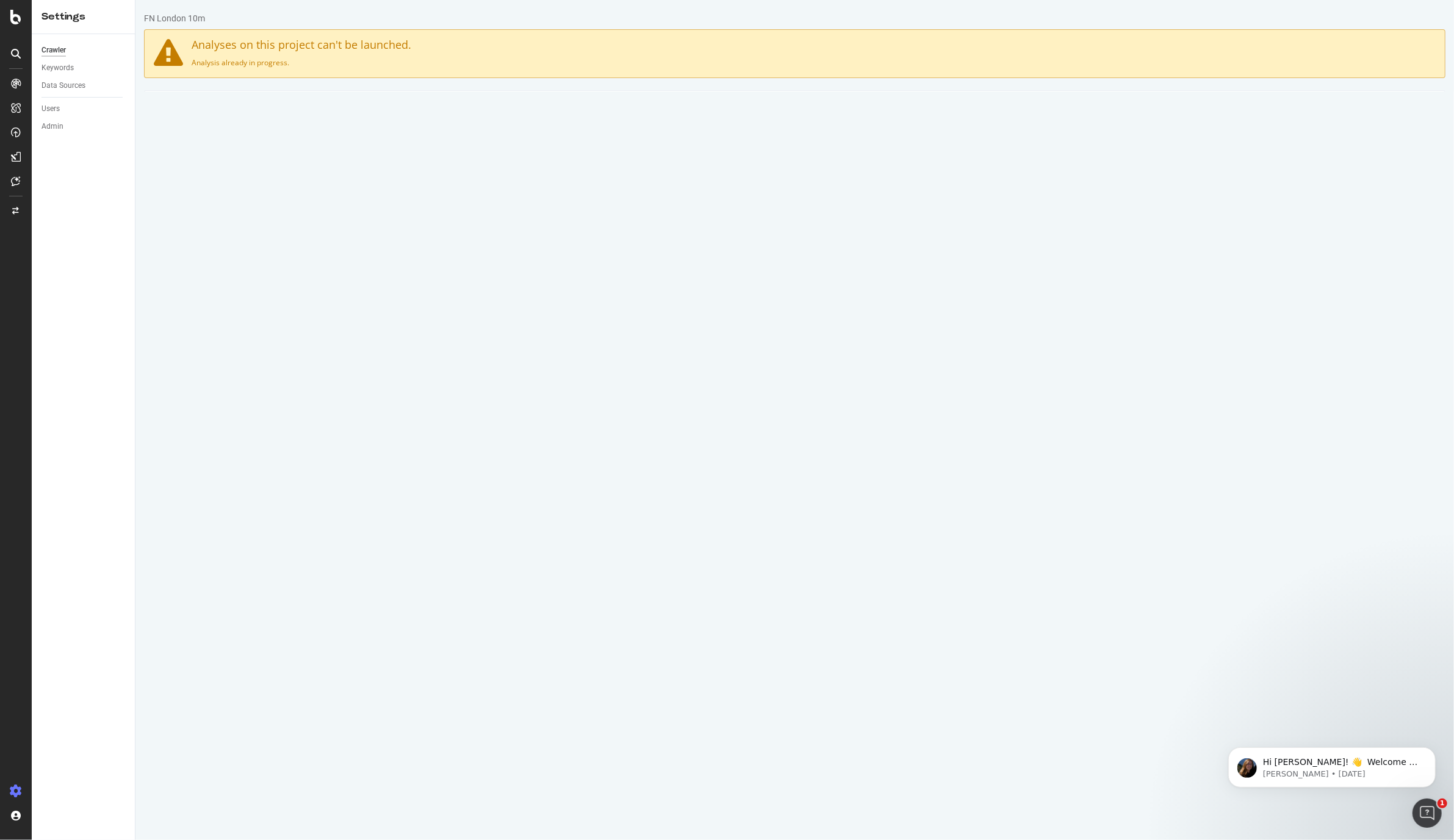
click at [410, 105] on link "HTML Extract" at bounding box center [422, 108] width 72 height 34
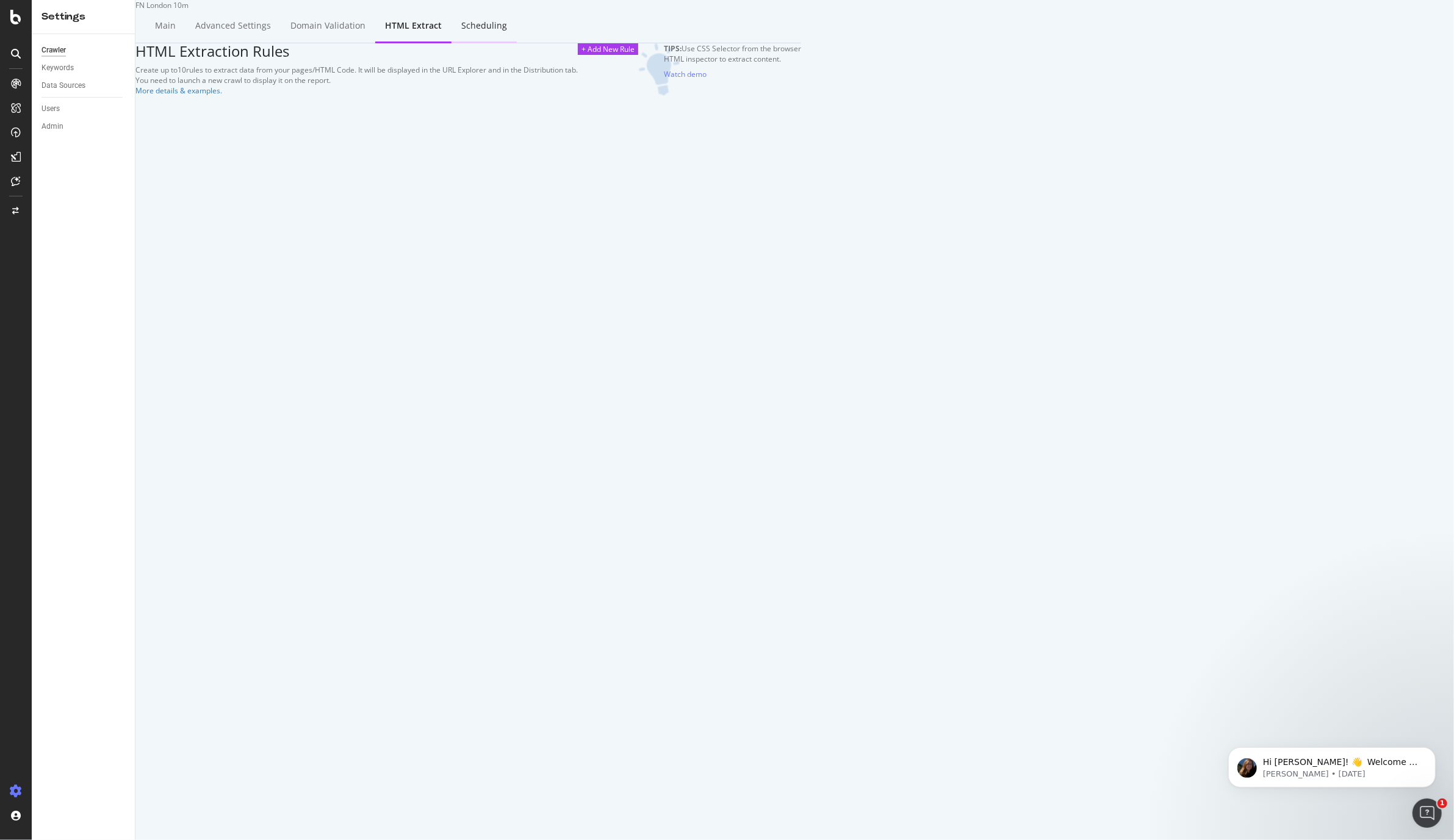
click at [493, 32] on div "Scheduling" at bounding box center [484, 26] width 46 height 12
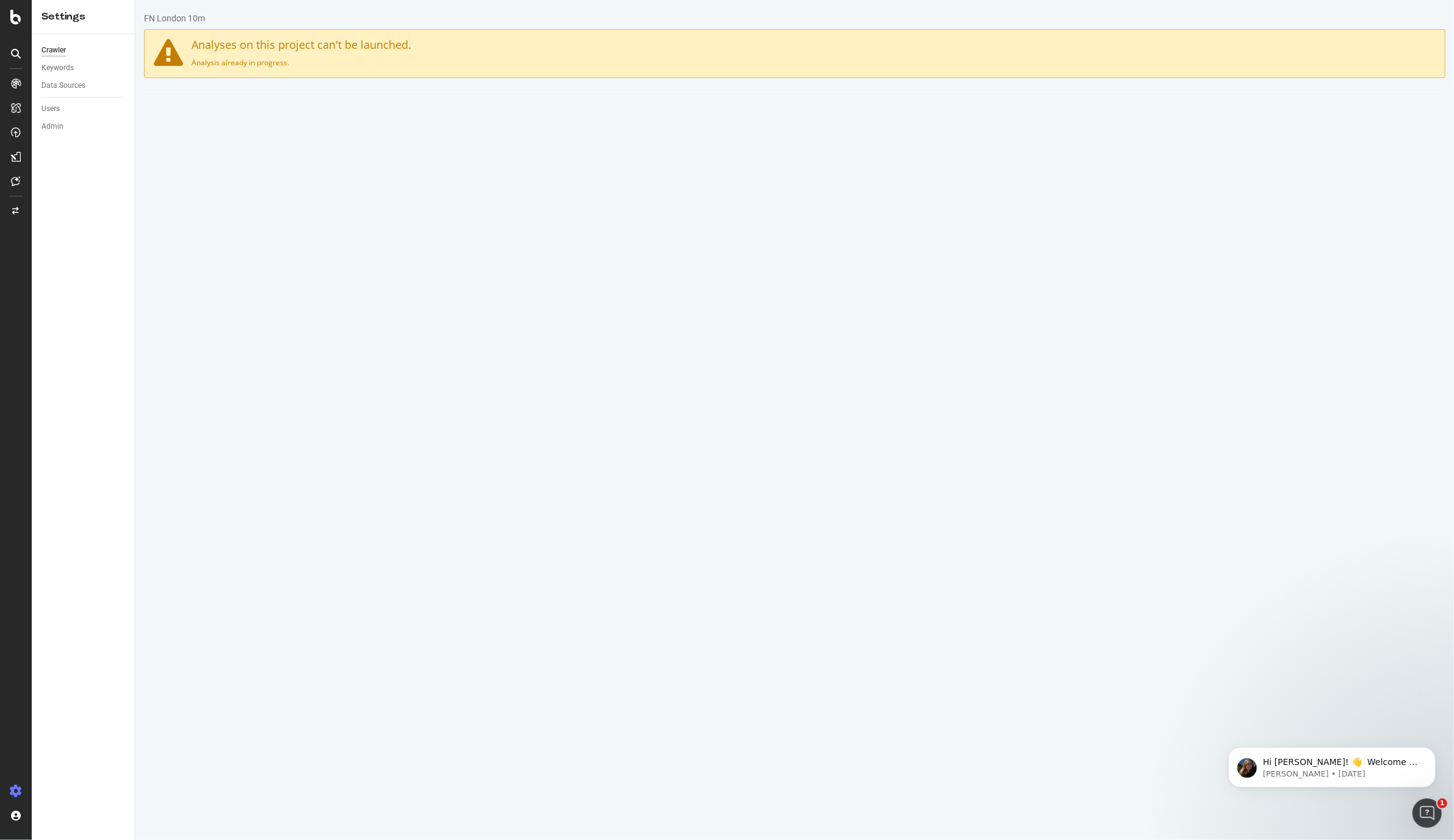
click at [171, 107] on link "Main" at bounding box center [169, 108] width 39 height 34
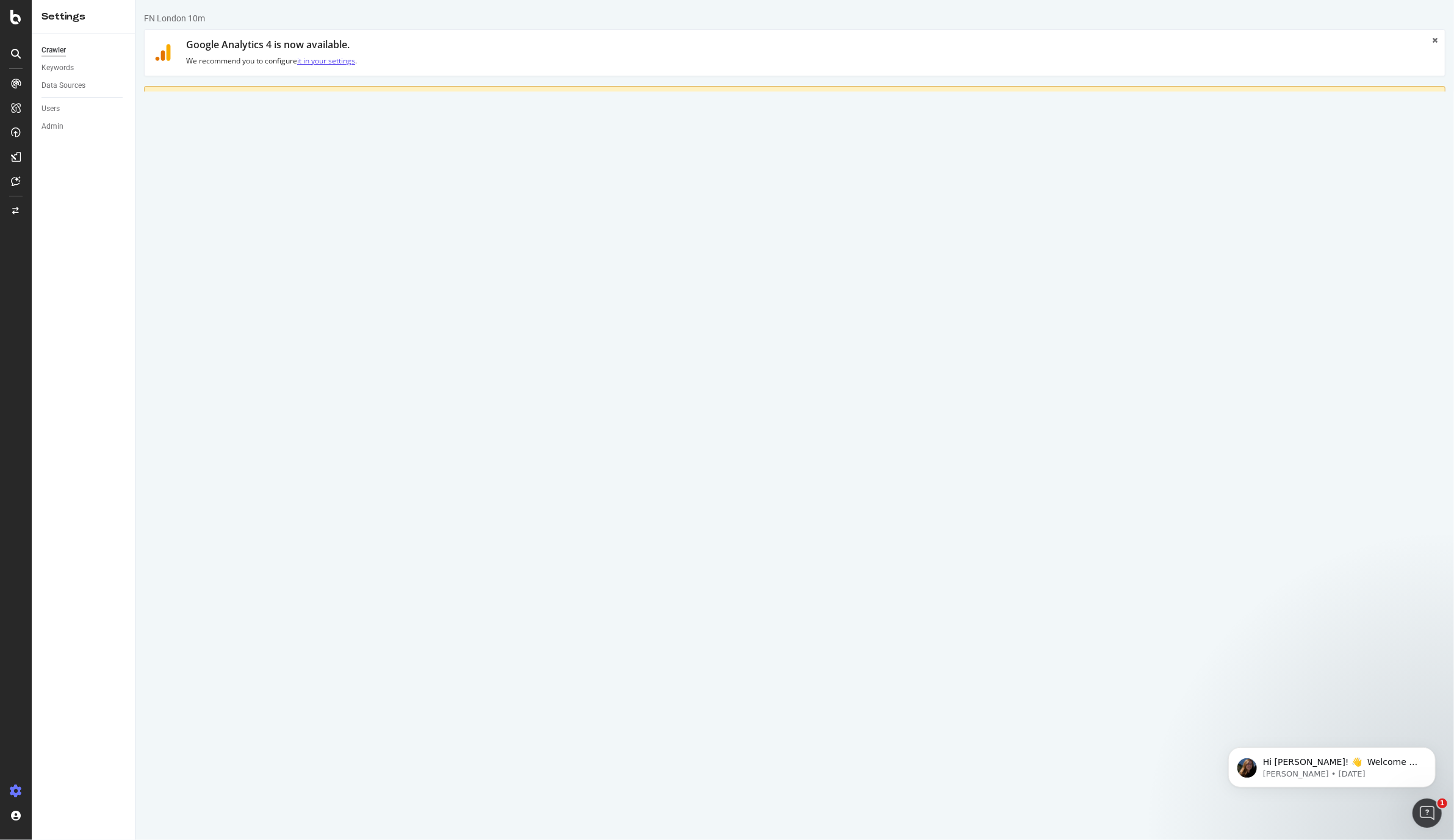
click at [333, 65] on link "it in your settings" at bounding box center [325, 60] width 58 height 11
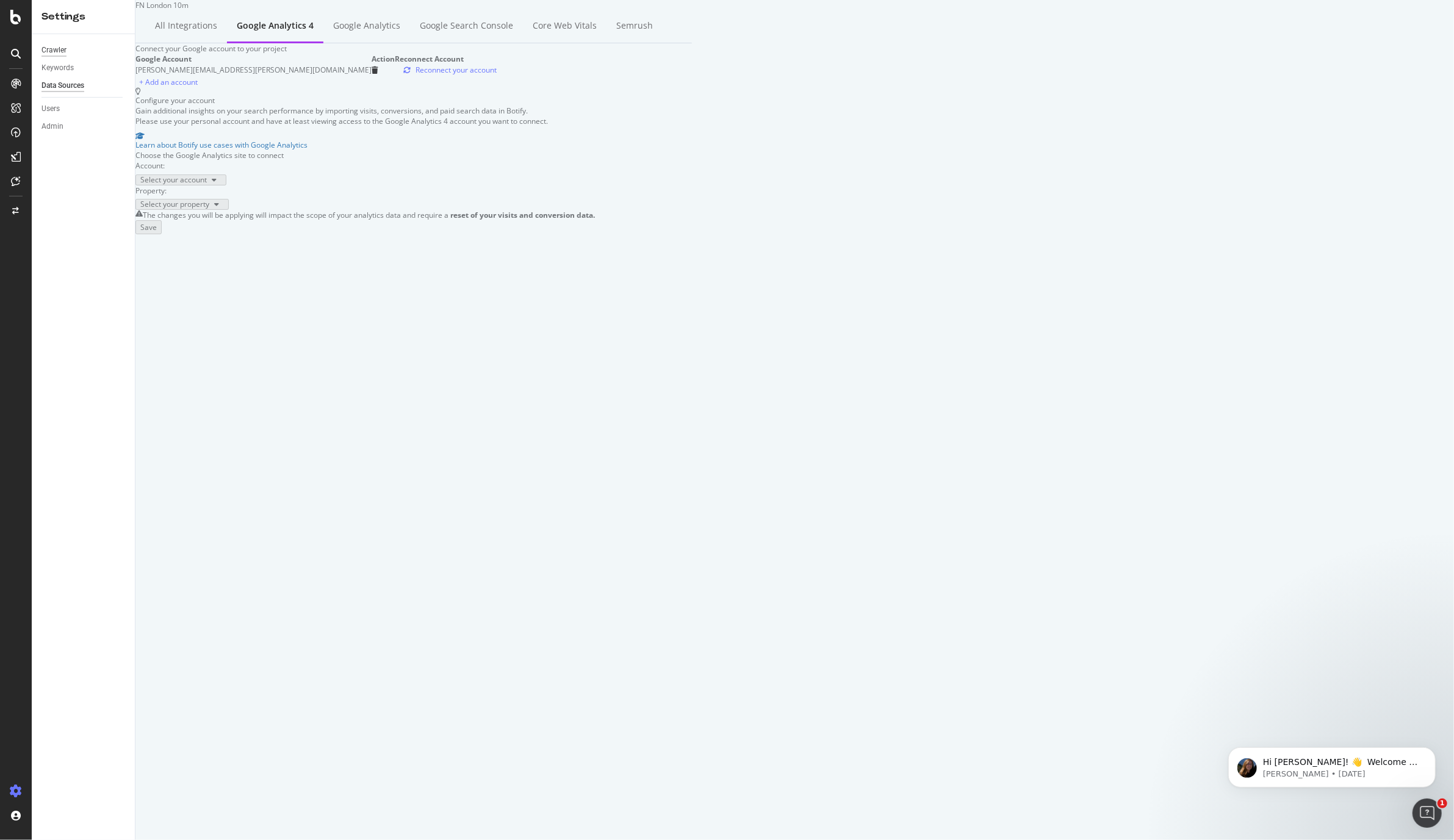
click at [57, 48] on div "Crawler" at bounding box center [54, 50] width 25 height 13
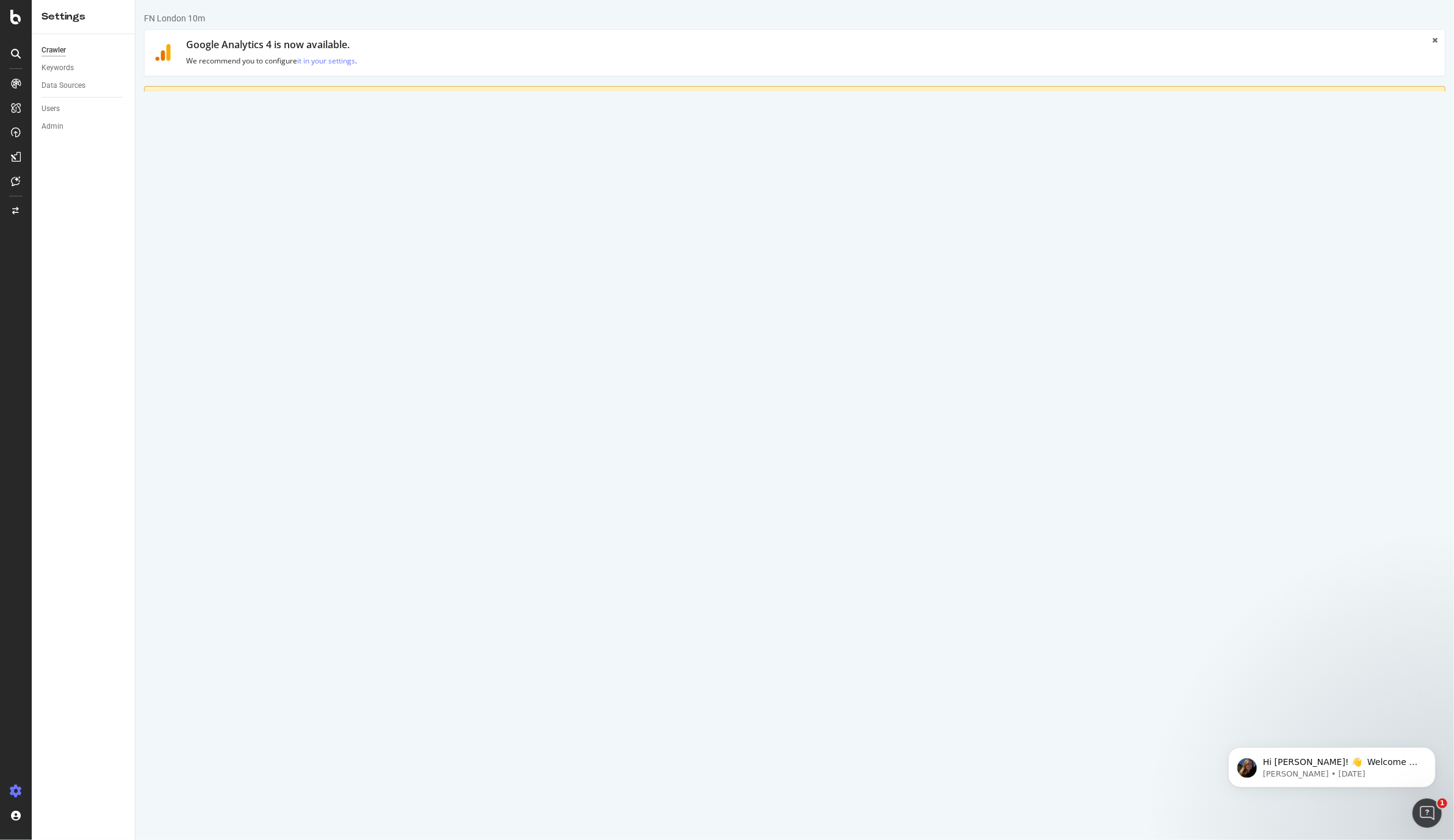
click at [226, 332] on section "Project Name FN London 10m Start URLs [URL][DOMAIN_NAME] Or upload a file: Clea…" at bounding box center [794, 487] width 1282 height 502
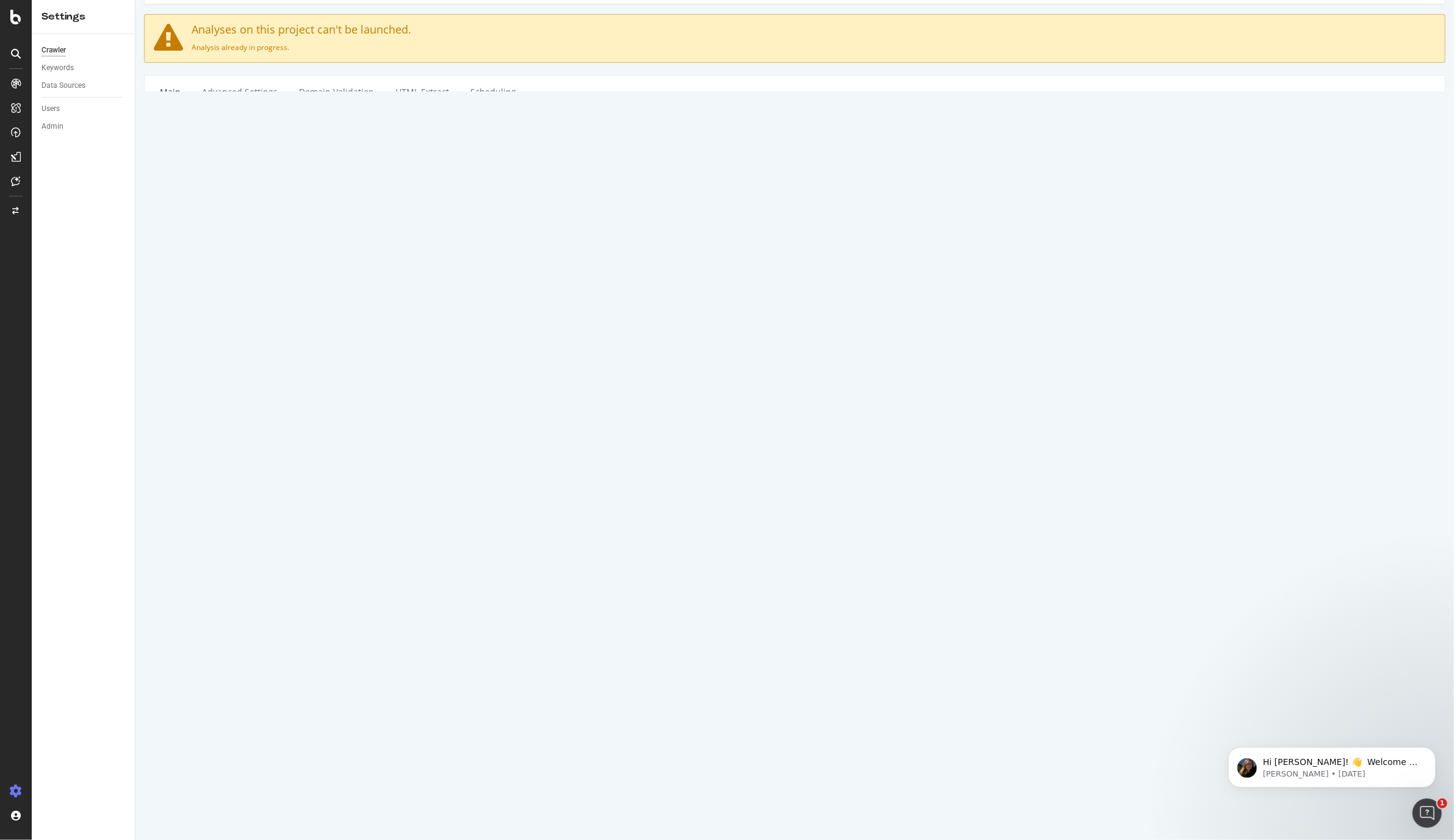
scroll to position [210, 0]
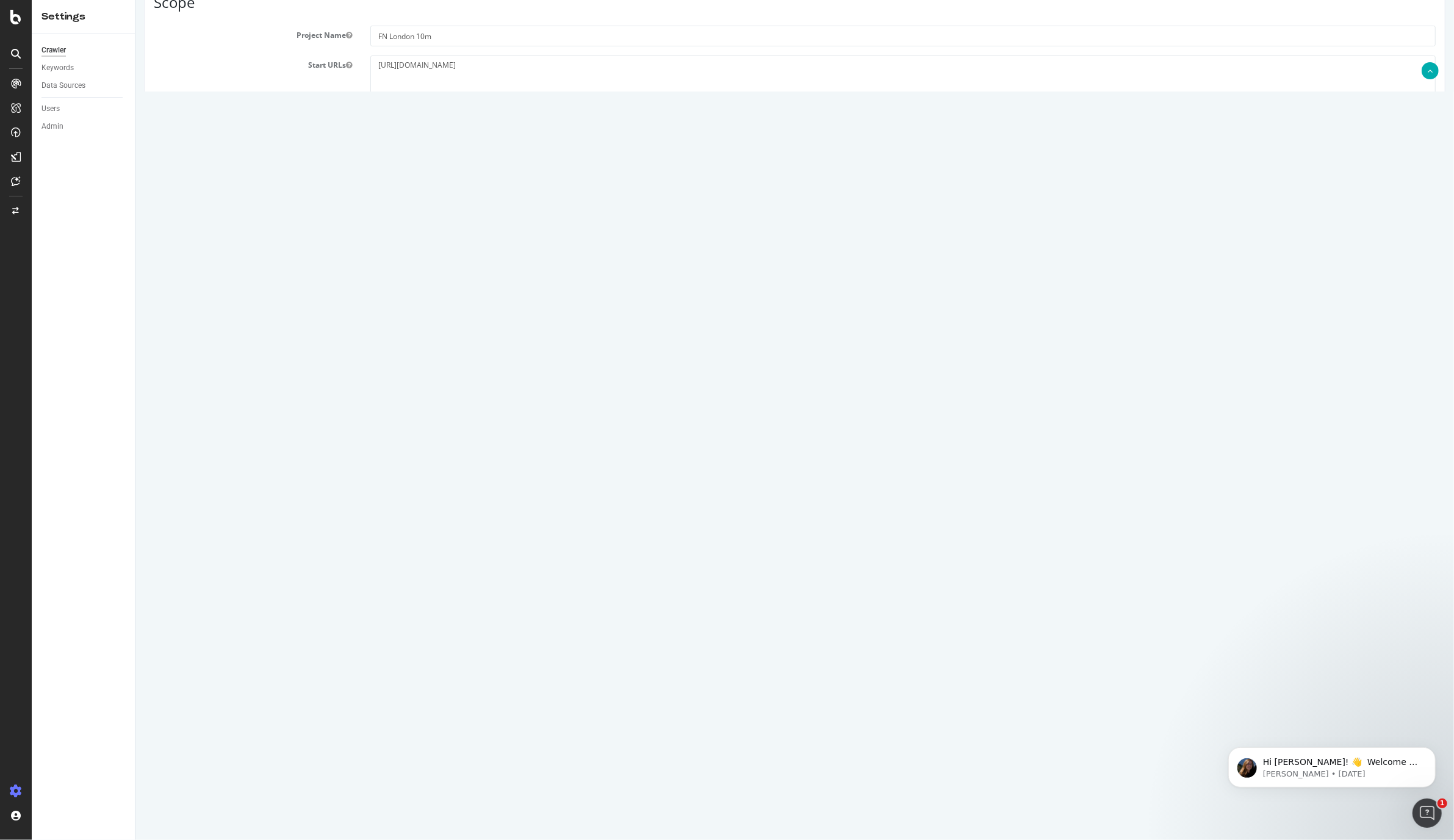
click at [481, 307] on label "Desktop" at bounding box center [482, 307] width 49 height 21
click at [135, 0] on input "Desktop" at bounding box center [135, 0] width 0 height 0
click at [535, 306] on label "Advanced" at bounding box center [535, 307] width 55 height 21
click at [135, 0] on input "Advanced" at bounding box center [135, 0] width 0 height 0
click at [428, 307] on label "Mobile/Responsive" at bounding box center [414, 307] width 88 height 21
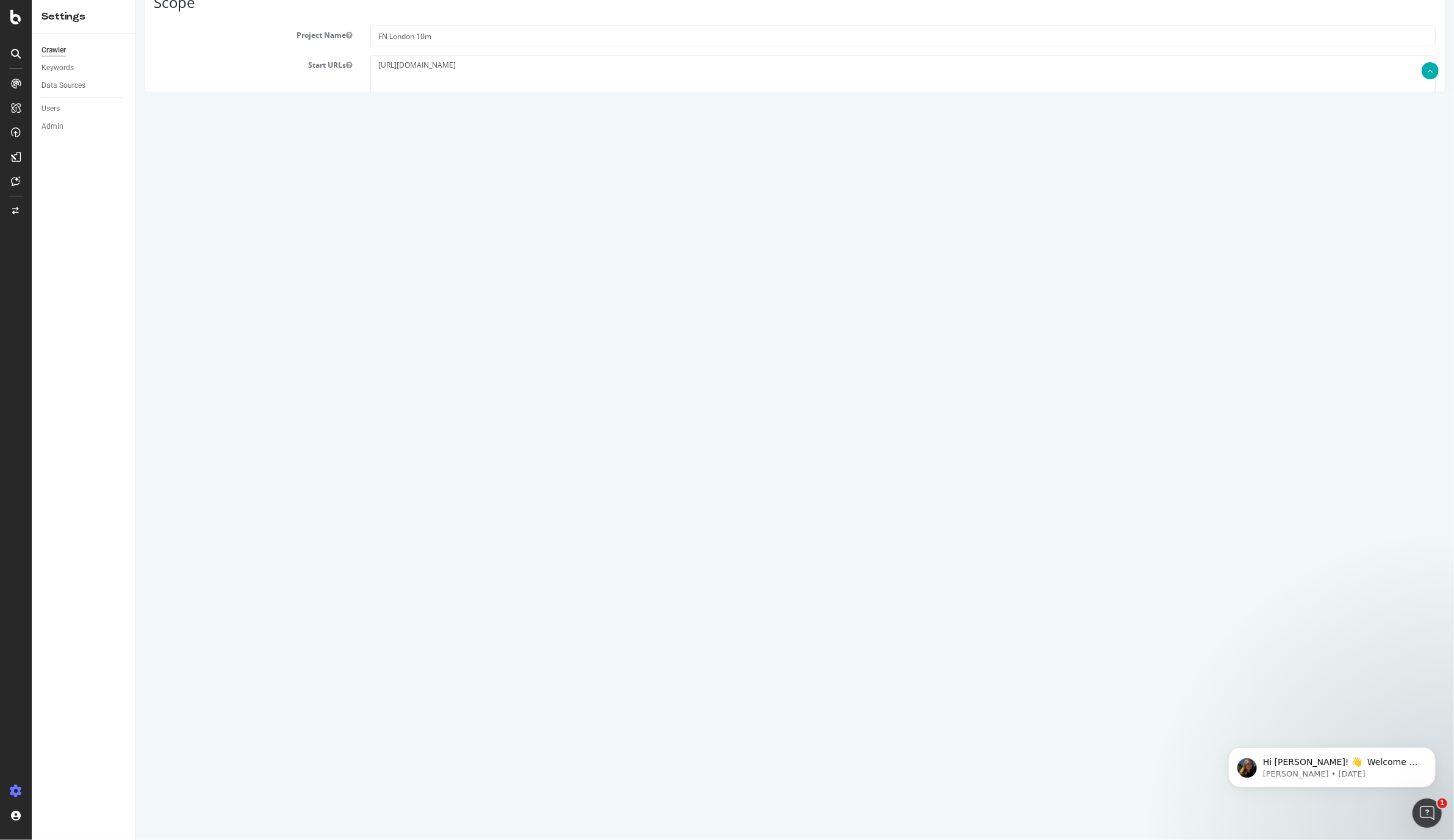
click at [135, 0] on input "Mobile/Responsive" at bounding box center [135, 0] width 0 height 0
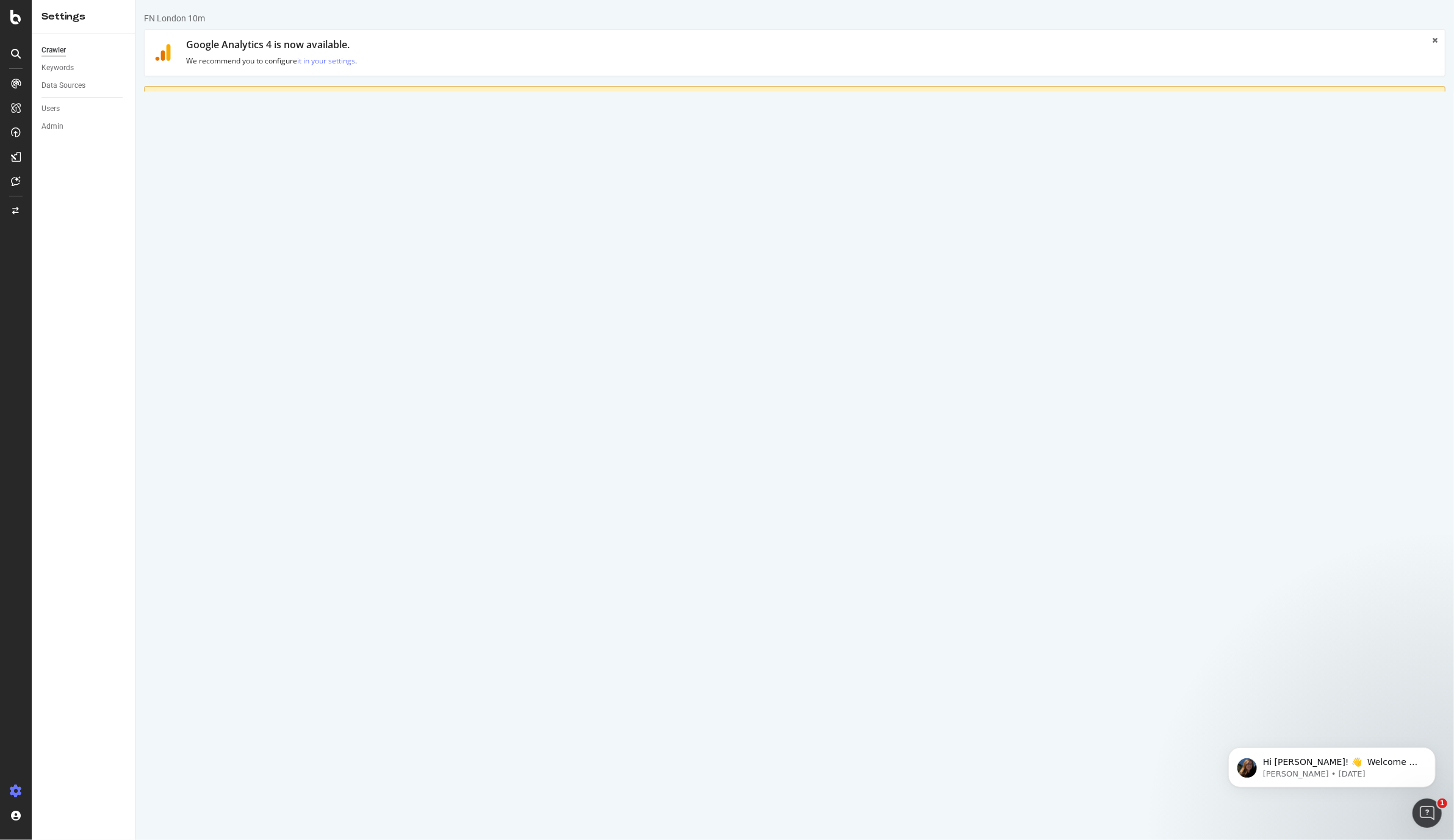
click at [264, 167] on link "Advanced Settings" at bounding box center [239, 164] width 94 height 34
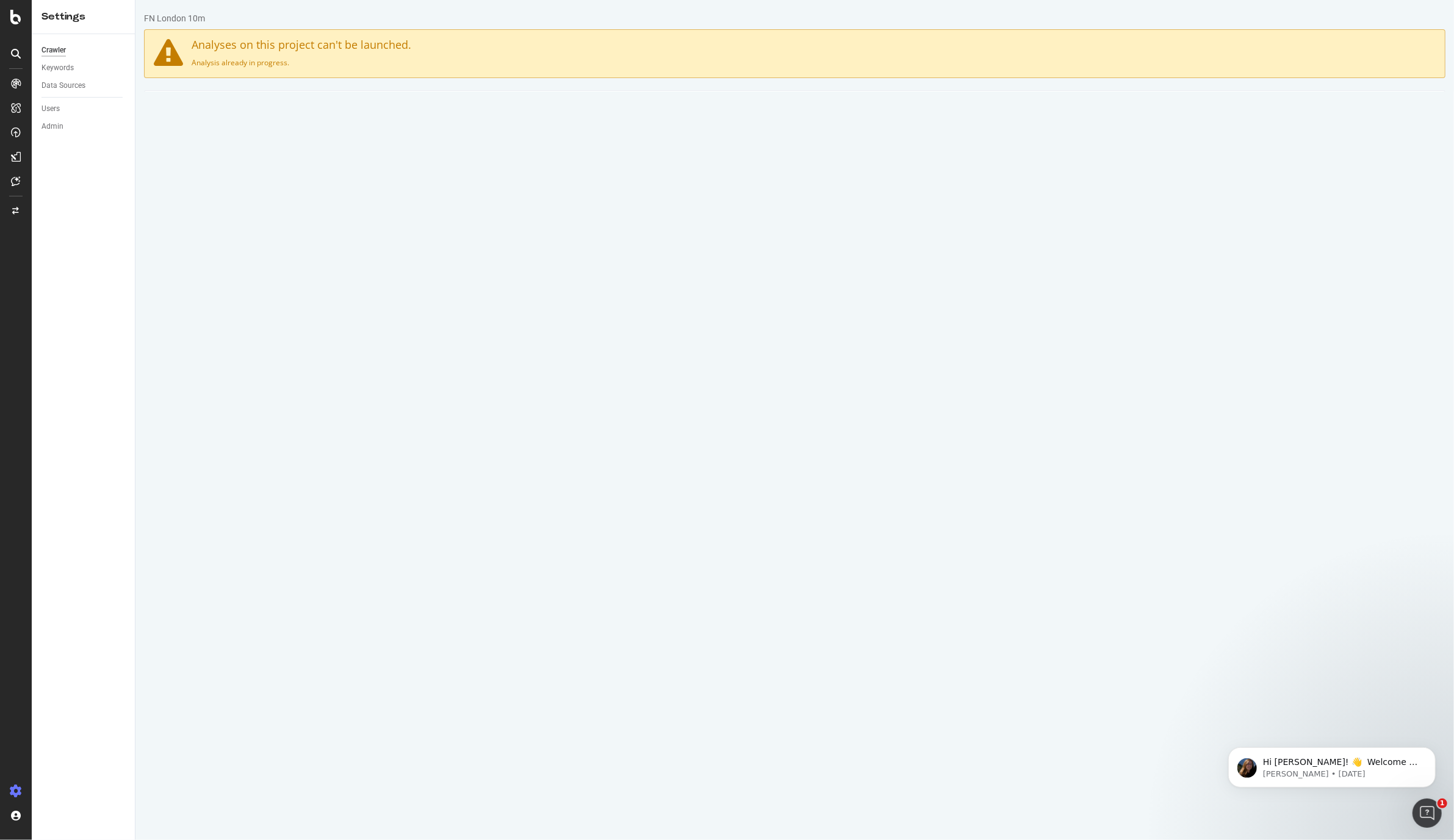
click at [300, 504] on div "HTTP Basic Authentication Login Password show Re-Type Password show" at bounding box center [794, 528] width 1300 height 134
click at [319, 111] on link "Domain Validation" at bounding box center [336, 108] width 93 height 34
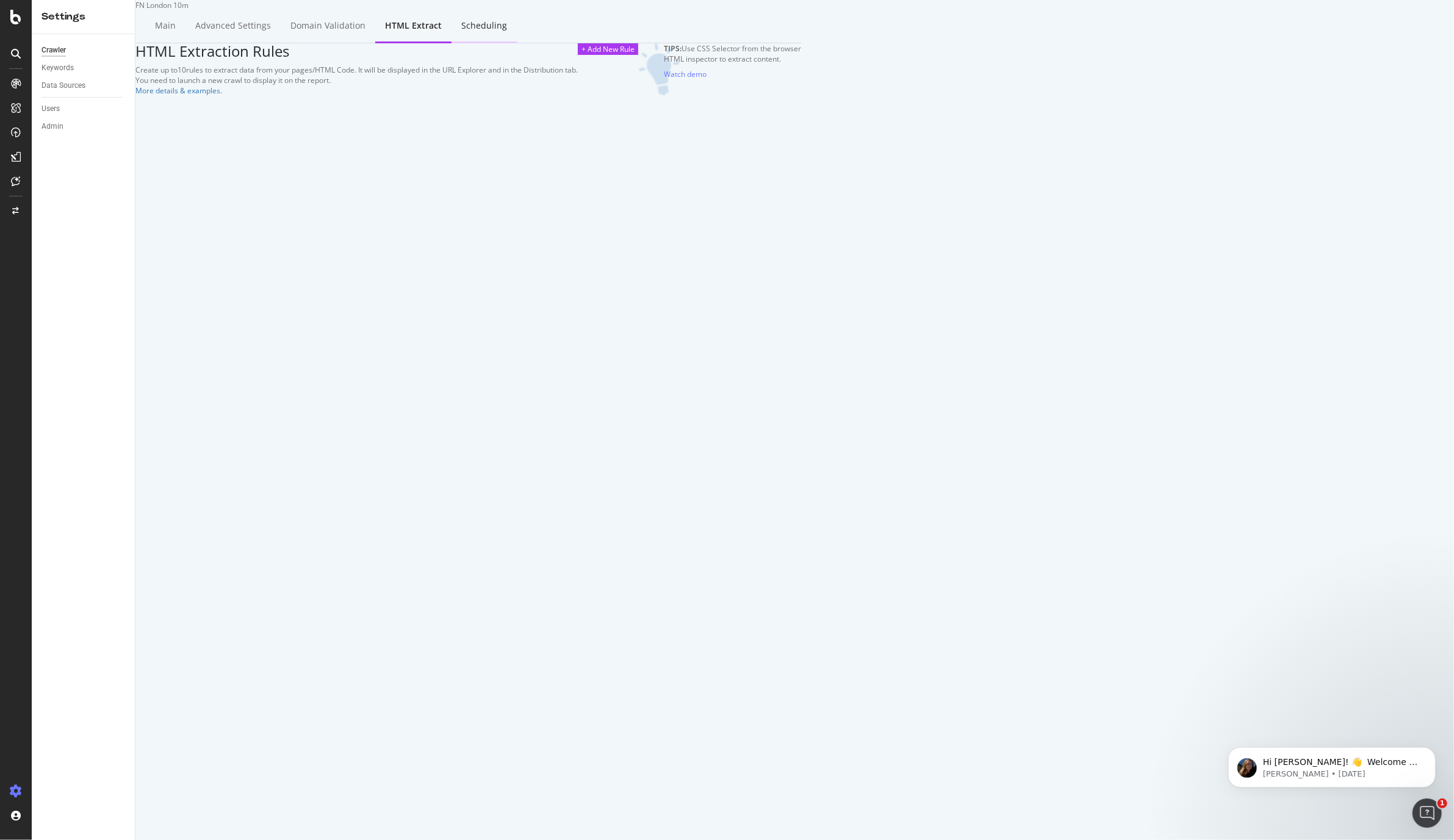
click at [477, 32] on div "Scheduling" at bounding box center [484, 26] width 46 height 12
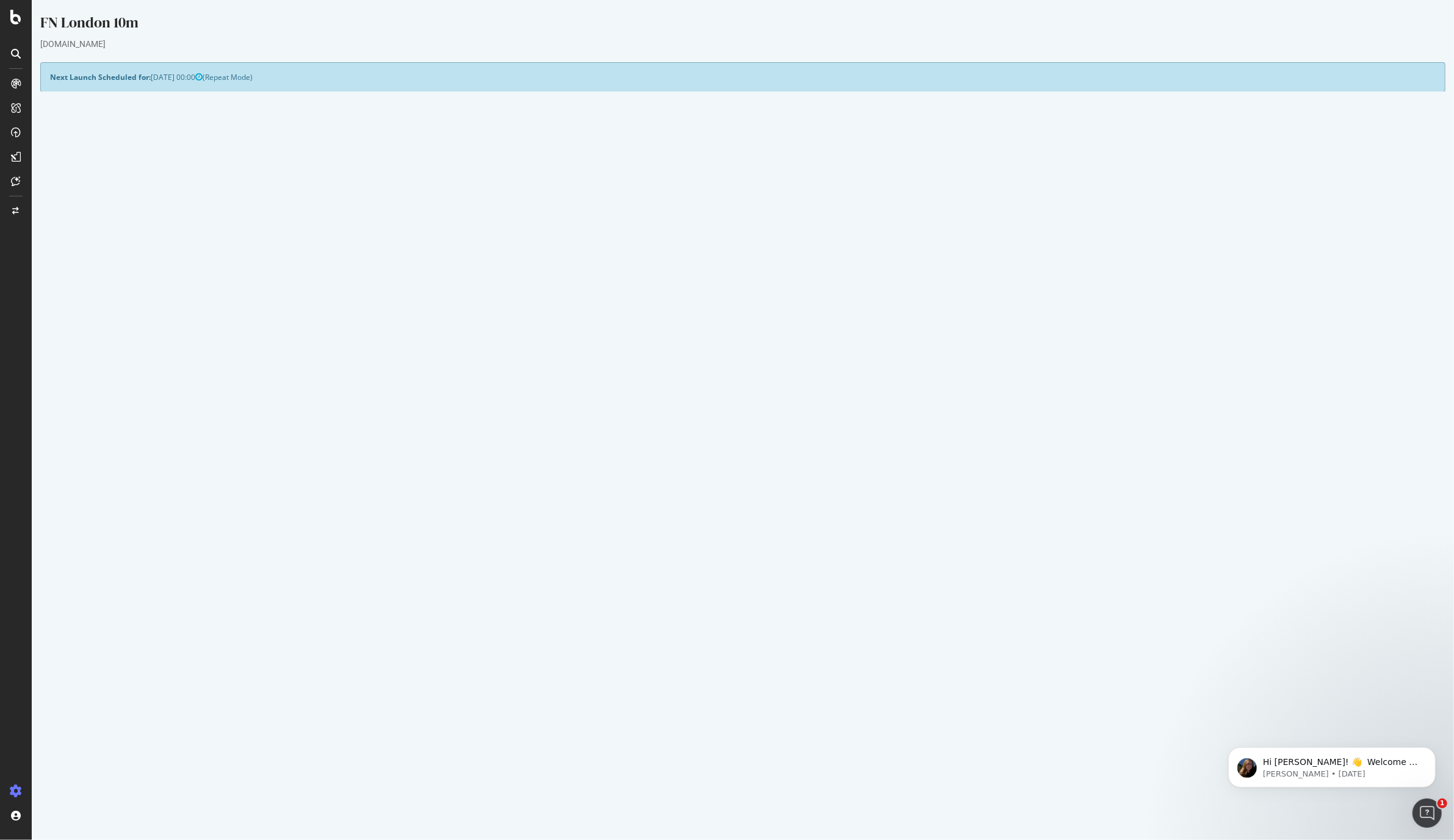
drag, startPoint x: 664, startPoint y: 225, endPoint x: 728, endPoint y: 227, distance: 64.0
click at [728, 227] on td "Crawl JS Activated" at bounding box center [396, 227] width 693 height 14
copy td "Crawl JS Activated"
